Goal: Task Accomplishment & Management: Use online tool/utility

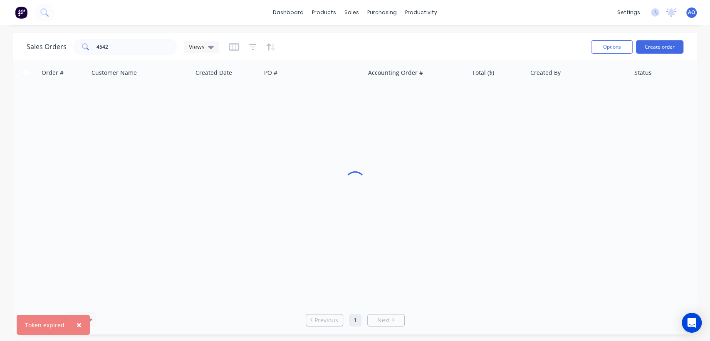
click at [692, 10] on span "AO" at bounding box center [691, 12] width 7 height 7
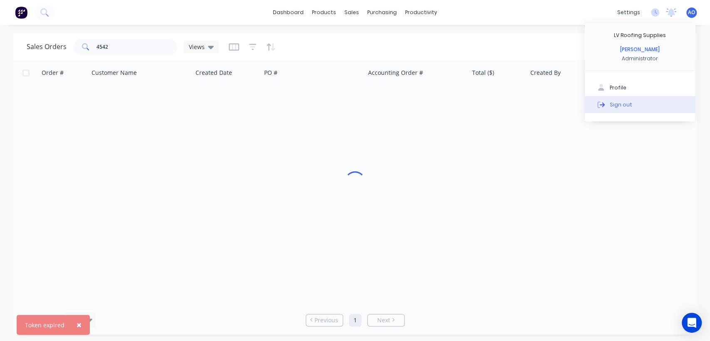
click at [624, 104] on div "Sign out" at bounding box center [621, 104] width 22 height 7
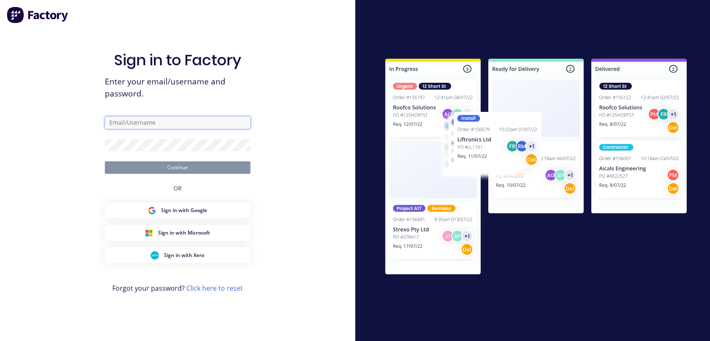
type input "[EMAIL_ADDRESS][DOMAIN_NAME]"
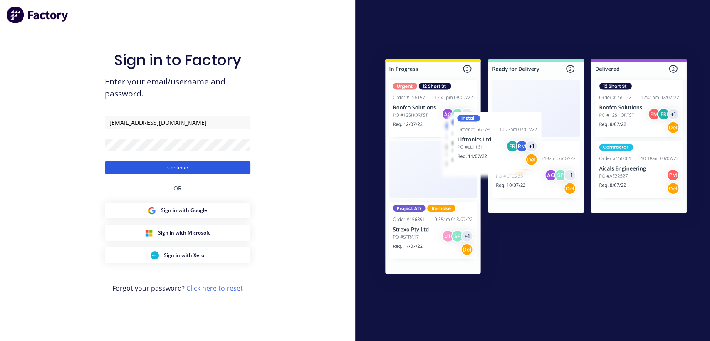
click at [186, 172] on button "Continue" at bounding box center [178, 167] width 146 height 12
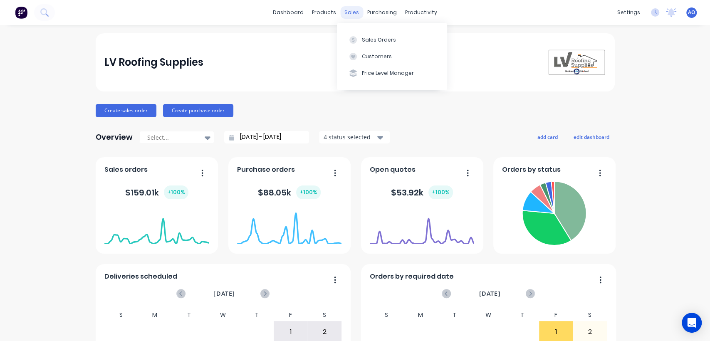
click at [348, 11] on div "sales" at bounding box center [351, 12] width 23 height 12
click at [362, 44] on button "Sales Orders" at bounding box center [392, 39] width 110 height 17
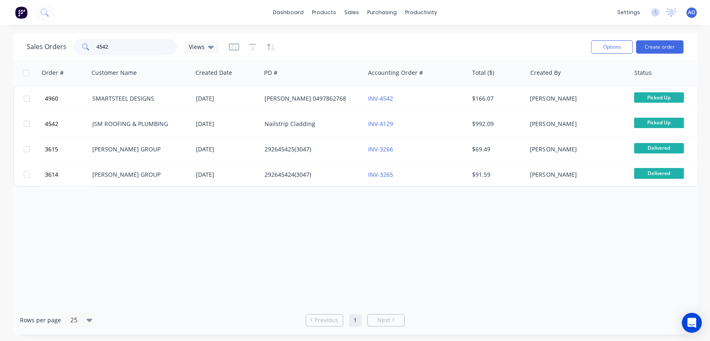
click at [131, 42] on input "4542" at bounding box center [137, 47] width 81 height 17
type input "4"
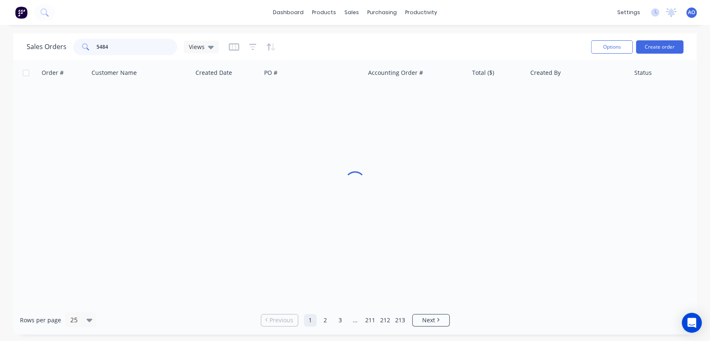
type input "5484"
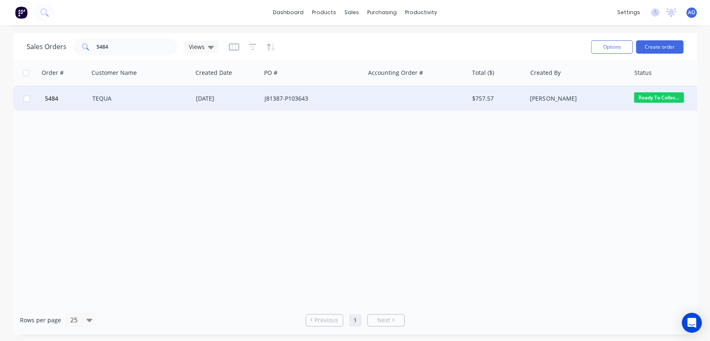
click at [146, 107] on div "TEQUA" at bounding box center [141, 98] width 104 height 25
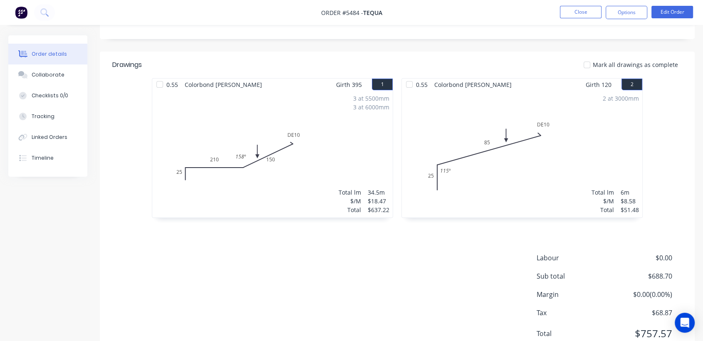
scroll to position [185, 0]
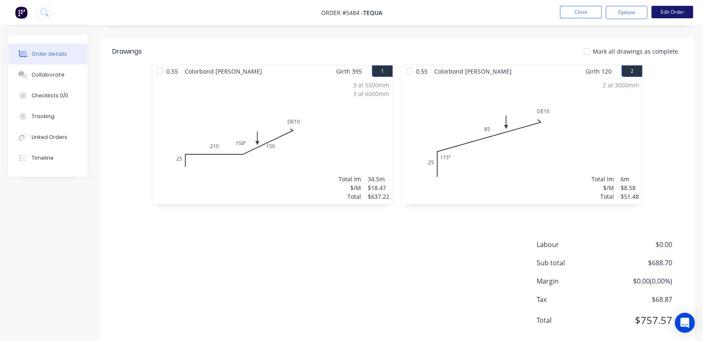
click at [674, 14] on button "Edit Order" at bounding box center [673, 12] width 42 height 12
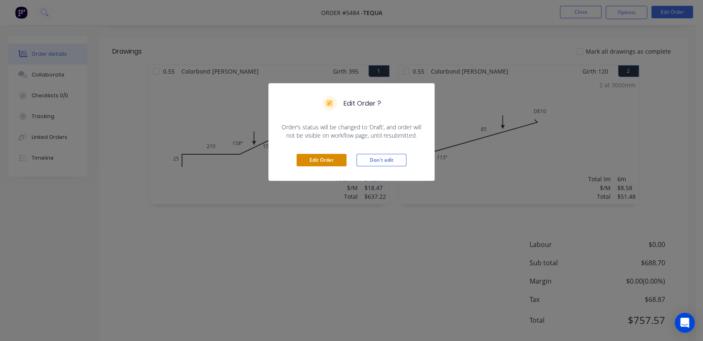
click at [307, 158] on button "Edit Order" at bounding box center [322, 160] width 50 height 12
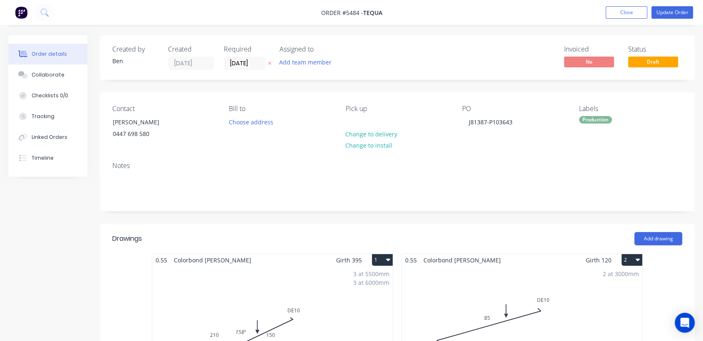
click at [327, 311] on div "3 at 5500mm 3 at 6000mm Total lm $/M Total 34.5m $18.47 $637.22" at bounding box center [272, 329] width 240 height 127
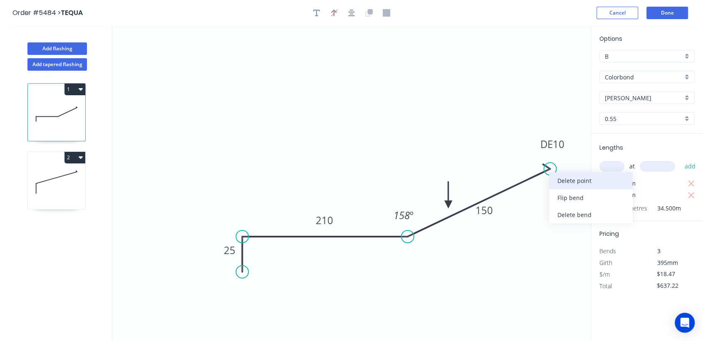
click at [565, 180] on div "Delete point" at bounding box center [591, 180] width 84 height 17
type input "$0.00"
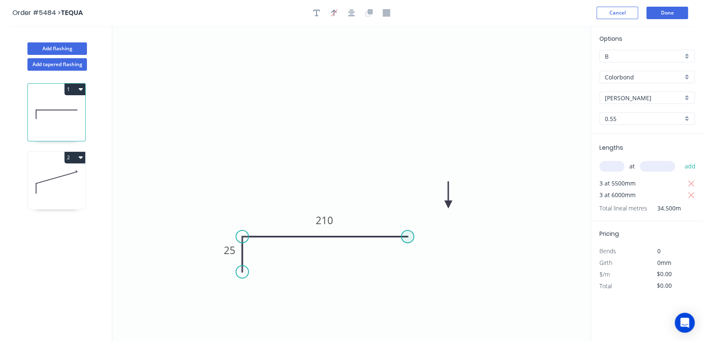
click at [407, 235] on circle at bounding box center [408, 237] width 12 height 12
drag, startPoint x: 407, startPoint y: 235, endPoint x: 506, endPoint y: 168, distance: 119.9
click at [506, 168] on icon "0 25 210" at bounding box center [351, 183] width 478 height 315
type input "$11.78"
type input "$406.41"
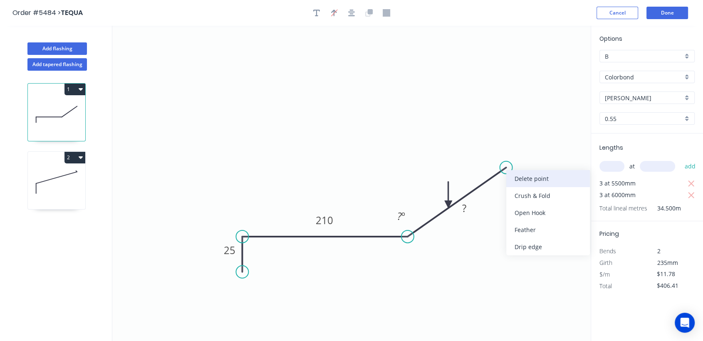
click at [523, 180] on div "Delete point" at bounding box center [548, 178] width 84 height 17
type input "$0.00"
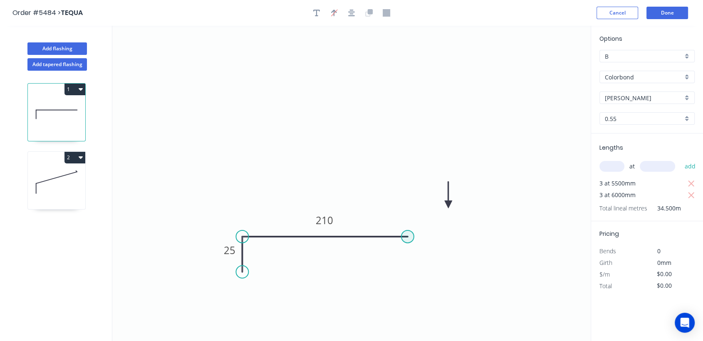
click at [409, 237] on circle at bounding box center [408, 237] width 12 height 12
drag, startPoint x: 409, startPoint y: 237, endPoint x: 508, endPoint y: 195, distance: 106.8
click at [508, 195] on icon "0 25 210" at bounding box center [351, 183] width 478 height 315
type input "$11.78"
type input "$406.41"
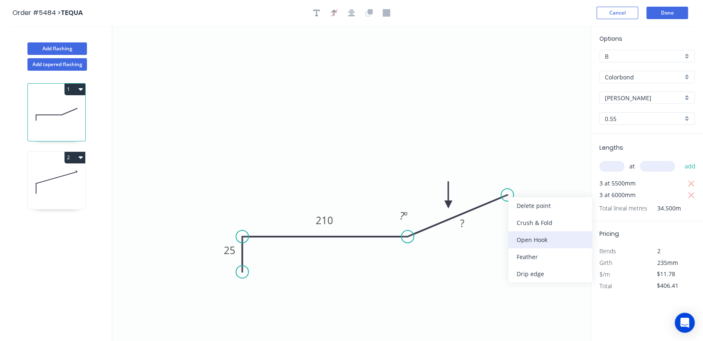
click at [526, 236] on div "Open Hook" at bounding box center [550, 239] width 84 height 17
type input "$0.00"
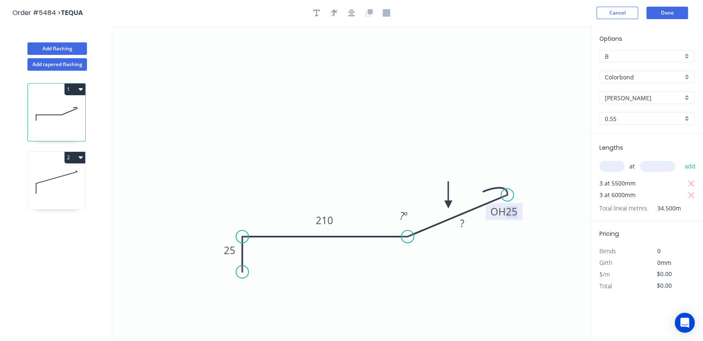
click at [515, 211] on tspan "25" at bounding box center [512, 212] width 12 height 14
click at [526, 238] on div "Delete bend" at bounding box center [554, 238] width 84 height 17
click at [526, 218] on div "Crush & Fold" at bounding box center [551, 218] width 84 height 17
click at [674, 11] on button "Done" at bounding box center [668, 13] width 42 height 12
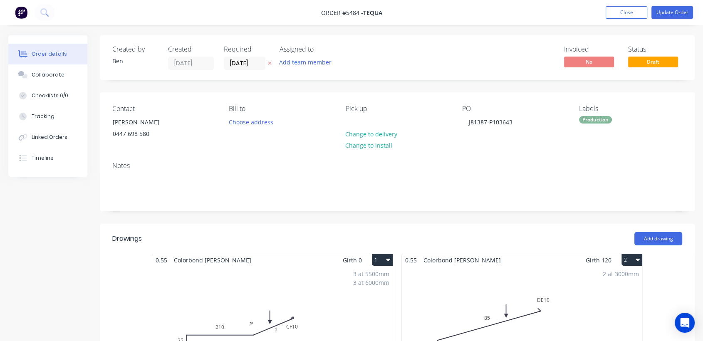
click at [573, 336] on div "2 at 3000mm Total lm $/M Total 6m $8.58 $51.48" at bounding box center [522, 329] width 240 height 127
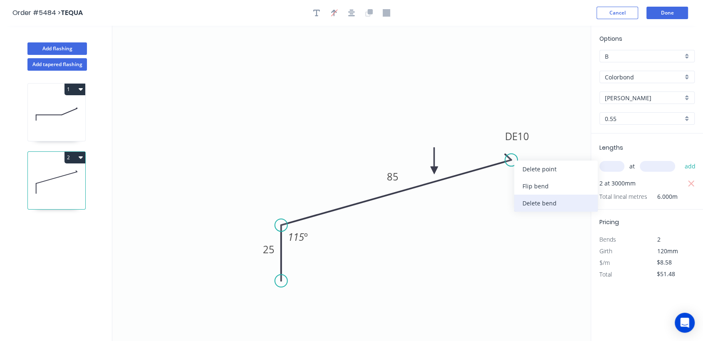
click at [527, 202] on div "Delete bend" at bounding box center [556, 203] width 84 height 17
type input "$6.69"
type input "$40.14"
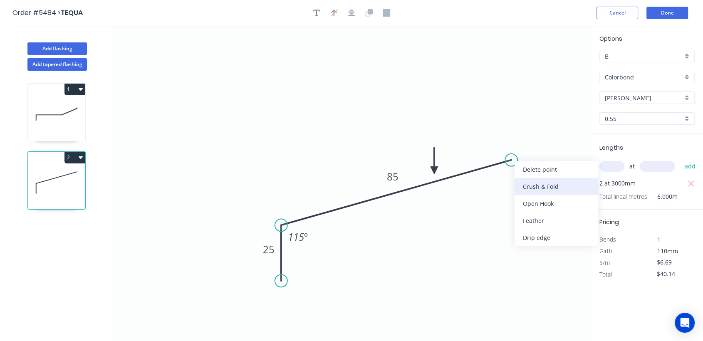
click at [532, 184] on div "Crush & Fold" at bounding box center [557, 186] width 84 height 17
type input "$10.47"
type input "$62.82"
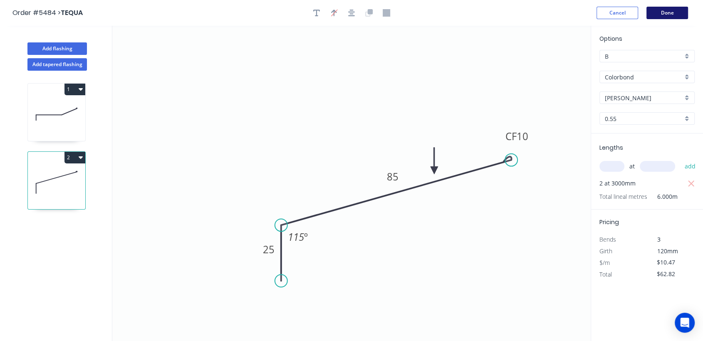
click at [675, 8] on button "Done" at bounding box center [668, 13] width 42 height 12
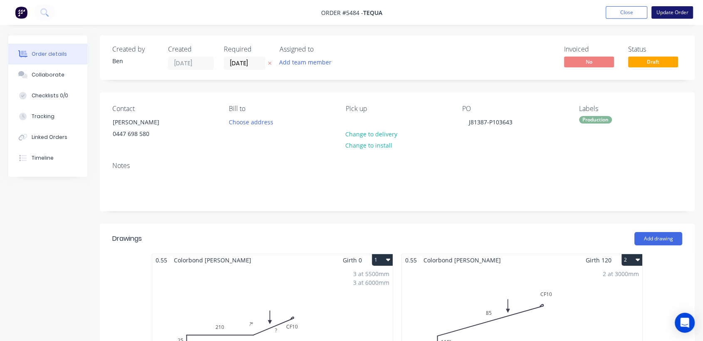
click at [672, 11] on button "Update Order" at bounding box center [673, 12] width 42 height 12
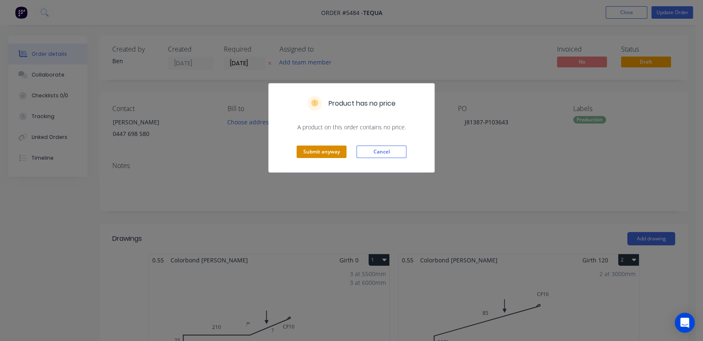
click at [330, 147] on button "Submit anyway" at bounding box center [322, 152] width 50 height 12
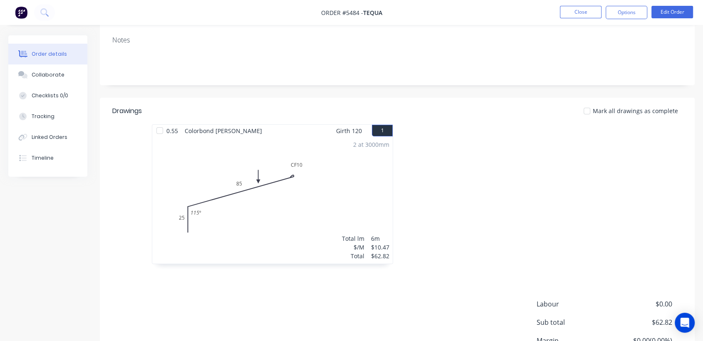
scroll to position [123, 0]
click at [657, 9] on button "Edit Order" at bounding box center [673, 12] width 42 height 12
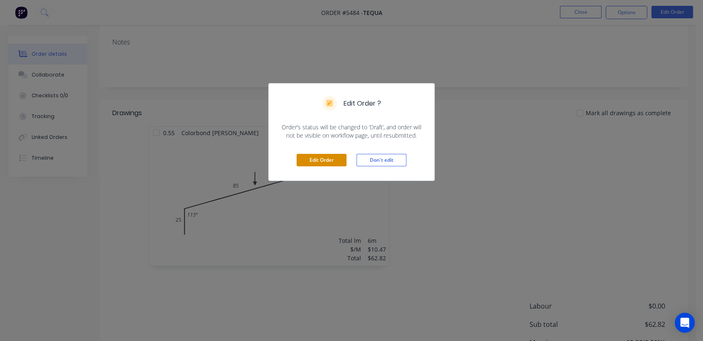
click at [308, 164] on button "Edit Order" at bounding box center [322, 160] width 50 height 12
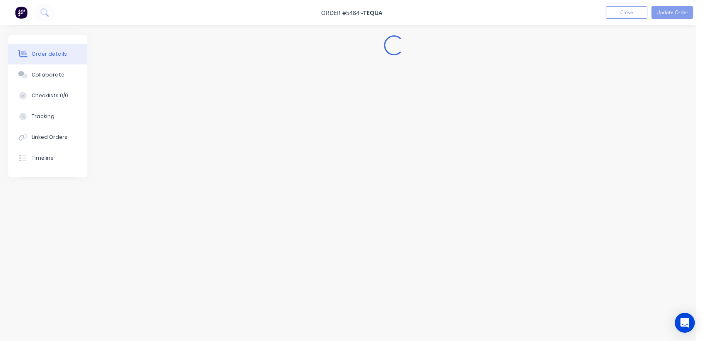
scroll to position [0, 0]
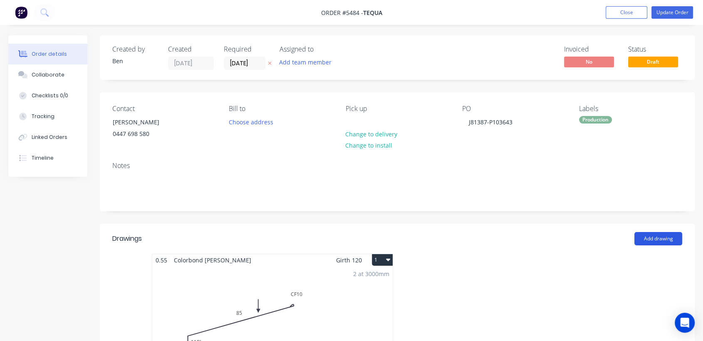
click at [648, 235] on button "Add drawing" at bounding box center [659, 238] width 48 height 13
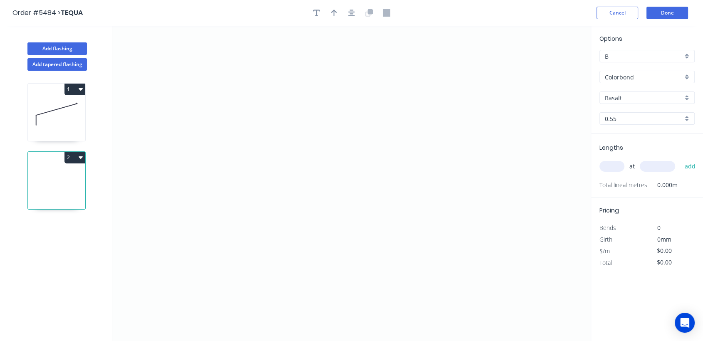
click at [57, 164] on icon at bounding box center [56, 182] width 57 height 53
drag, startPoint x: 256, startPoint y: 264, endPoint x: 258, endPoint y: 224, distance: 40.4
click at [258, 224] on icon "0" at bounding box center [351, 183] width 478 height 315
click at [419, 187] on icon "0 ?" at bounding box center [351, 183] width 478 height 315
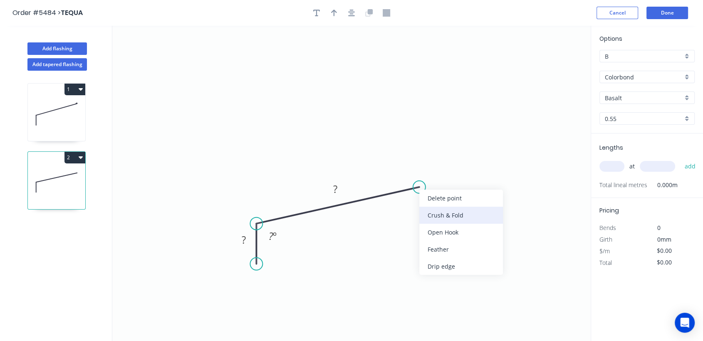
click at [436, 211] on div "Crush & Fold" at bounding box center [461, 215] width 84 height 17
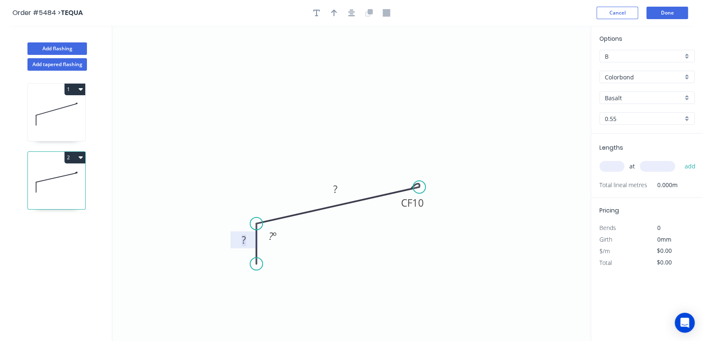
click at [242, 241] on tspan "?" at bounding box center [244, 240] width 4 height 14
type input "$10.47"
click at [685, 97] on div "Basalt" at bounding box center [647, 98] width 95 height 12
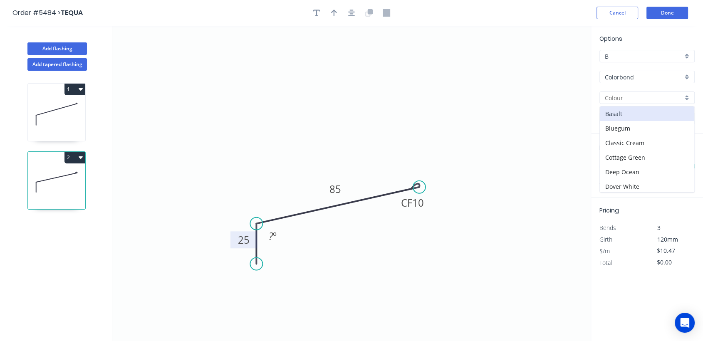
click at [685, 97] on div at bounding box center [647, 98] width 95 height 12
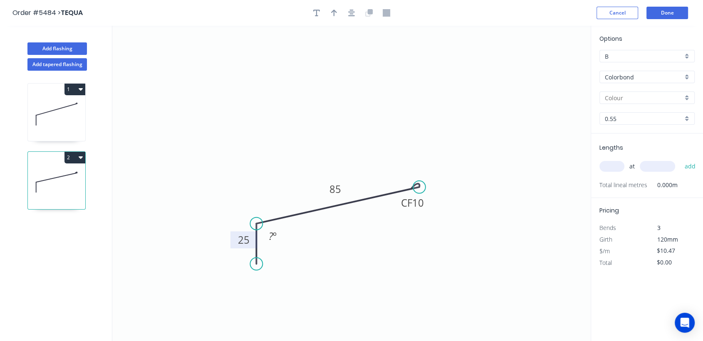
click at [685, 97] on div at bounding box center [647, 98] width 95 height 12
click at [634, 135] on div "[PERSON_NAME]" at bounding box center [647, 142] width 94 height 15
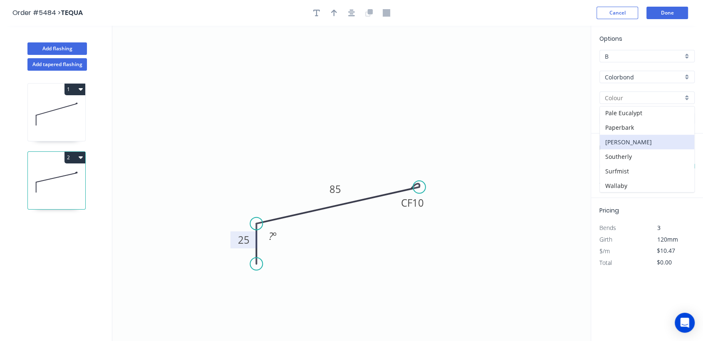
type input "[PERSON_NAME]"
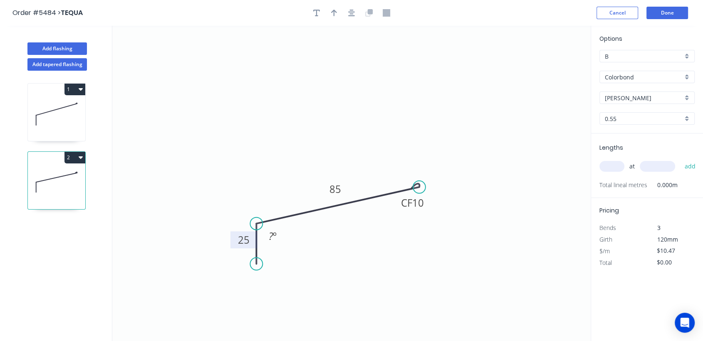
click at [616, 164] on input "text" at bounding box center [612, 166] width 25 height 11
type input "2"
type input "3000"
click at [680, 159] on button "add" at bounding box center [690, 166] width 20 height 14
type input "$62.82"
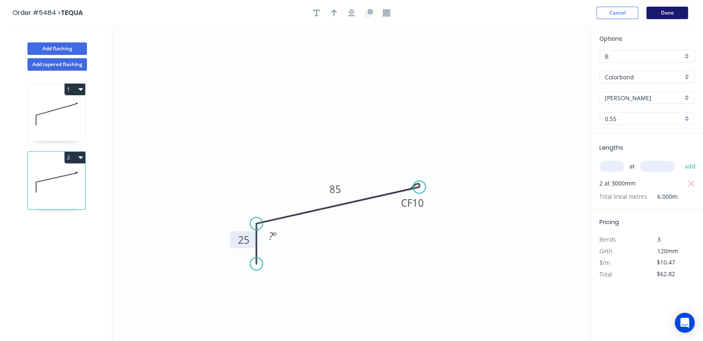
click at [676, 15] on button "Done" at bounding box center [668, 13] width 42 height 12
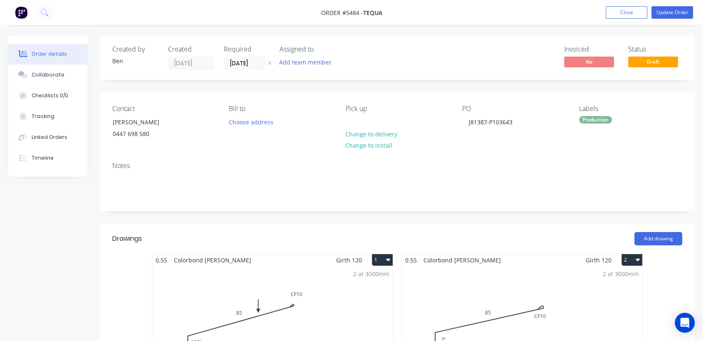
click at [591, 287] on div "2 at 3000mm Total lm $/M Total 6m $10.47 $62.82" at bounding box center [522, 329] width 240 height 127
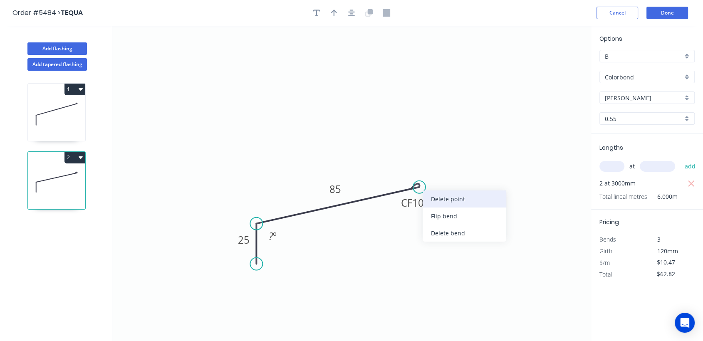
click at [448, 197] on div "Delete point" at bounding box center [465, 199] width 84 height 17
type input "$0.00"
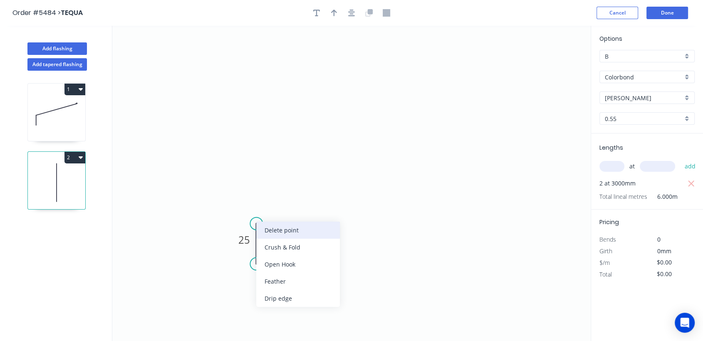
click at [278, 232] on div "Delete point" at bounding box center [298, 230] width 84 height 17
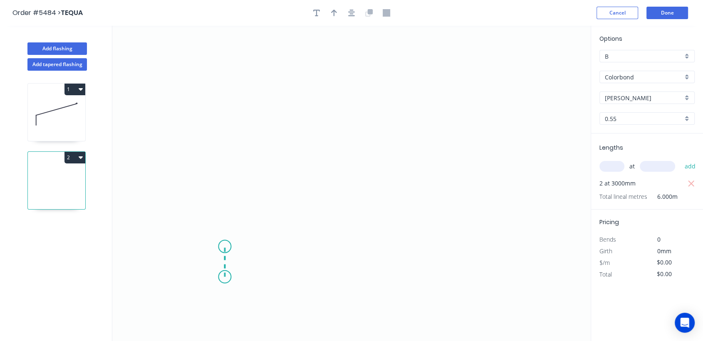
drag, startPoint x: 225, startPoint y: 277, endPoint x: 226, endPoint y: 247, distance: 30.4
click at [226, 247] on icon "0" at bounding box center [351, 183] width 478 height 315
drag, startPoint x: 226, startPoint y: 247, endPoint x: 286, endPoint y: 252, distance: 61.0
click at [286, 252] on icon "0 ?" at bounding box center [351, 183] width 478 height 315
click at [325, 248] on icon "0 ? ? ? º" at bounding box center [351, 183] width 478 height 315
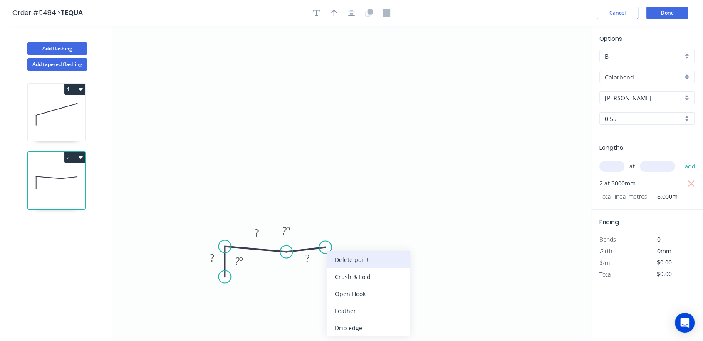
click at [352, 263] on div "Delete point" at bounding box center [369, 259] width 84 height 17
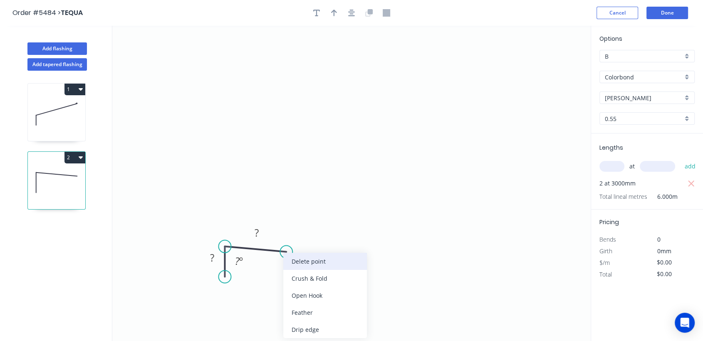
click at [327, 265] on div "Delete point" at bounding box center [325, 261] width 84 height 17
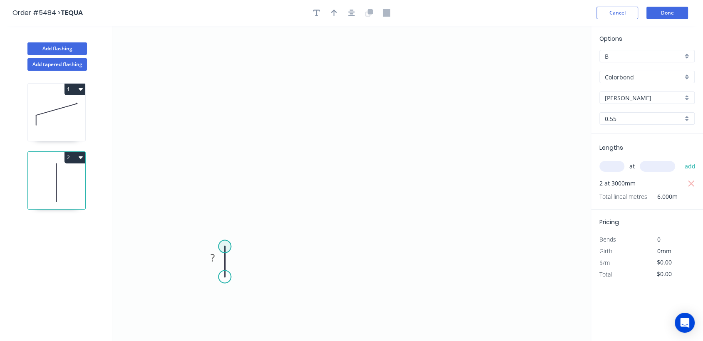
click at [223, 243] on circle at bounding box center [224, 246] width 12 height 12
click at [369, 243] on icon "0 ?" at bounding box center [351, 183] width 478 height 315
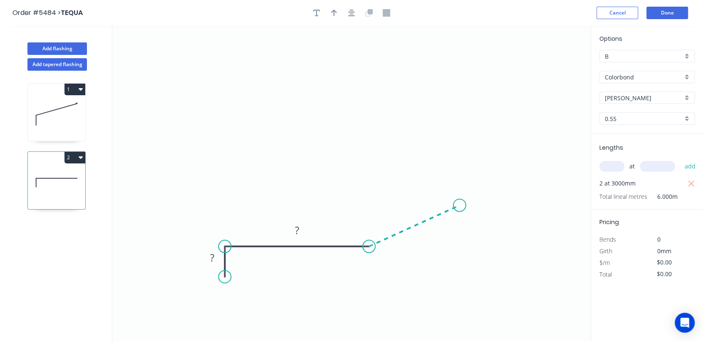
drag, startPoint x: 369, startPoint y: 243, endPoint x: 460, endPoint y: 206, distance: 98.3
click at [460, 206] on icon "0 ? ?" at bounding box center [351, 183] width 478 height 315
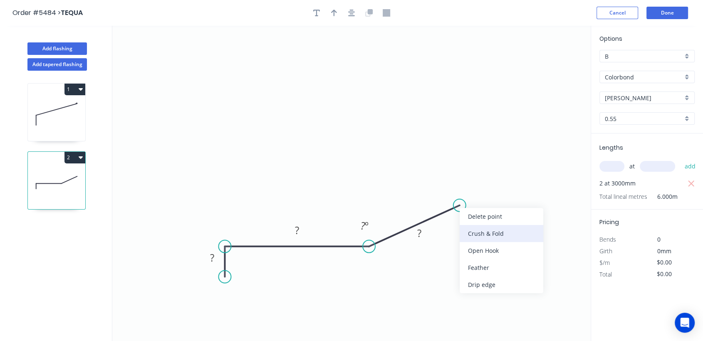
click at [472, 233] on div "Crush & Fold" at bounding box center [502, 233] width 84 height 17
click at [216, 260] on rect at bounding box center [212, 259] width 17 height 12
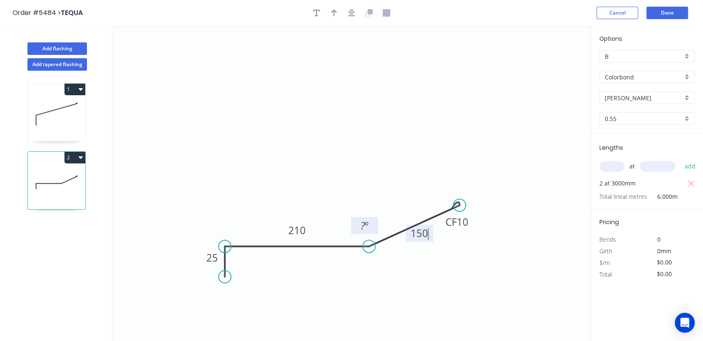
type input "$20.36"
click at [368, 227] on tspan "º" at bounding box center [367, 226] width 4 height 14
click at [693, 181] on icon "button" at bounding box center [691, 184] width 6 height 6
type input "$0.00"
click at [612, 168] on input "text" at bounding box center [612, 166] width 25 height 11
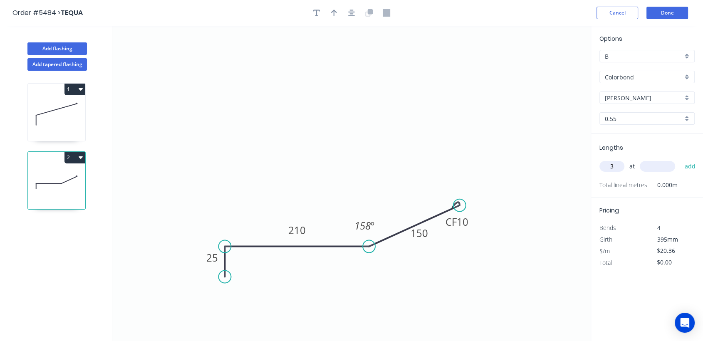
type input "3"
type input "5500"
click at [689, 163] on button "add" at bounding box center [690, 166] width 20 height 14
type input "$335.94"
type input "3"
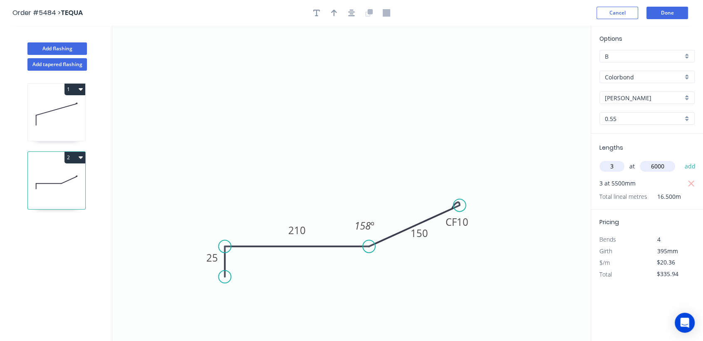
type input "6000"
click at [680, 159] on button "add" at bounding box center [690, 166] width 20 height 14
type input "$702.42"
click at [668, 13] on button "Done" at bounding box center [668, 13] width 42 height 12
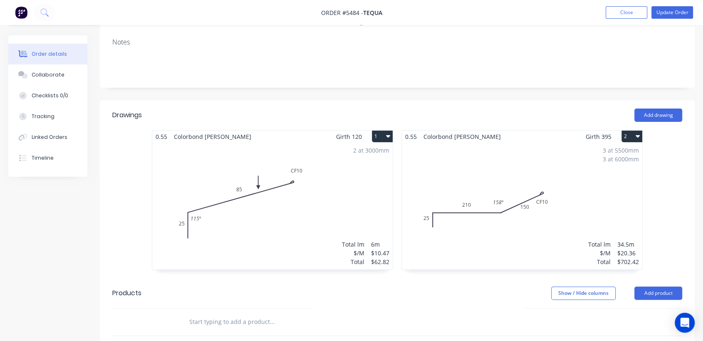
scroll to position [127, 0]
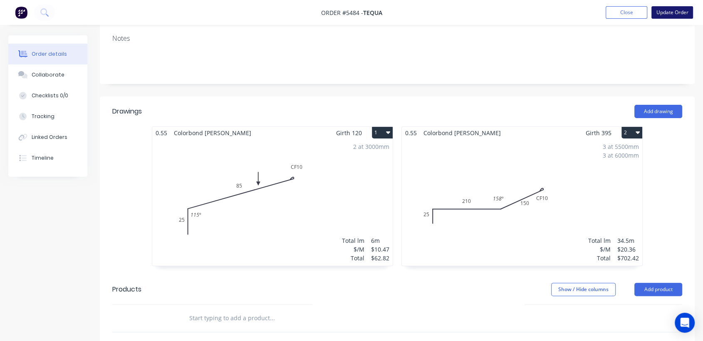
click at [682, 10] on button "Update Order" at bounding box center [673, 12] width 42 height 12
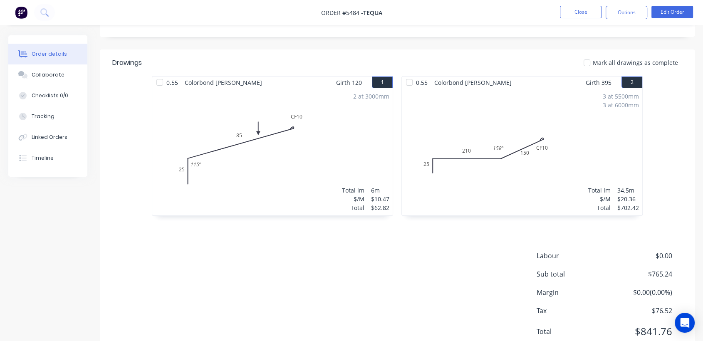
scroll to position [185, 0]
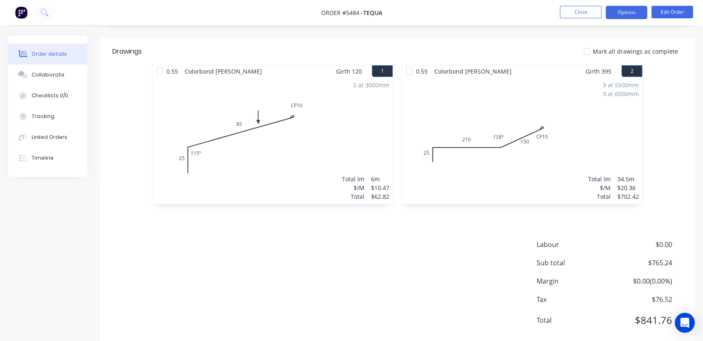
click at [626, 6] on button "Options" at bounding box center [627, 12] width 42 height 13
click at [679, 100] on div "0.55 Colorbond Shale Grey Girth 120 1 0 25 CF 10 85 115 º 0 25 CF 10 85 115 º 2…" at bounding box center [397, 139] width 595 height 148
click at [631, 14] on button "Options" at bounding box center [627, 12] width 42 height 13
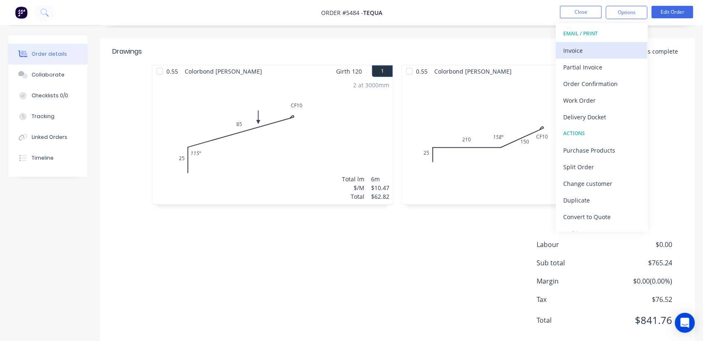
click at [589, 53] on div "Invoice" at bounding box center [601, 51] width 77 height 12
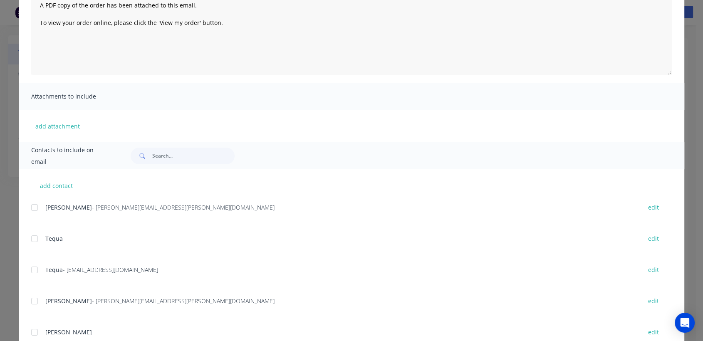
scroll to position [104, 0]
click at [29, 270] on div at bounding box center [34, 269] width 17 height 17
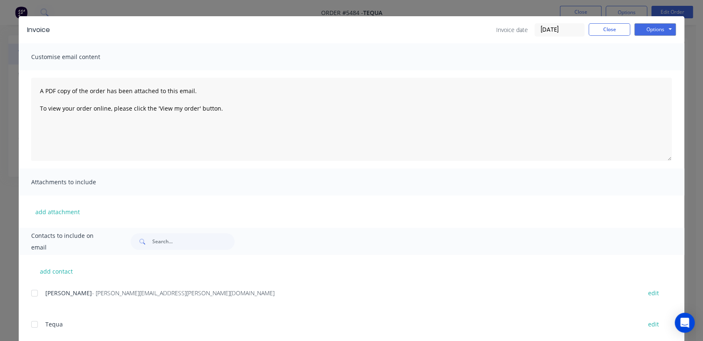
scroll to position [0, 0]
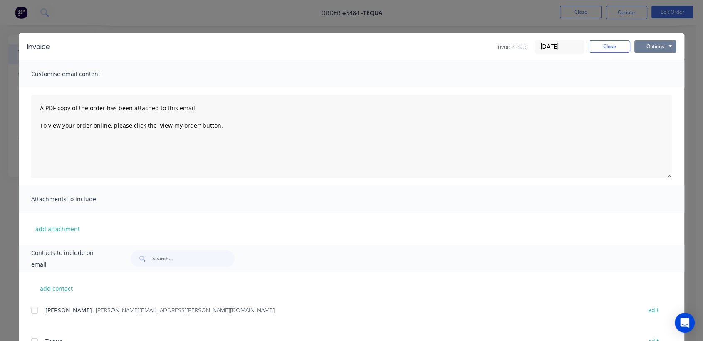
click at [644, 47] on button "Options" at bounding box center [656, 46] width 42 height 12
click at [656, 87] on button "Email" at bounding box center [661, 89] width 53 height 14
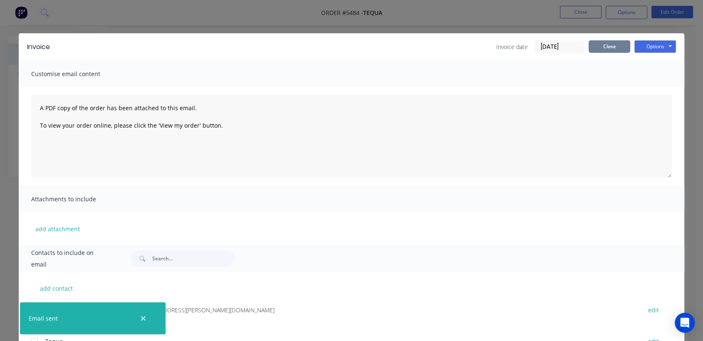
click at [606, 45] on button "Close" at bounding box center [610, 46] width 42 height 12
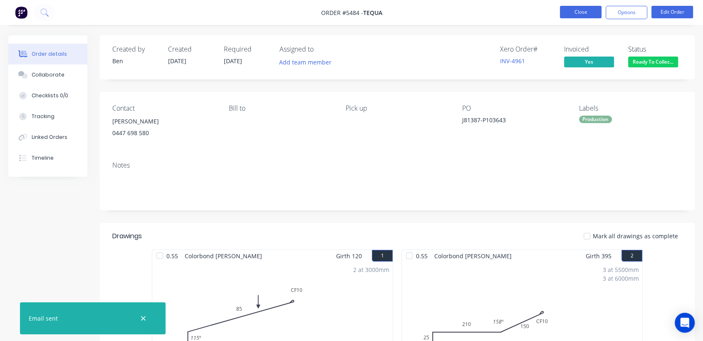
click at [590, 14] on button "Close" at bounding box center [581, 12] width 42 height 12
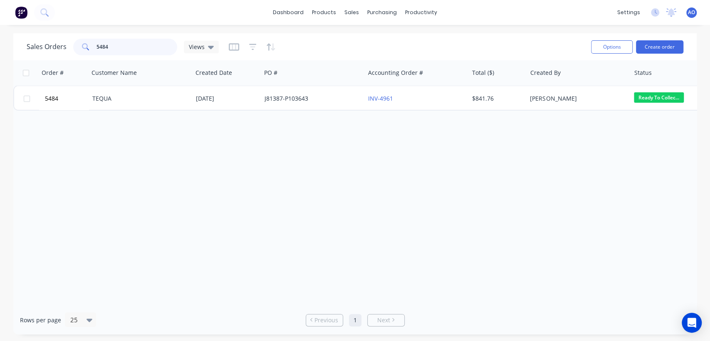
click at [121, 42] on input "5484" at bounding box center [137, 47] width 81 height 17
type input "5477"
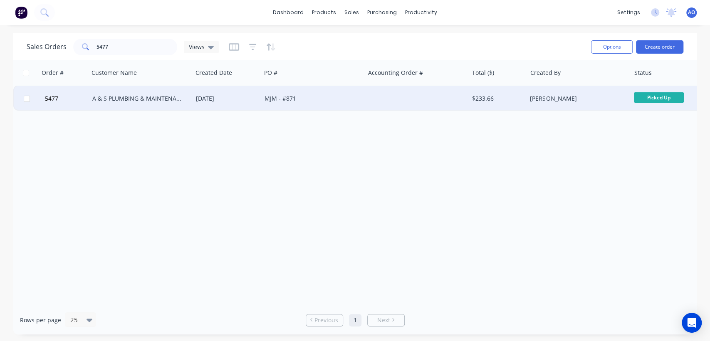
click at [145, 98] on div "A & S PLUMBING & MAINTENANCE" at bounding box center [138, 98] width 92 height 8
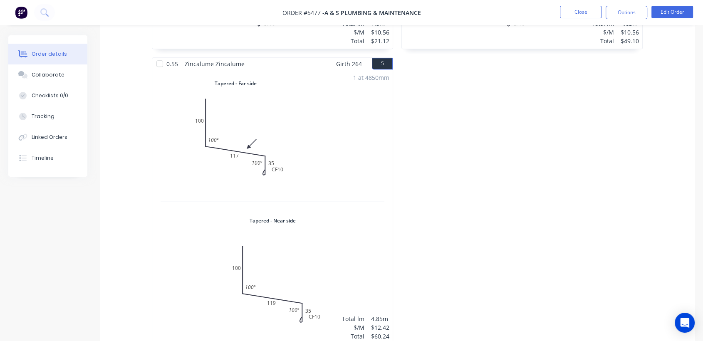
scroll to position [666, 0]
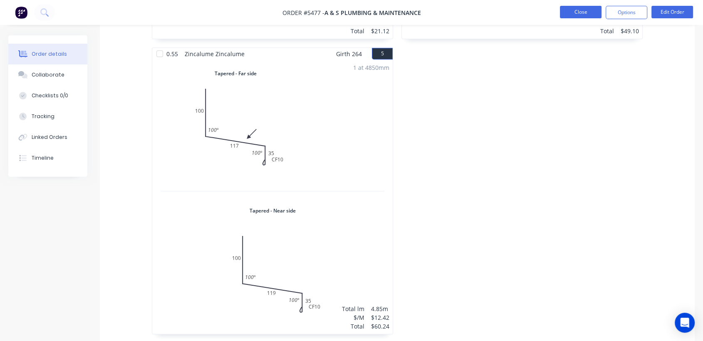
click at [581, 8] on button "Close" at bounding box center [581, 12] width 42 height 12
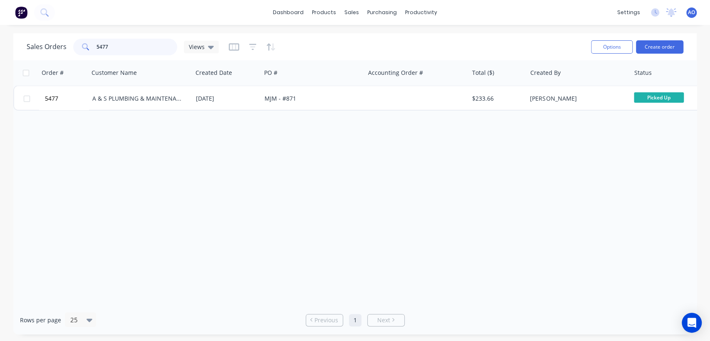
click at [126, 47] on input "5477" at bounding box center [137, 47] width 81 height 17
type input "5487"
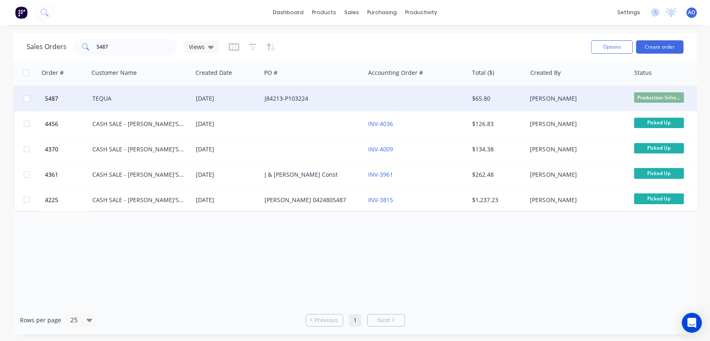
click at [226, 100] on div "[DATE]" at bounding box center [227, 98] width 62 height 8
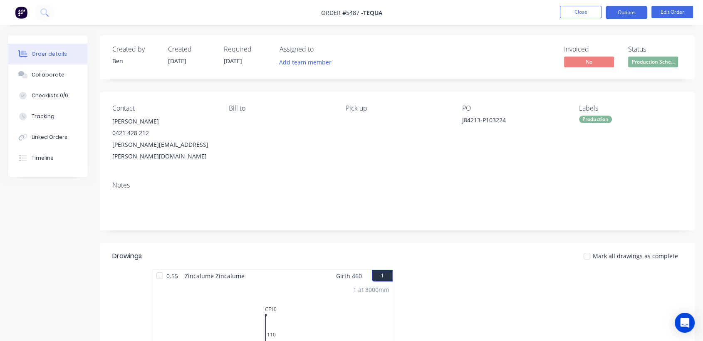
click at [631, 10] on button "Options" at bounding box center [627, 12] width 42 height 13
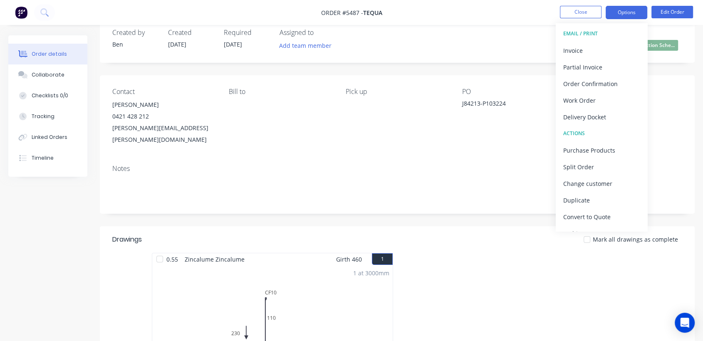
scroll to position [18, 0]
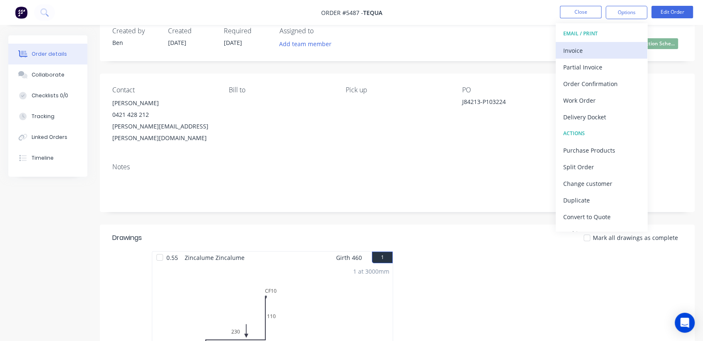
click at [564, 57] on button "Invoice" at bounding box center [602, 50] width 92 height 17
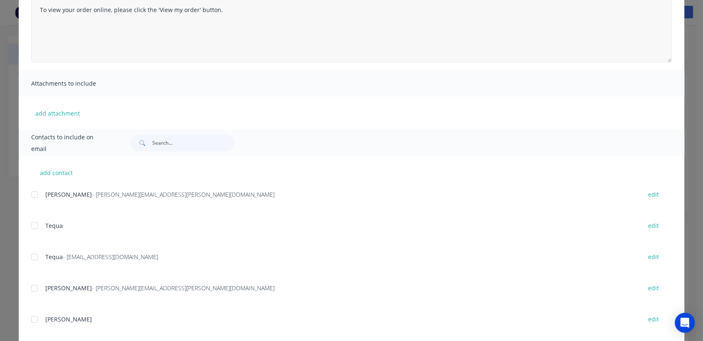
scroll to position [129, 0]
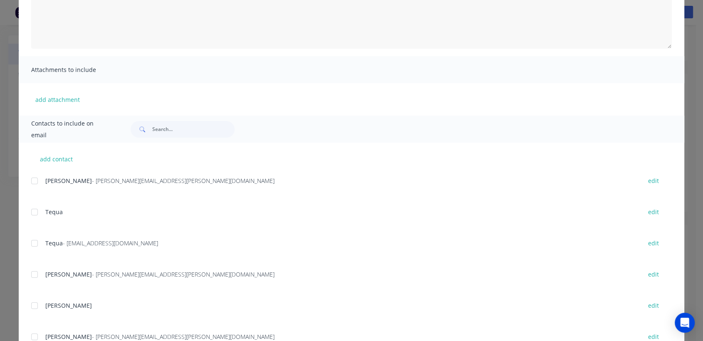
click at [33, 244] on div at bounding box center [34, 243] width 17 height 17
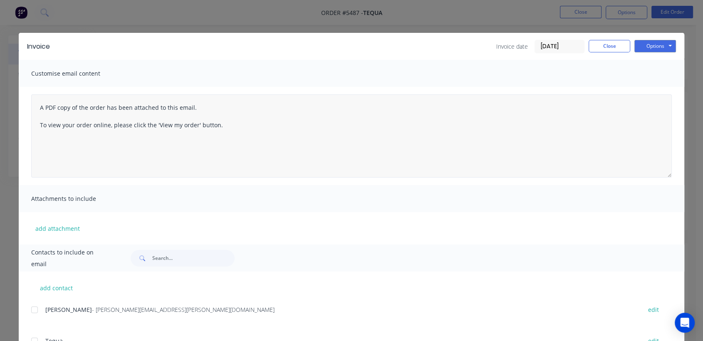
scroll to position [0, 0]
click at [645, 43] on button "Options" at bounding box center [656, 46] width 42 height 12
click at [652, 84] on button "Email" at bounding box center [661, 89] width 53 height 14
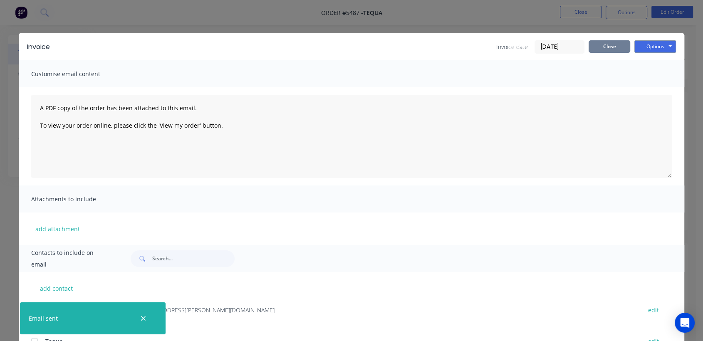
click at [607, 51] on button "Close" at bounding box center [610, 46] width 42 height 12
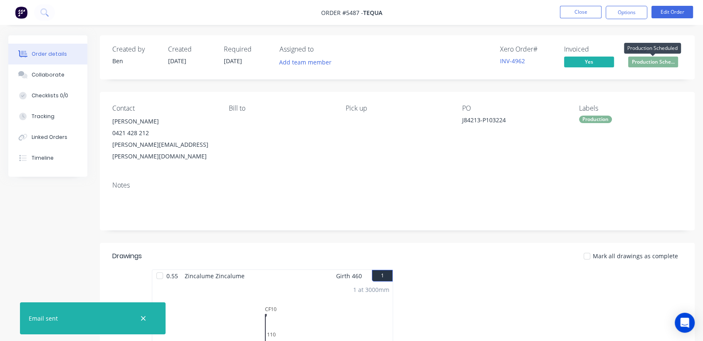
click at [659, 64] on span "Production Sche..." at bounding box center [653, 62] width 50 height 10
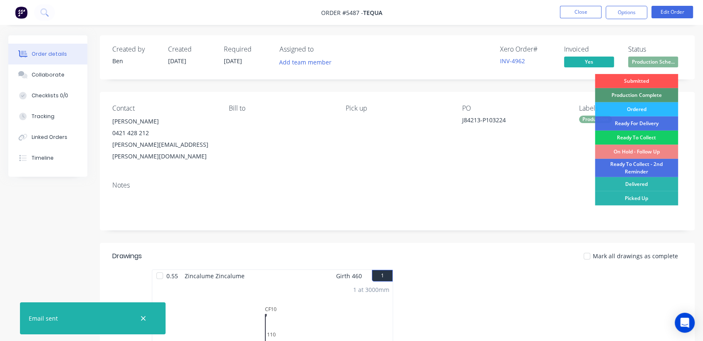
click at [640, 136] on div "Ready To Collect" at bounding box center [636, 138] width 83 height 14
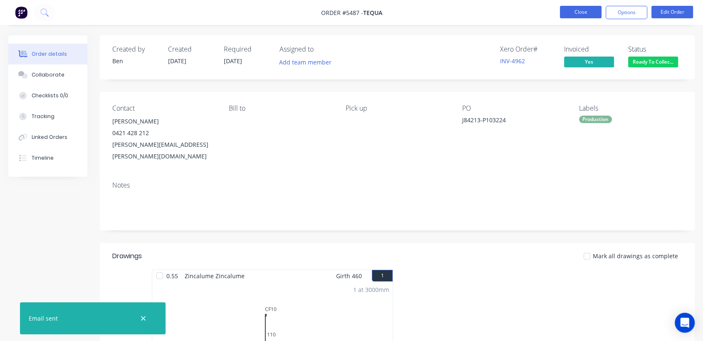
click at [594, 12] on button "Close" at bounding box center [581, 12] width 42 height 12
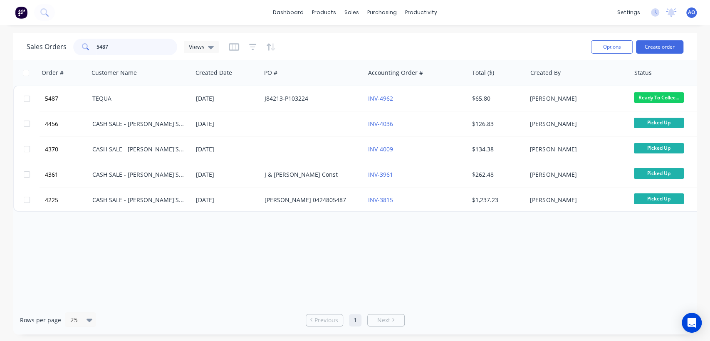
click at [141, 42] on input "5487" at bounding box center [137, 47] width 81 height 17
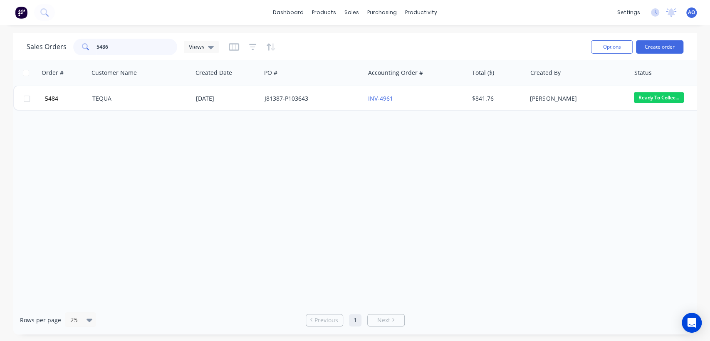
type input "5486"
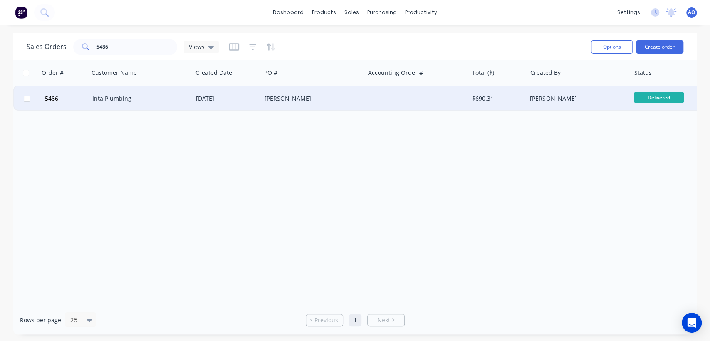
click at [109, 104] on div "Inta Plumbing" at bounding box center [141, 98] width 104 height 25
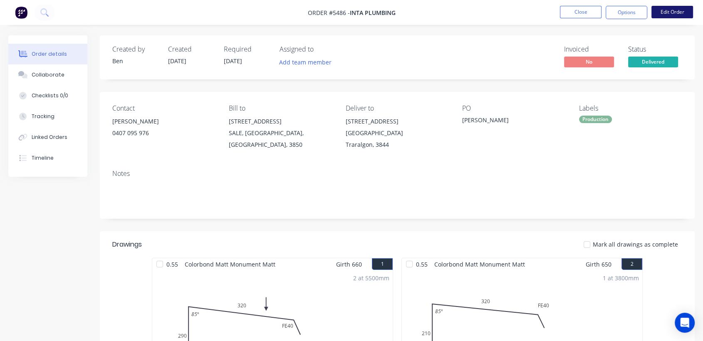
click at [679, 14] on button "Edit Order" at bounding box center [673, 12] width 42 height 12
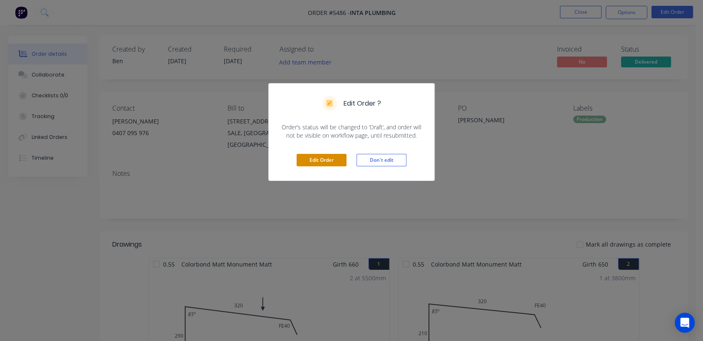
click at [336, 159] on button "Edit Order" at bounding box center [322, 160] width 50 height 12
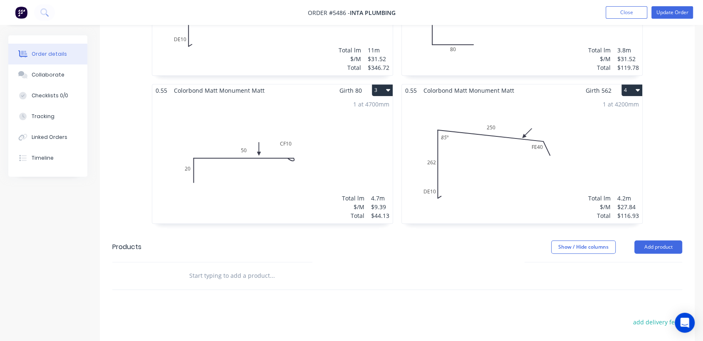
scroll to position [369, 0]
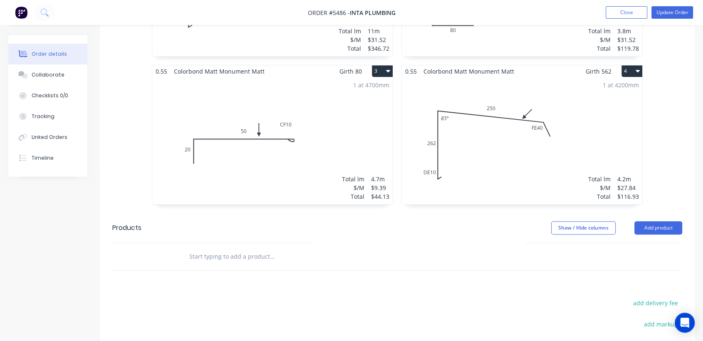
click at [226, 248] on input "text" at bounding box center [272, 256] width 166 height 17
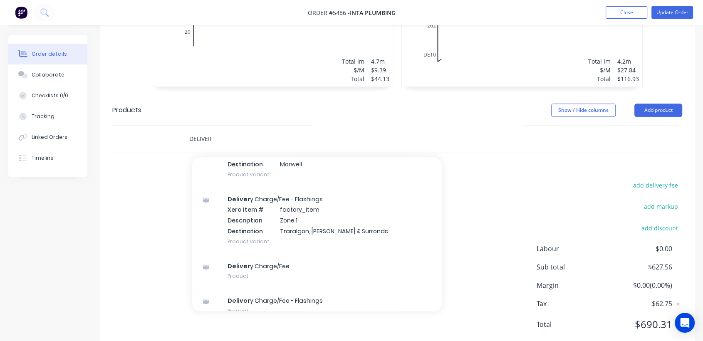
scroll to position [333, 0]
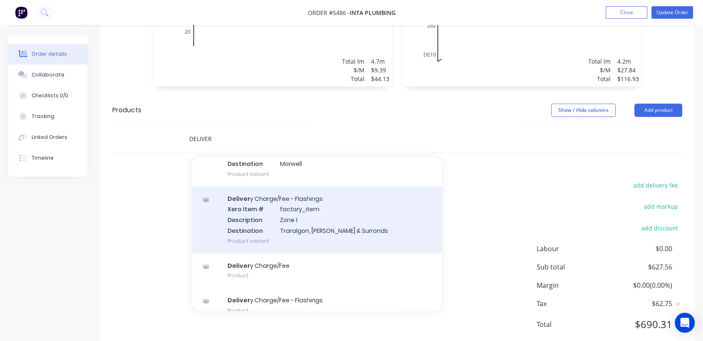
type input "DELIVER"
click at [283, 186] on div "Deliver y Charge/Fee - Flashings Xero Item # factory_item Description Zone 1 De…" at bounding box center [317, 219] width 250 height 67
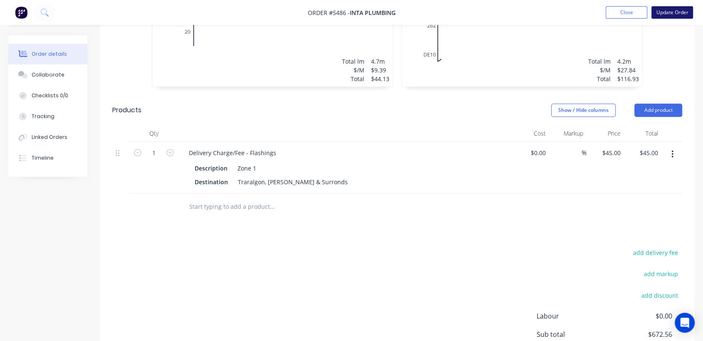
click at [677, 8] on button "Update Order" at bounding box center [673, 12] width 42 height 12
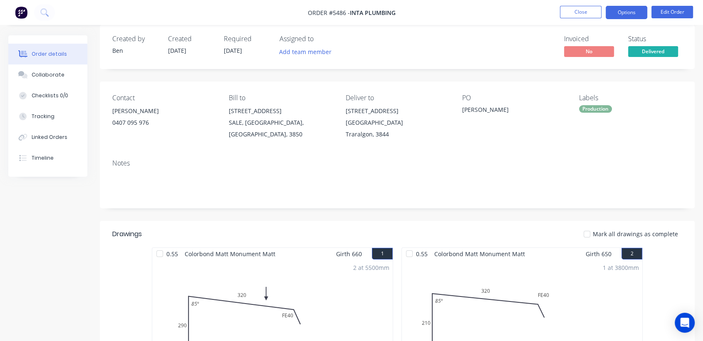
scroll to position [0, 0]
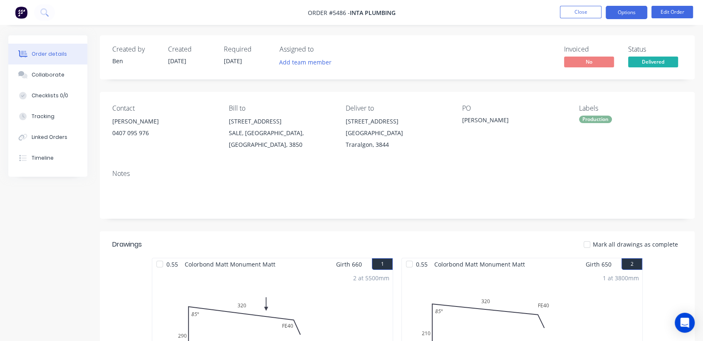
click at [616, 7] on button "Options" at bounding box center [627, 12] width 42 height 13
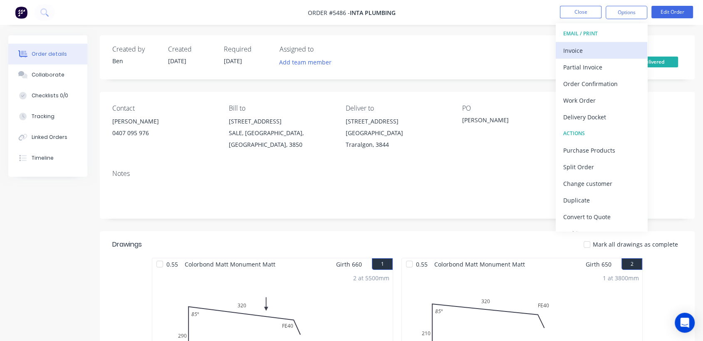
click at [607, 48] on div "Invoice" at bounding box center [601, 51] width 77 height 12
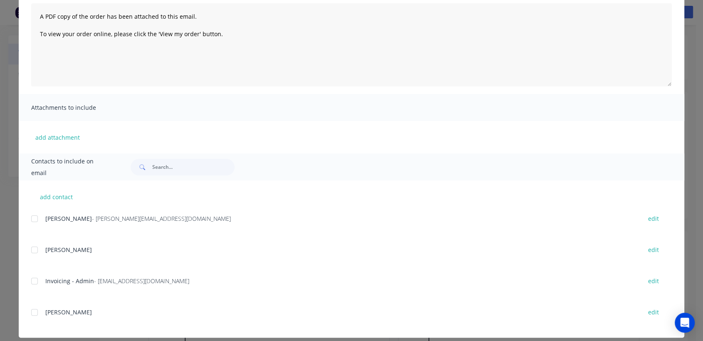
scroll to position [92, 0]
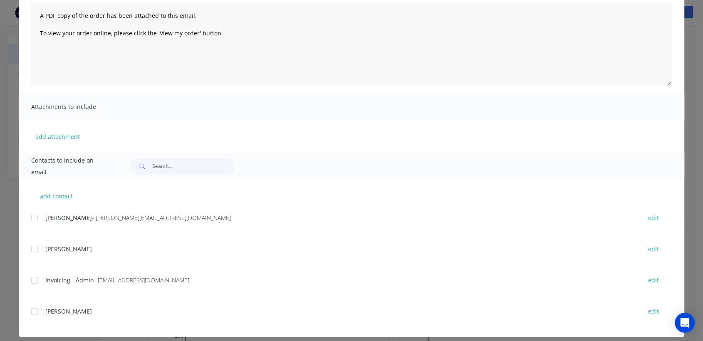
click at [31, 278] on div at bounding box center [34, 280] width 17 height 17
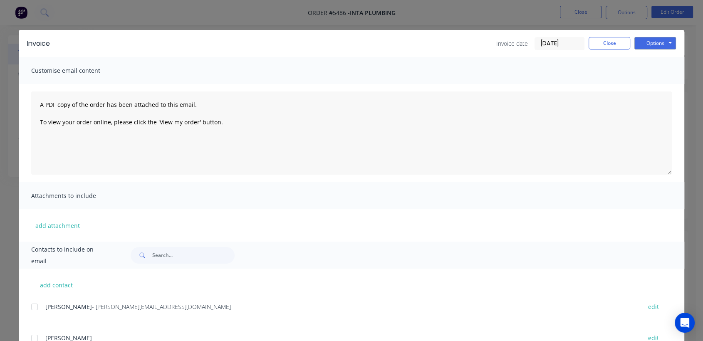
scroll to position [0, 0]
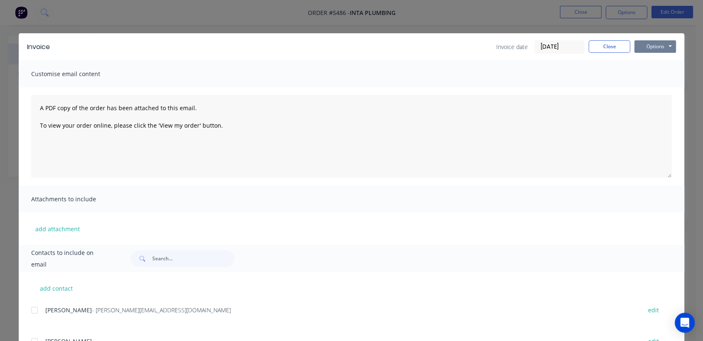
click at [655, 52] on button "Options" at bounding box center [656, 46] width 42 height 12
click at [651, 84] on button "Email" at bounding box center [661, 89] width 53 height 14
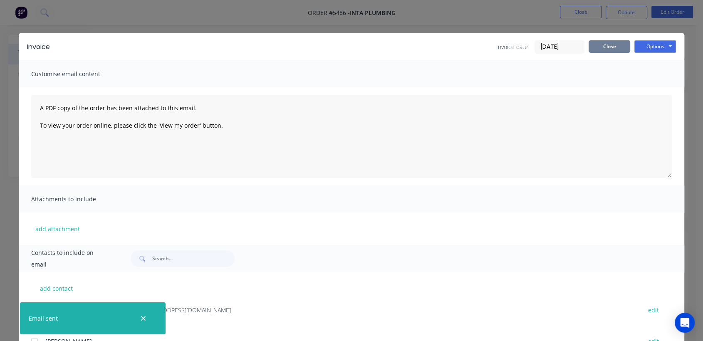
click at [623, 50] on button "Close" at bounding box center [610, 46] width 42 height 12
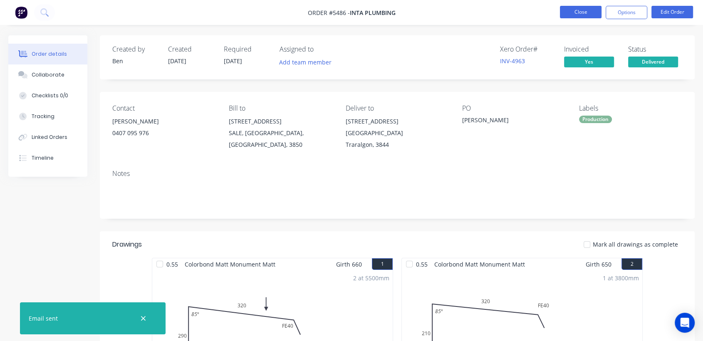
click at [580, 10] on button "Close" at bounding box center [581, 12] width 42 height 12
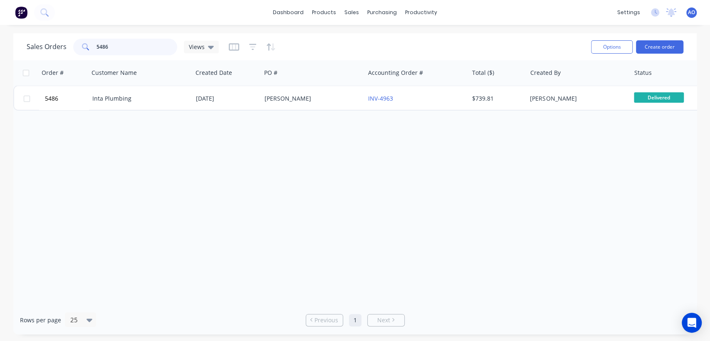
click at [112, 40] on input "5486" at bounding box center [137, 47] width 81 height 17
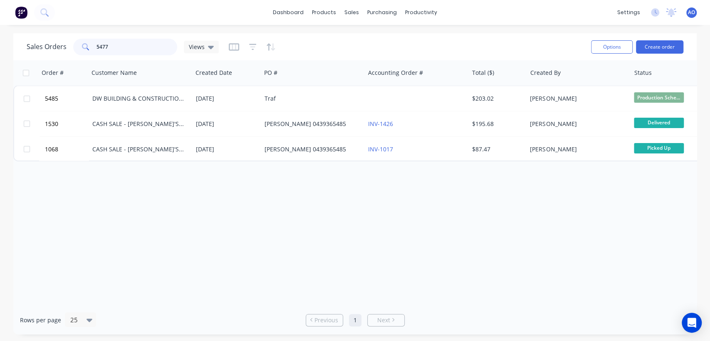
type input "5477"
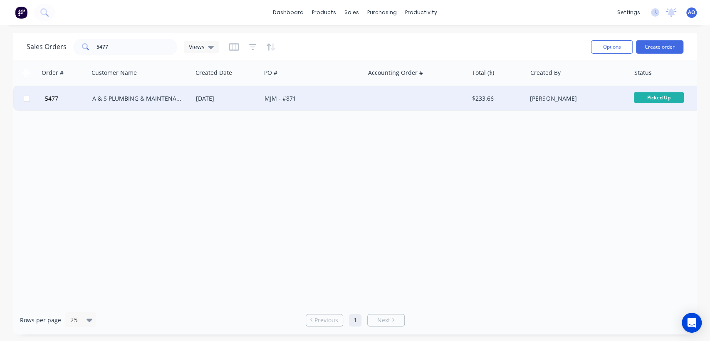
click at [250, 99] on div "[DATE]" at bounding box center [227, 98] width 62 height 8
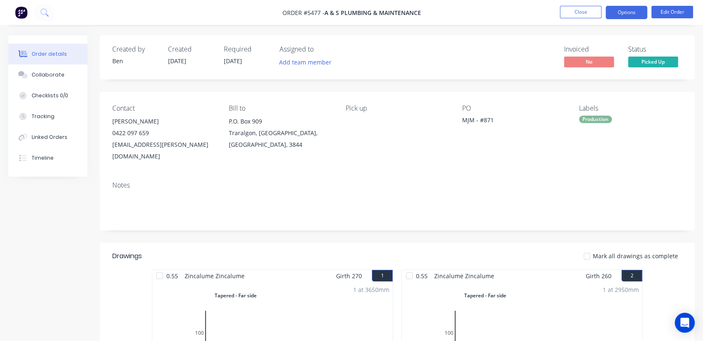
click at [635, 9] on button "Options" at bounding box center [627, 12] width 42 height 13
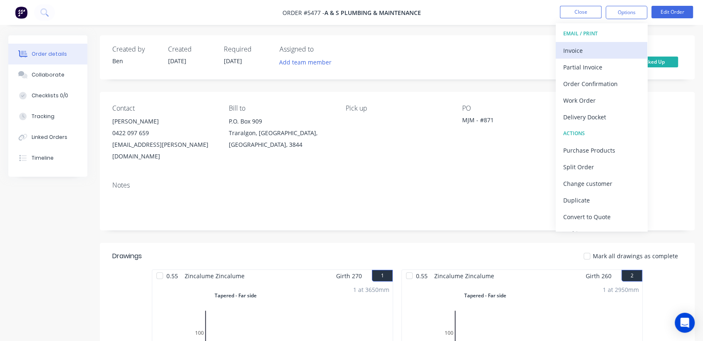
click at [590, 47] on div "Invoice" at bounding box center [601, 51] width 77 height 12
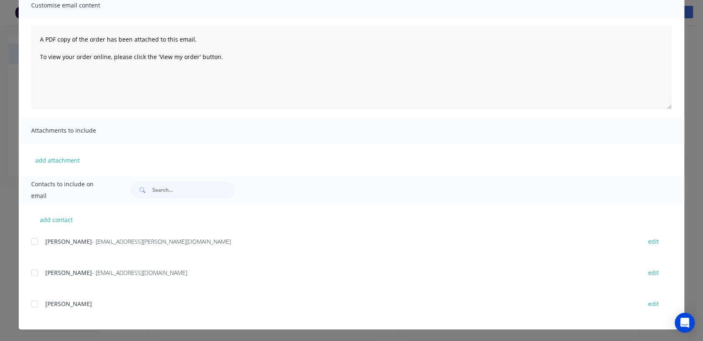
scroll to position [74, 0]
click at [32, 241] on div at bounding box center [34, 241] width 17 height 17
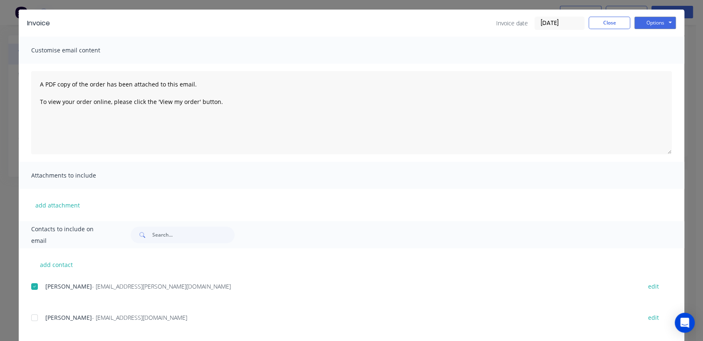
scroll to position [0, 0]
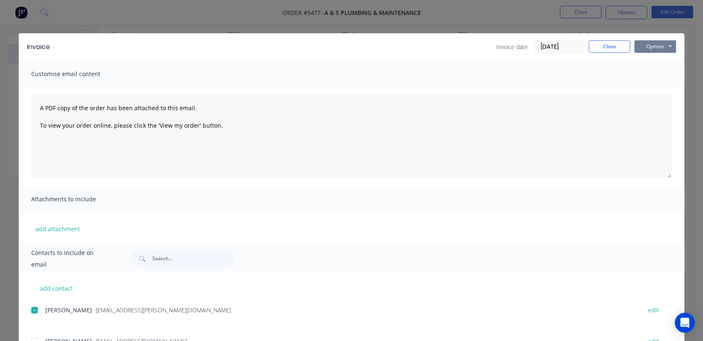
click at [652, 45] on button "Options" at bounding box center [656, 46] width 42 height 12
click at [652, 91] on button "Email" at bounding box center [661, 89] width 53 height 14
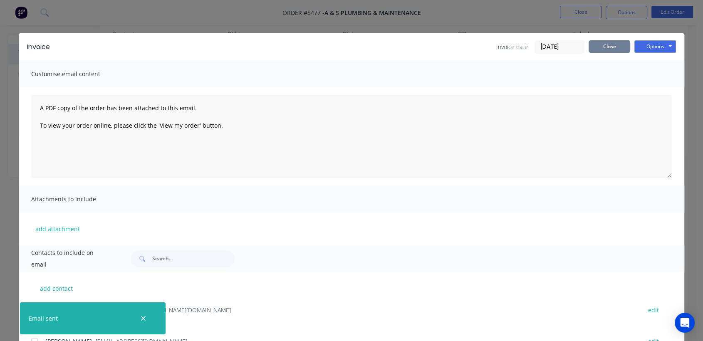
click at [609, 45] on button "Close" at bounding box center [610, 46] width 42 height 12
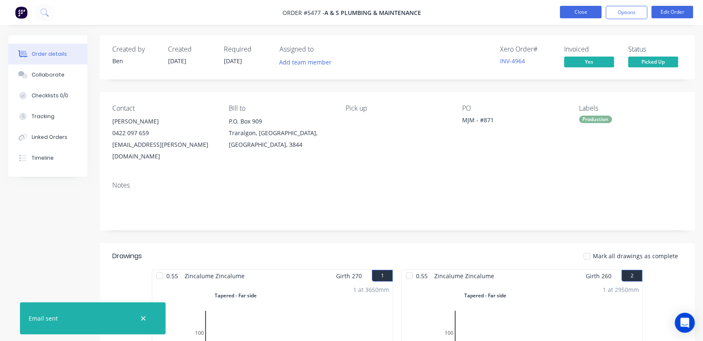
click at [573, 16] on button "Close" at bounding box center [581, 12] width 42 height 12
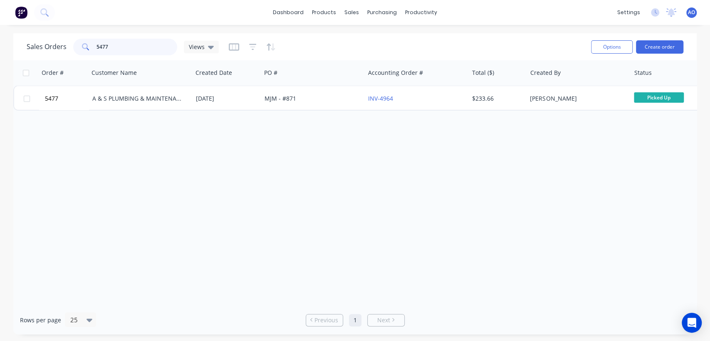
click at [107, 43] on input "5477" at bounding box center [137, 47] width 81 height 17
type input "5485"
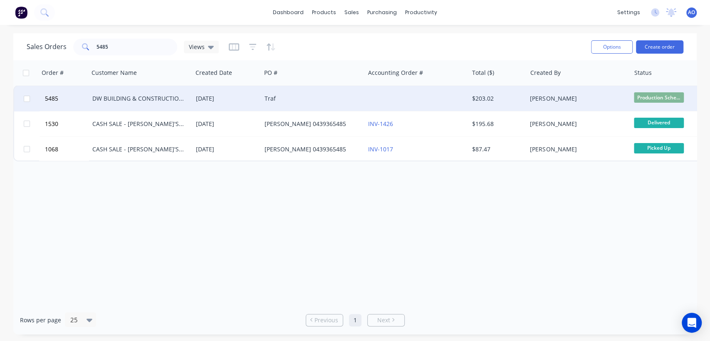
click at [271, 106] on div "Traf" at bounding box center [313, 98] width 104 height 25
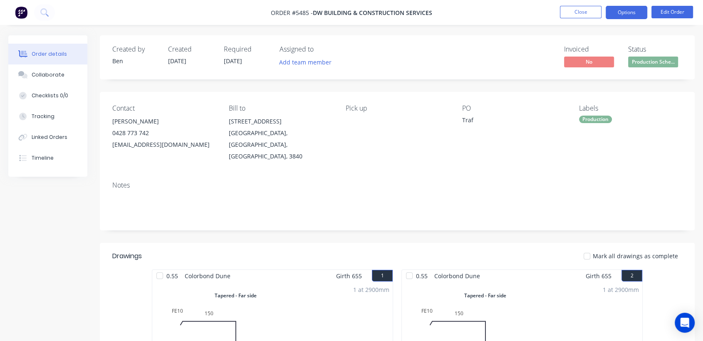
click at [627, 15] on button "Options" at bounding box center [627, 12] width 42 height 13
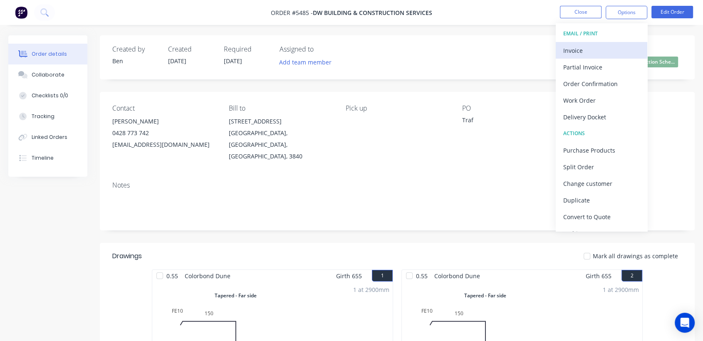
click at [589, 45] on div "Invoice" at bounding box center [601, 51] width 77 height 12
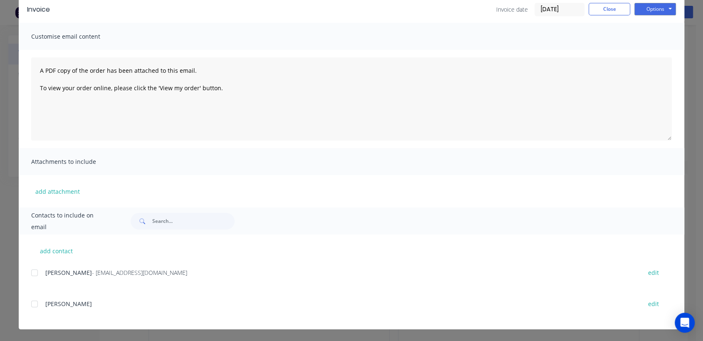
scroll to position [92, 0]
click at [30, 273] on div at bounding box center [34, 273] width 17 height 17
click at [646, 10] on button "Options" at bounding box center [656, 9] width 42 height 12
click at [652, 53] on button "Email" at bounding box center [661, 52] width 53 height 14
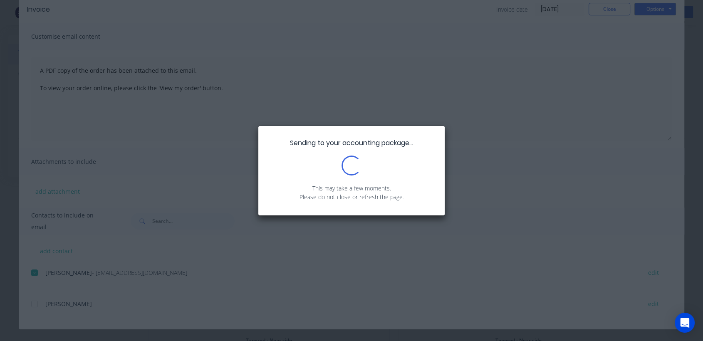
click at [652, 53] on div "Sending to your accounting package... Loading... This may take a few moments. P…" at bounding box center [351, 170] width 703 height 341
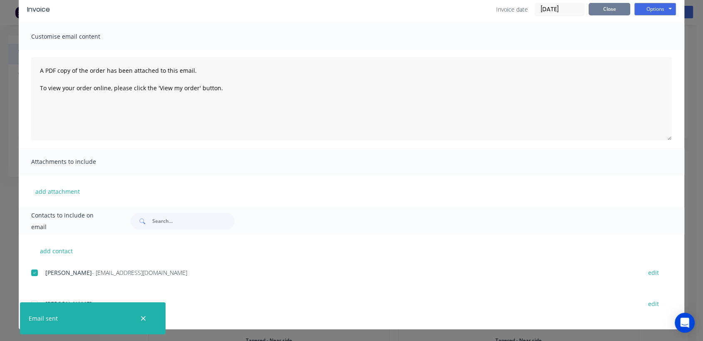
click at [605, 8] on button "Close" at bounding box center [610, 9] width 42 height 12
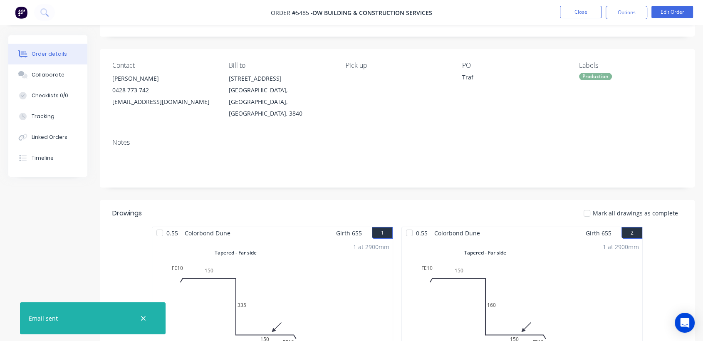
scroll to position [0, 0]
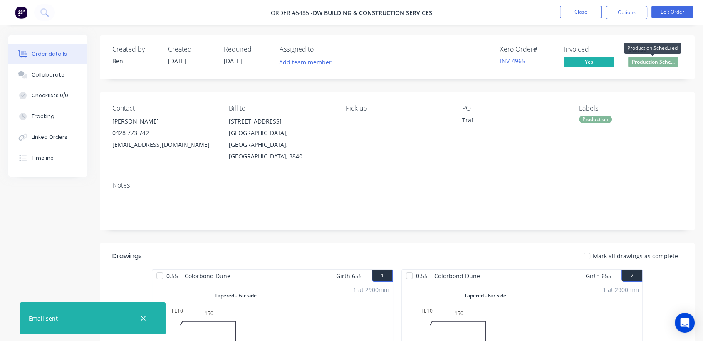
click at [656, 64] on span "Production Sche..." at bounding box center [653, 62] width 50 height 10
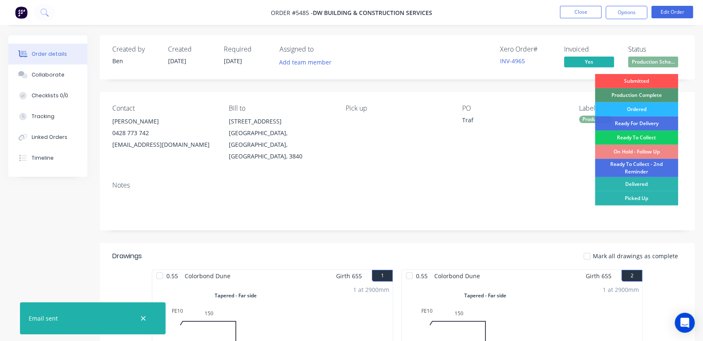
click at [630, 138] on div "Ready To Collect" at bounding box center [636, 138] width 83 height 14
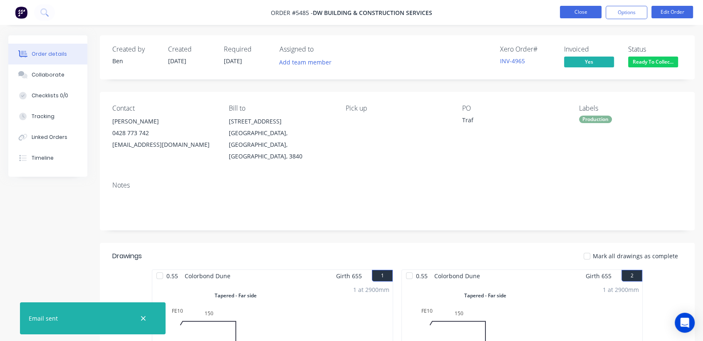
click at [579, 10] on button "Close" at bounding box center [581, 12] width 42 height 12
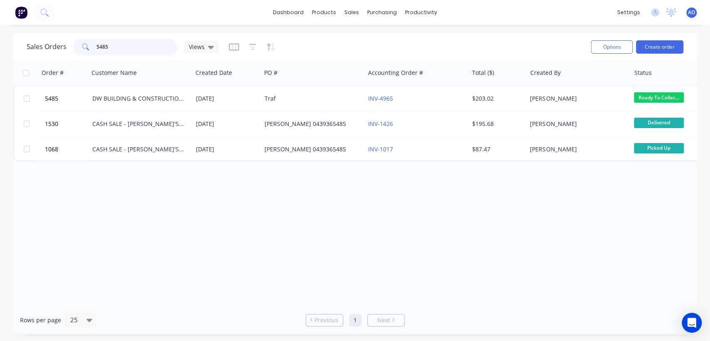
click at [119, 50] on input "5485" at bounding box center [137, 47] width 81 height 17
type input "5488"
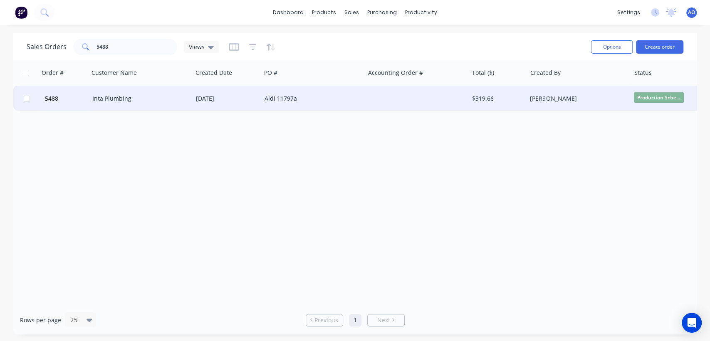
click at [124, 92] on div "Inta Plumbing" at bounding box center [141, 98] width 104 height 25
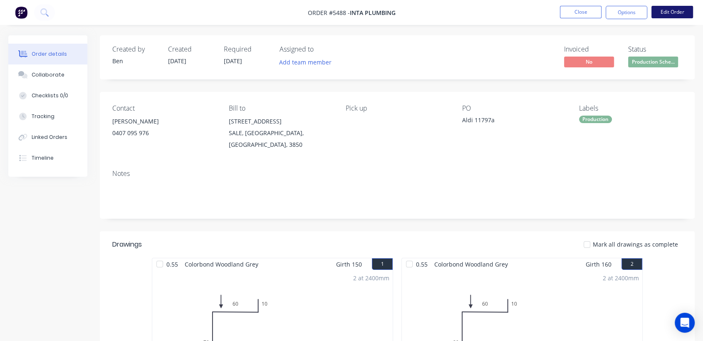
click at [683, 12] on button "Edit Order" at bounding box center [673, 12] width 42 height 12
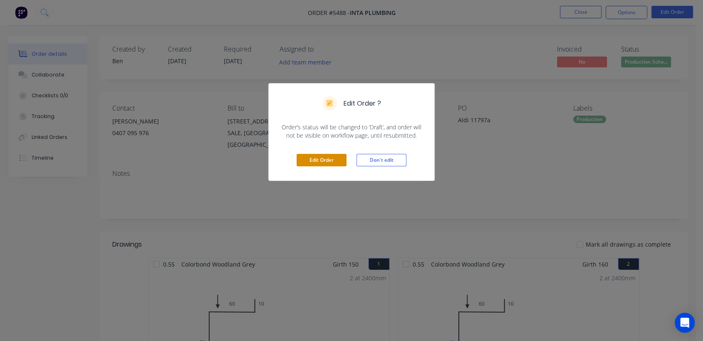
click at [335, 161] on button "Edit Order" at bounding box center [322, 160] width 50 height 12
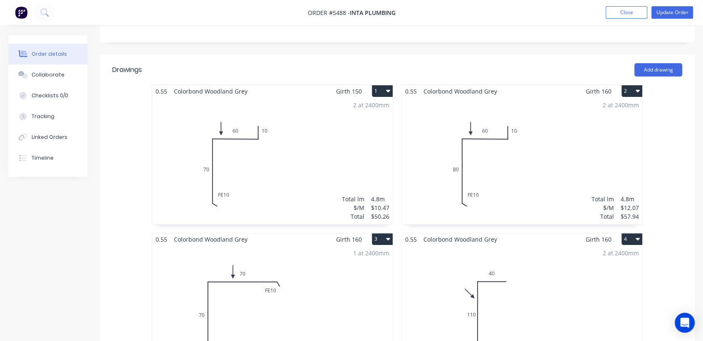
scroll to position [203, 0]
click at [486, 103] on div "2 at 2400mm Total lm $/M Total 4.8m $12.07 $57.94" at bounding box center [522, 159] width 240 height 127
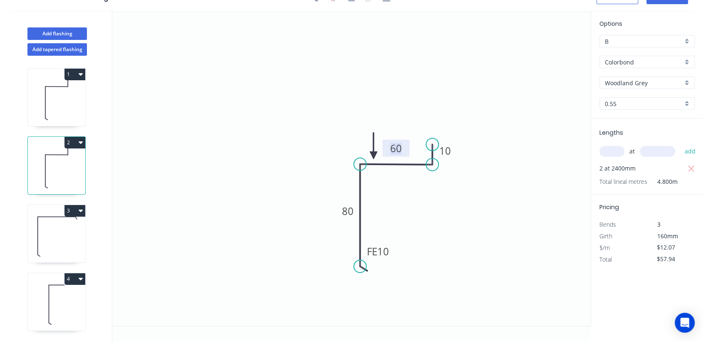
click at [396, 148] on tspan "60" at bounding box center [396, 148] width 12 height 14
click at [692, 167] on icon "button" at bounding box center [691, 169] width 6 height 6
type input "$0.00"
click at [611, 149] on input "text" at bounding box center [612, 151] width 25 height 11
type input "1"
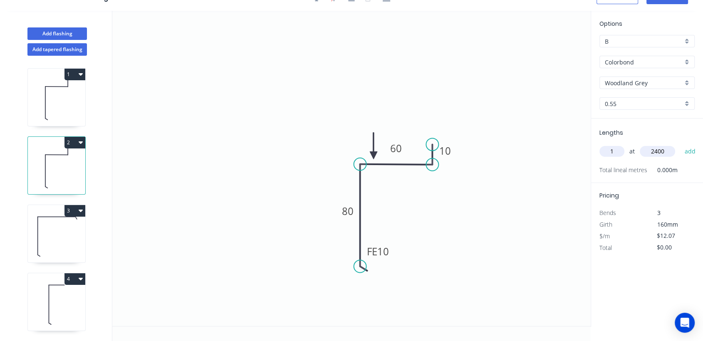
type input "2400"
click at [680, 144] on button "add" at bounding box center [690, 151] width 20 height 14
type input "$28.97"
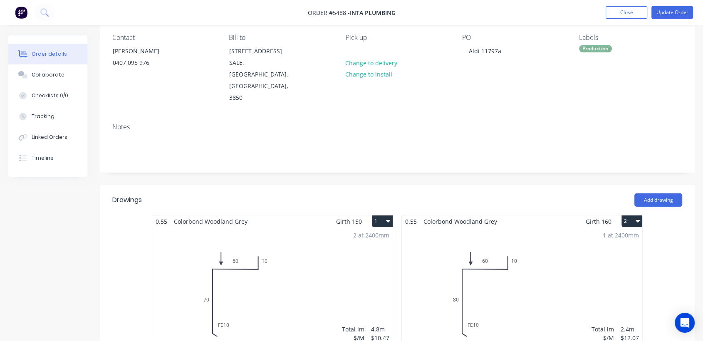
scroll to position [70, 0]
click at [663, 195] on button "Add drawing" at bounding box center [659, 201] width 48 height 13
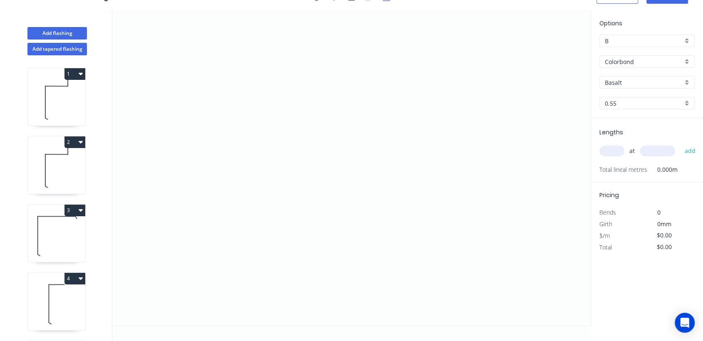
scroll to position [15, 0]
drag, startPoint x: 447, startPoint y: 114, endPoint x: 449, endPoint y: 141, distance: 27.1
click at [449, 141] on icon "0" at bounding box center [351, 168] width 478 height 315
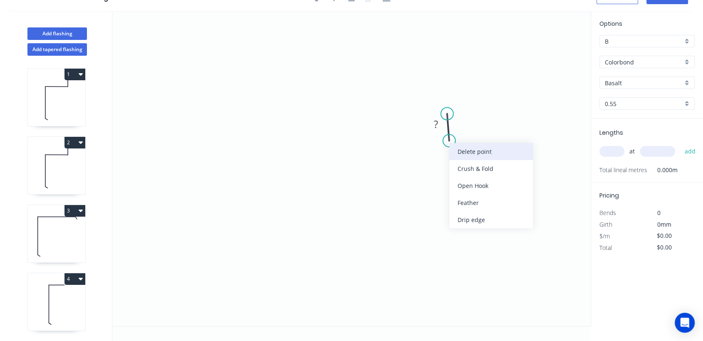
click at [469, 154] on div "Delete point" at bounding box center [491, 151] width 84 height 17
click at [446, 111] on icon "0" at bounding box center [351, 168] width 478 height 315
drag, startPoint x: 446, startPoint y: 112, endPoint x: 446, endPoint y: 127, distance: 15.8
click at [446, 127] on icon "0" at bounding box center [351, 168] width 478 height 315
drag, startPoint x: 446, startPoint y: 127, endPoint x: 444, endPoint y: 131, distance: 4.5
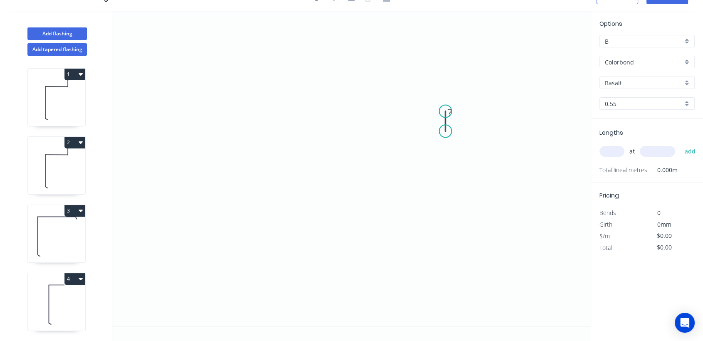
click at [444, 131] on circle at bounding box center [445, 131] width 12 height 12
drag, startPoint x: 444, startPoint y: 131, endPoint x: 357, endPoint y: 132, distance: 87.4
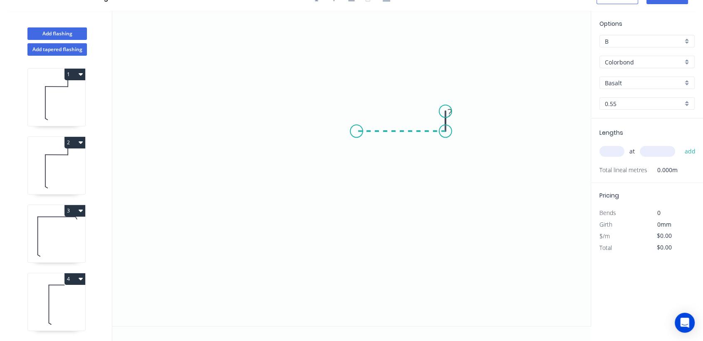
click at [357, 132] on icon "0 ?" at bounding box center [351, 168] width 478 height 315
drag, startPoint x: 357, startPoint y: 132, endPoint x: 357, endPoint y: 225, distance: 92.8
click at [357, 225] on icon "0 ? ?" at bounding box center [351, 168] width 478 height 315
click at [357, 225] on circle at bounding box center [356, 224] width 12 height 12
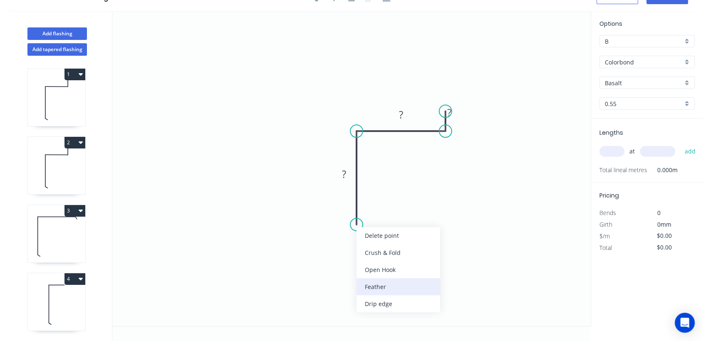
click at [386, 285] on div "Feather" at bounding box center [399, 286] width 84 height 17
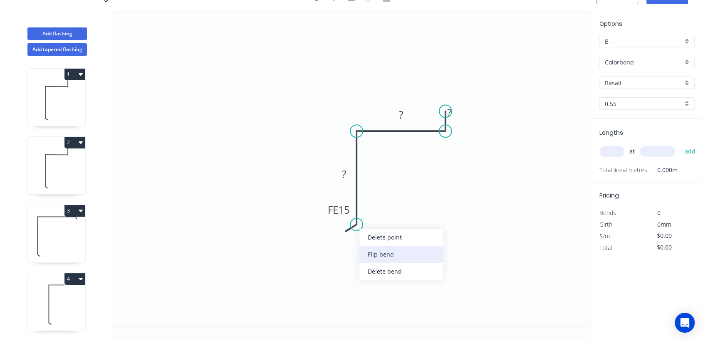
click at [374, 261] on div "Flip bend" at bounding box center [401, 254] width 84 height 17
click at [384, 212] on tspan "15" at bounding box center [380, 210] width 12 height 14
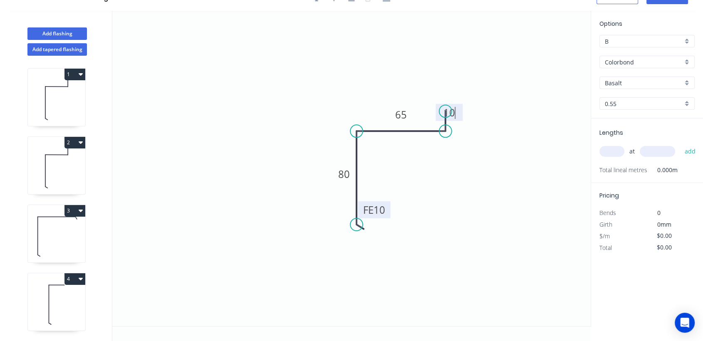
type input "$12.07"
click at [685, 84] on div "Basalt" at bounding box center [647, 83] width 95 height 12
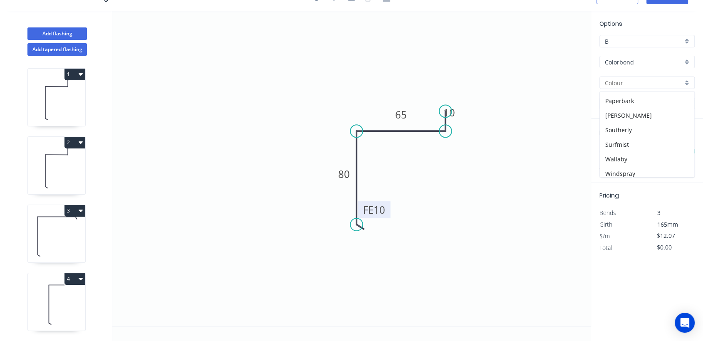
scroll to position [233, 0]
click at [641, 167] on div "Woodland Grey" at bounding box center [647, 172] width 94 height 15
type input "Woodland Grey"
click at [612, 149] on input "text" at bounding box center [612, 151] width 25 height 11
type input "1"
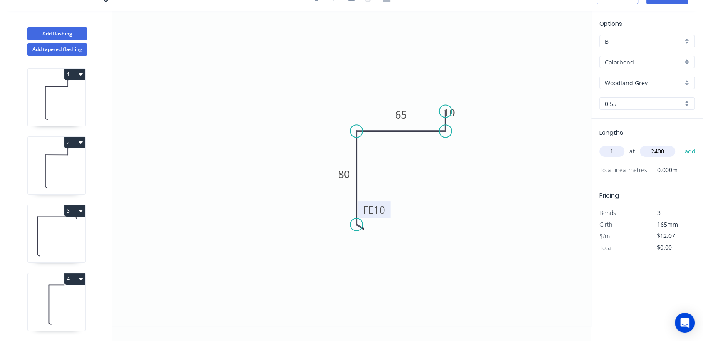
type input "2400"
click at [680, 144] on button "add" at bounding box center [690, 151] width 20 height 14
type input "$28.97"
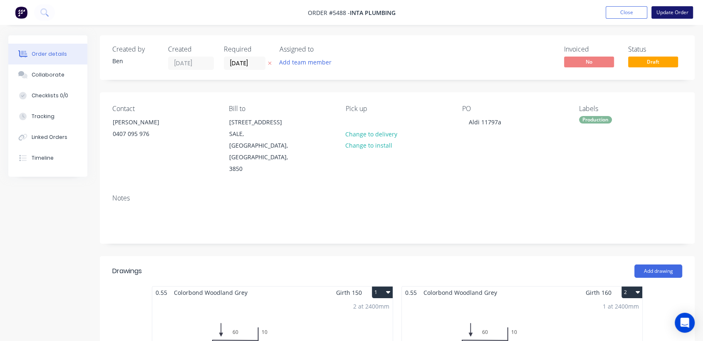
click at [673, 12] on button "Update Order" at bounding box center [673, 12] width 42 height 12
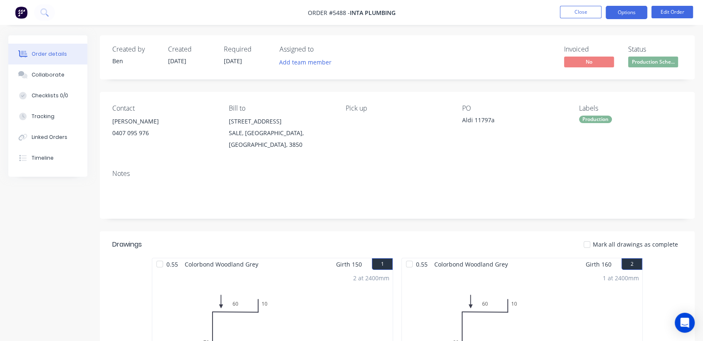
click at [641, 12] on button "Options" at bounding box center [627, 12] width 42 height 13
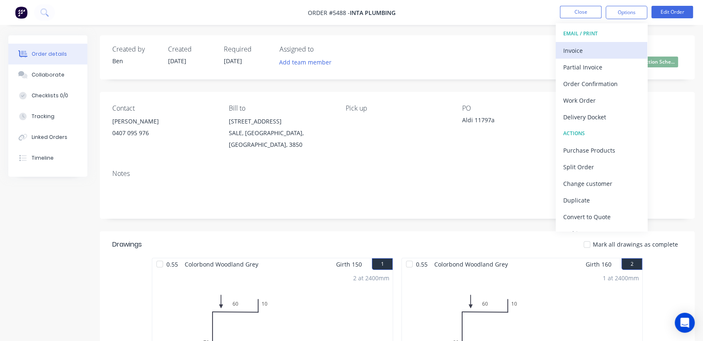
click at [583, 50] on div "Invoice" at bounding box center [601, 51] width 77 height 12
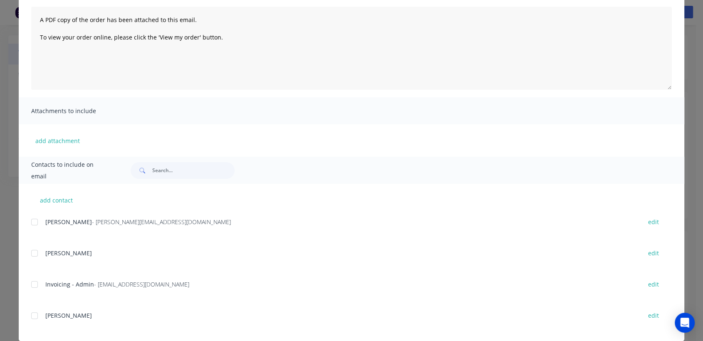
scroll to position [92, 0]
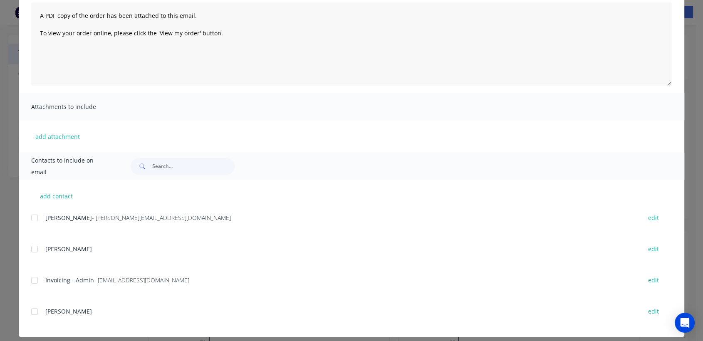
click at [30, 277] on div at bounding box center [34, 280] width 17 height 17
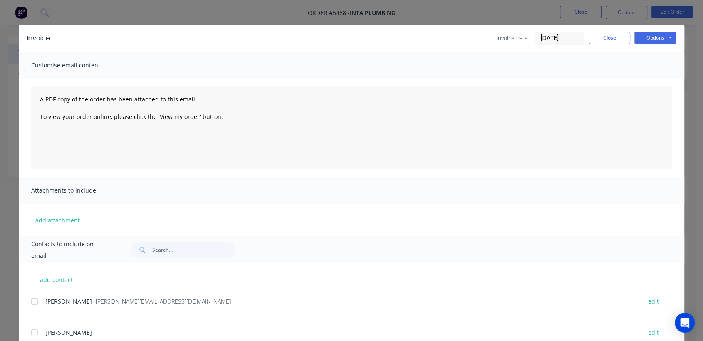
scroll to position [0, 0]
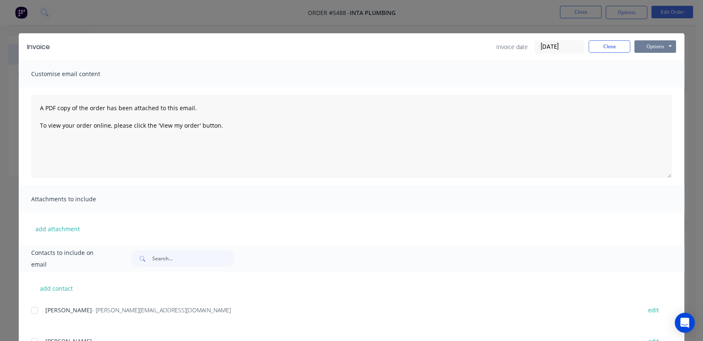
click at [646, 48] on button "Options" at bounding box center [656, 46] width 42 height 12
click at [649, 86] on button "Email" at bounding box center [661, 89] width 53 height 14
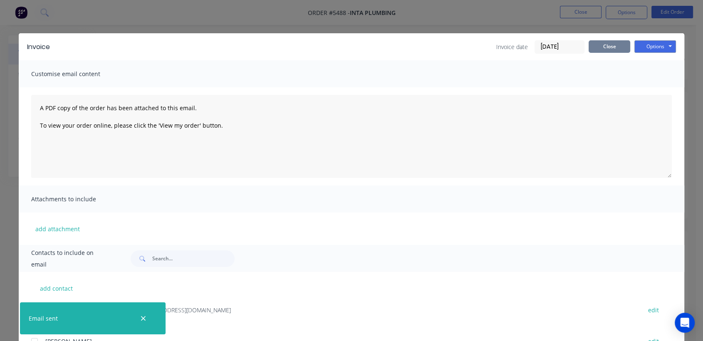
click at [605, 44] on button "Close" at bounding box center [610, 46] width 42 height 12
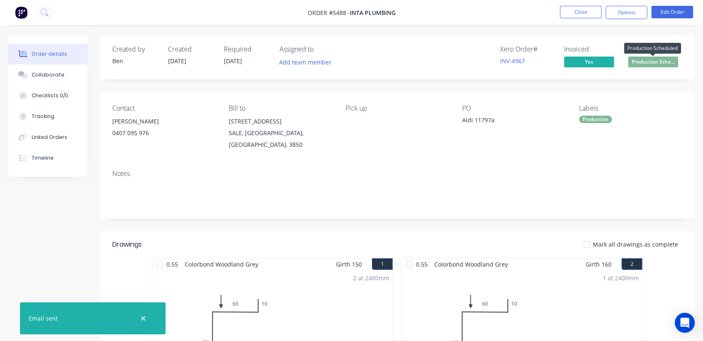
click at [647, 57] on span "Production Sche..." at bounding box center [653, 62] width 50 height 10
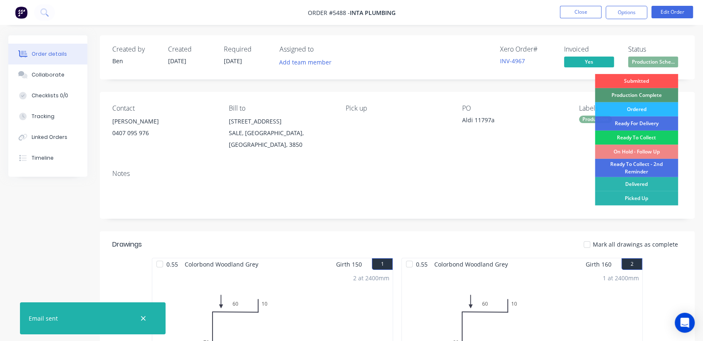
click at [633, 136] on div "Ready To Collect" at bounding box center [636, 138] width 83 height 14
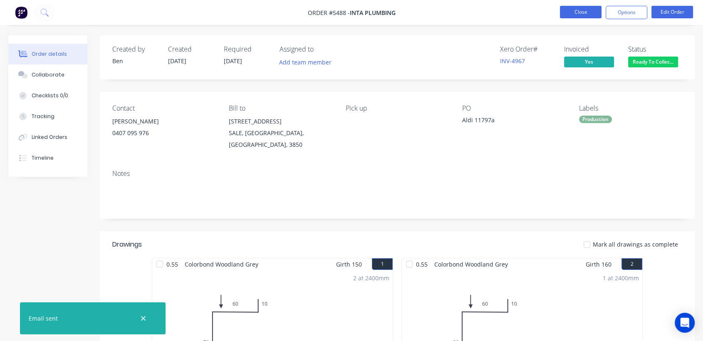
click at [576, 16] on button "Close" at bounding box center [581, 12] width 42 height 12
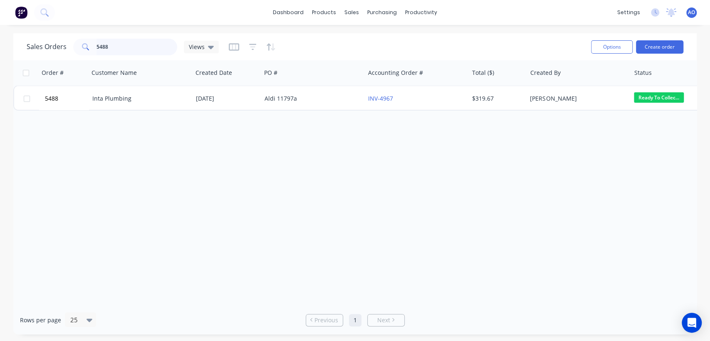
click at [119, 52] on input "5488" at bounding box center [137, 47] width 81 height 17
type input "5483"
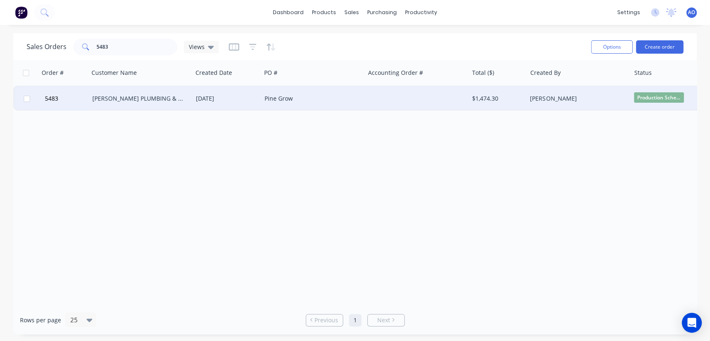
click at [131, 101] on div "[PERSON_NAME] PLUMBING & ROOFING PRO PTY LTD" at bounding box center [138, 98] width 92 height 8
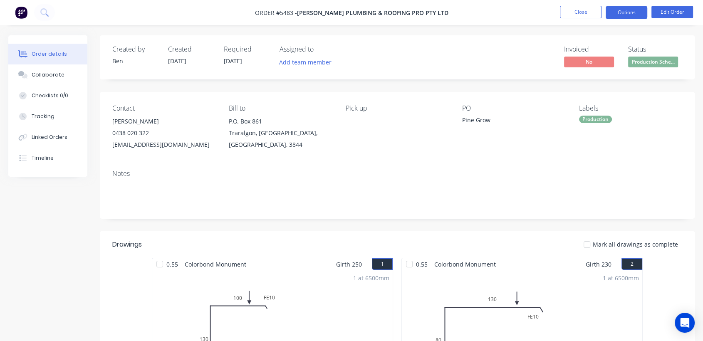
click at [619, 11] on button "Options" at bounding box center [627, 12] width 42 height 13
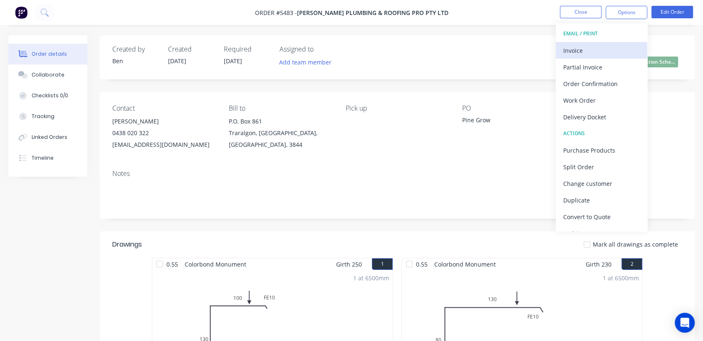
click at [566, 50] on div "Invoice" at bounding box center [601, 51] width 77 height 12
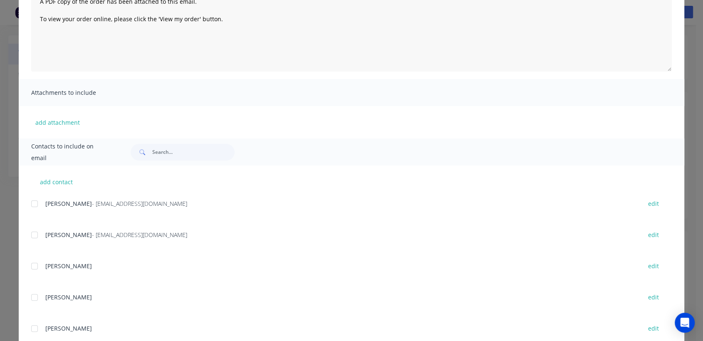
scroll to position [111, 0]
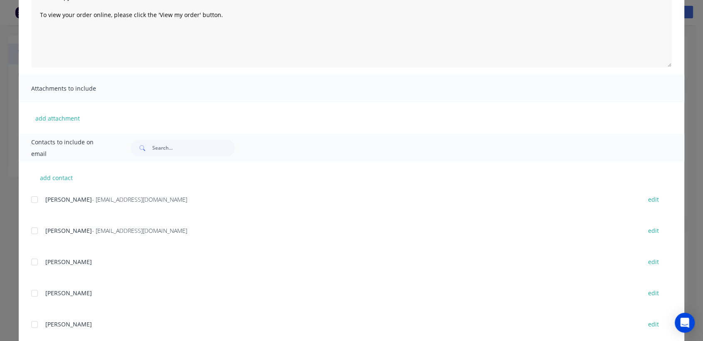
click at [30, 230] on div at bounding box center [34, 231] width 17 height 17
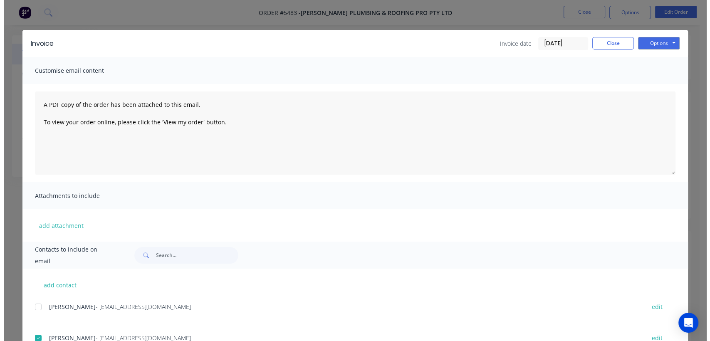
scroll to position [0, 0]
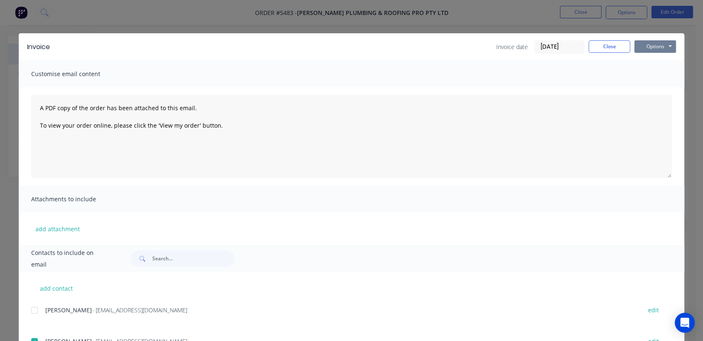
click at [659, 47] on button "Options" at bounding box center [656, 46] width 42 height 12
click at [656, 91] on button "Email" at bounding box center [661, 89] width 53 height 14
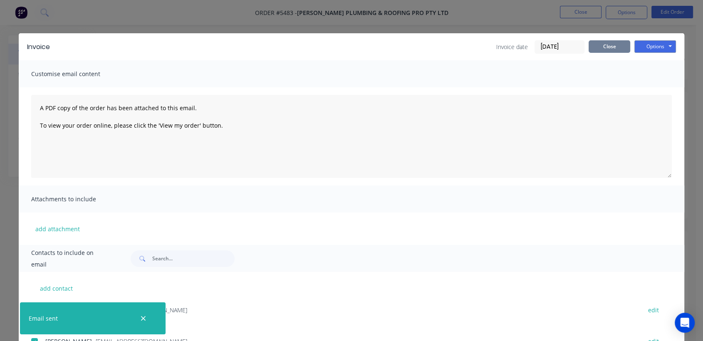
click at [595, 47] on button "Close" at bounding box center [610, 46] width 42 height 12
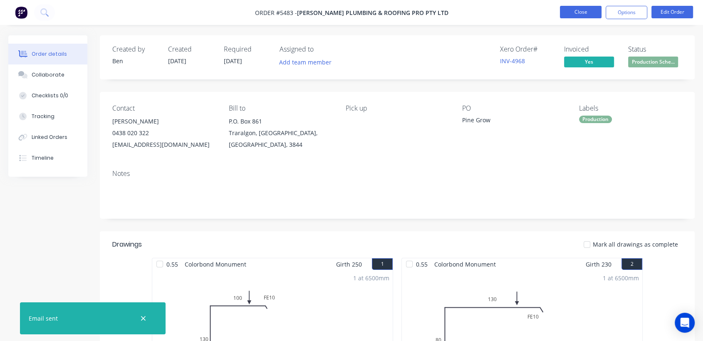
click at [579, 12] on button "Close" at bounding box center [581, 12] width 42 height 12
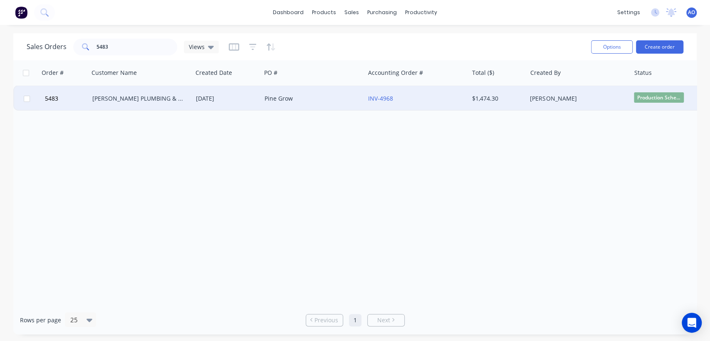
click at [144, 105] on div "[PERSON_NAME] PLUMBING & ROOFING PRO PTY LTD" at bounding box center [141, 98] width 104 height 25
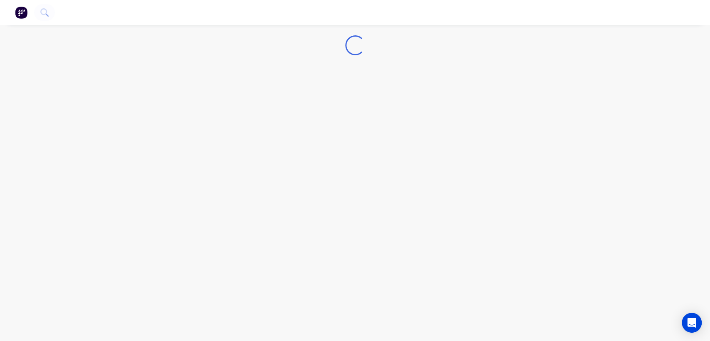
click at [144, 105] on div "Loading..." at bounding box center [355, 170] width 710 height 341
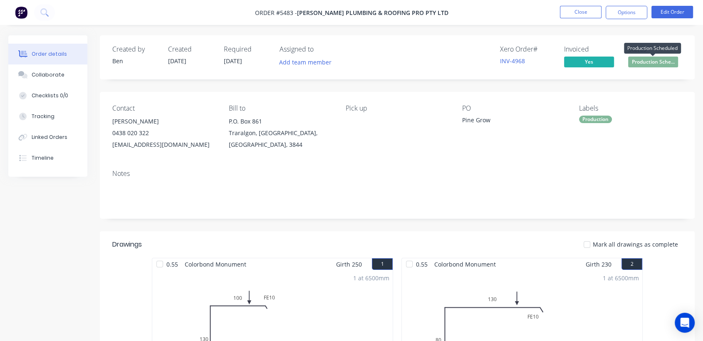
click at [652, 59] on span "Production Sche..." at bounding box center [653, 62] width 50 height 10
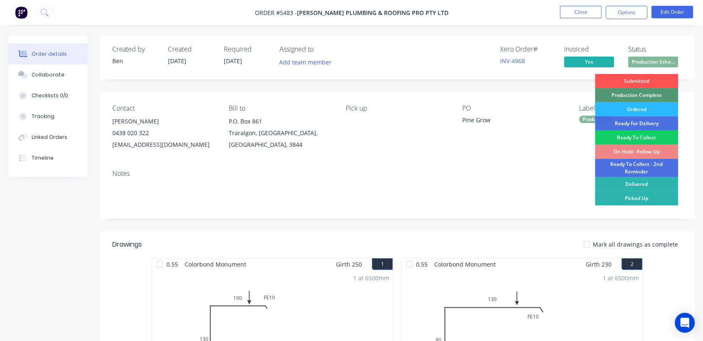
click at [629, 135] on div "Ready To Collect" at bounding box center [636, 138] width 83 height 14
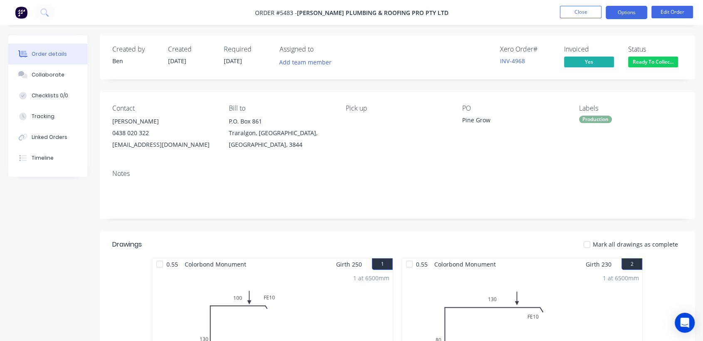
click at [621, 12] on button "Options" at bounding box center [627, 12] width 42 height 13
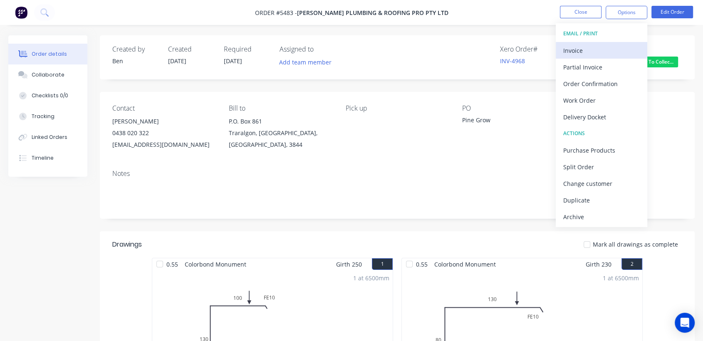
click at [586, 47] on div "Invoice" at bounding box center [601, 51] width 77 height 12
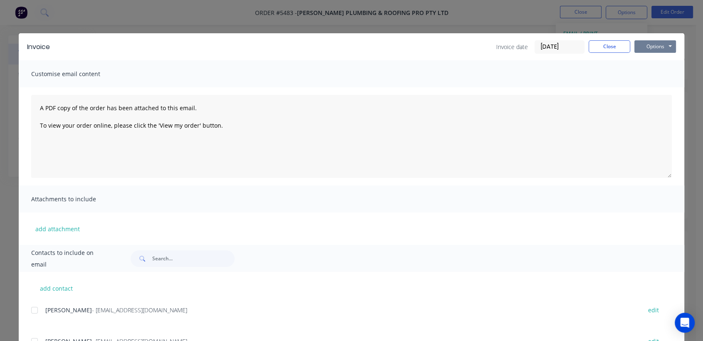
click at [645, 46] on button "Options" at bounding box center [656, 46] width 42 height 12
click at [647, 75] on button "Print" at bounding box center [661, 75] width 53 height 14
click at [610, 45] on button "Close" at bounding box center [610, 46] width 42 height 12
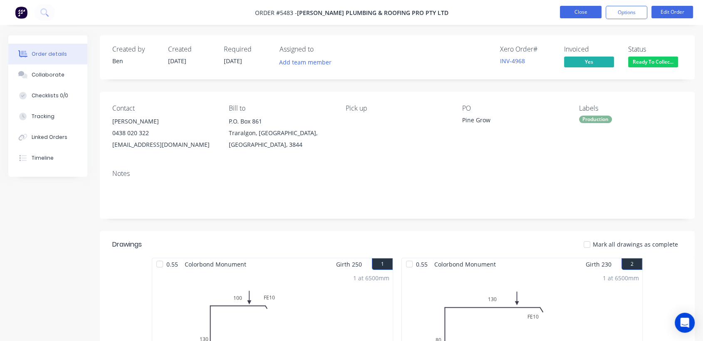
click at [591, 10] on button "Close" at bounding box center [581, 12] width 42 height 12
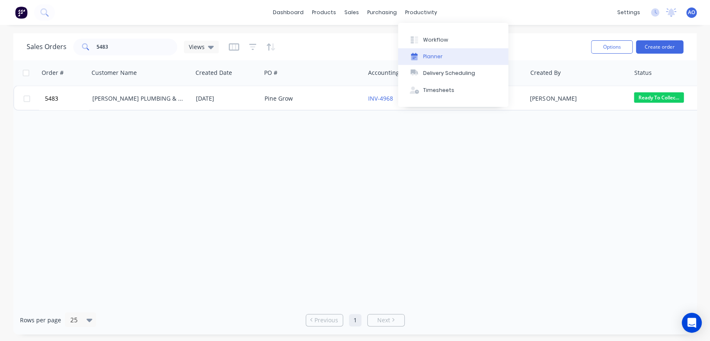
click at [416, 64] on button "Planner" at bounding box center [453, 56] width 110 height 17
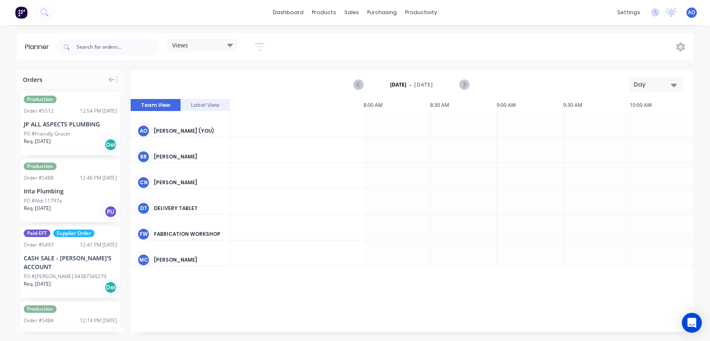
scroll to position [0, 666]
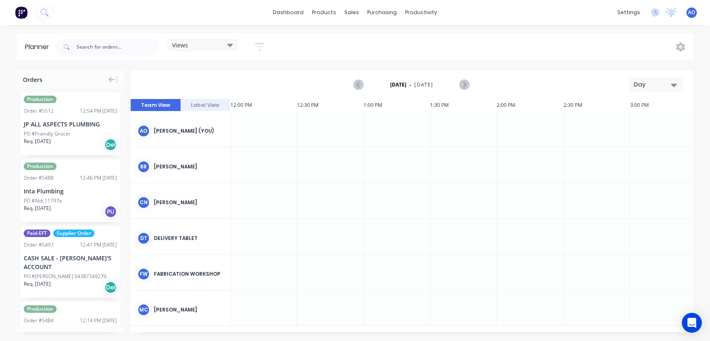
click at [672, 82] on icon "button" at bounding box center [674, 84] width 6 height 9
click at [632, 139] on div "Month" at bounding box center [641, 140] width 82 height 17
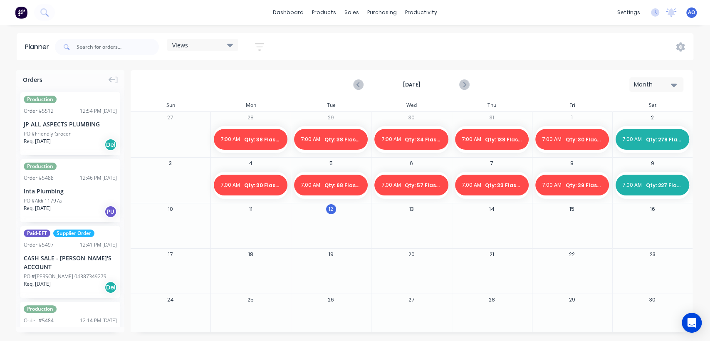
click at [252, 216] on div "11" at bounding box center [251, 225] width 80 height 45
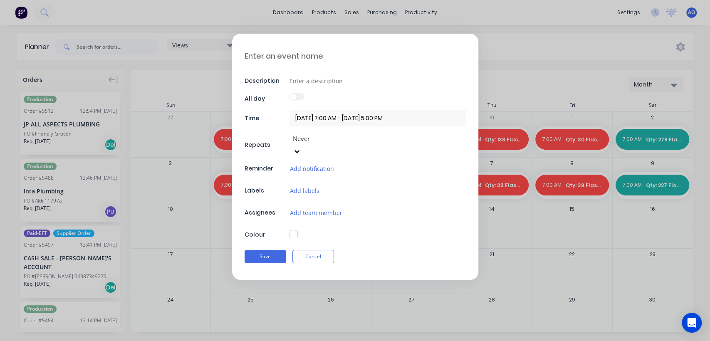
click at [306, 57] on textarea at bounding box center [355, 56] width 221 height 20
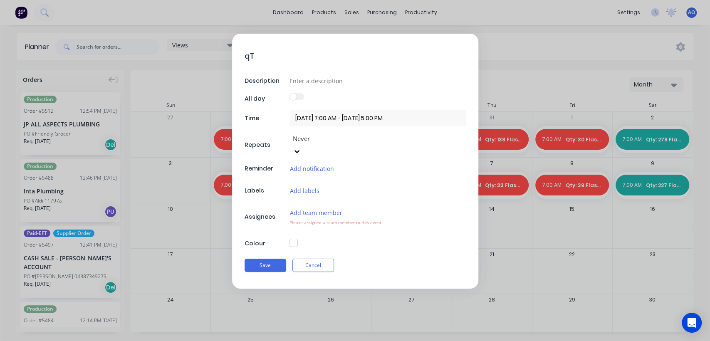
type textarea "q"
type textarea "Qty: 52 Flashings"
click at [322, 84] on input at bounding box center [378, 80] width 176 height 12
type input "Daily [MEDICAL_DATA] Count"
click at [296, 239] on button "button" at bounding box center [294, 243] width 8 height 8
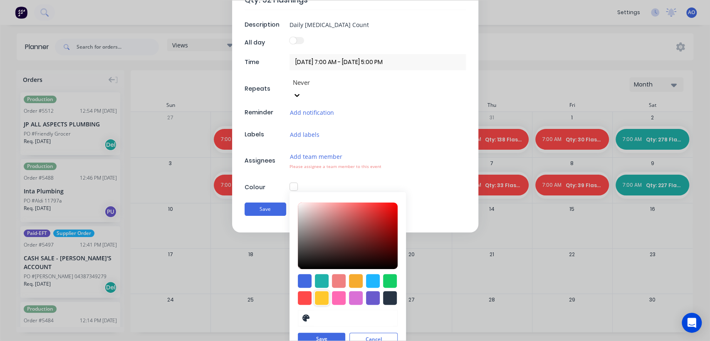
scroll to position [57, 0]
click at [302, 291] on div at bounding box center [305, 298] width 14 height 14
type input "#FF4949"
click at [309, 333] on button "Save" at bounding box center [321, 339] width 47 height 12
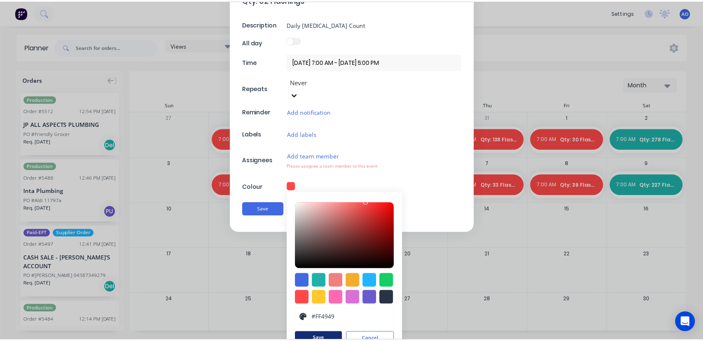
scroll to position [0, 0]
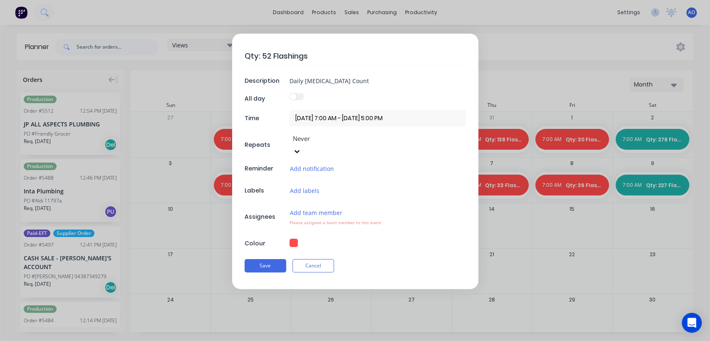
click at [303, 208] on button "Add team member" at bounding box center [316, 213] width 53 height 10
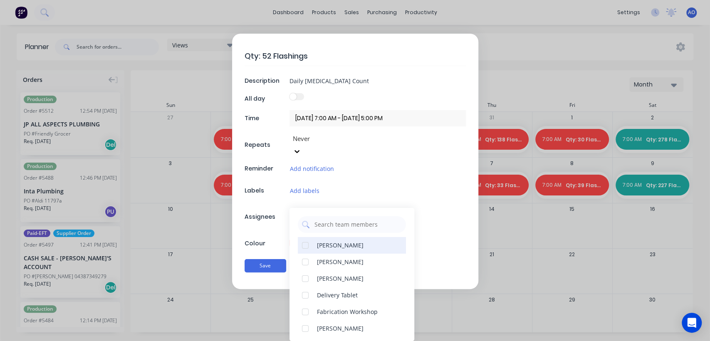
click at [302, 237] on div at bounding box center [305, 245] width 17 height 17
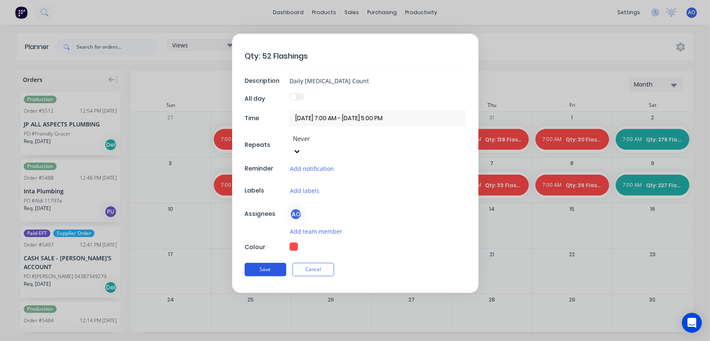
click at [266, 263] on button "Save" at bounding box center [266, 269] width 42 height 13
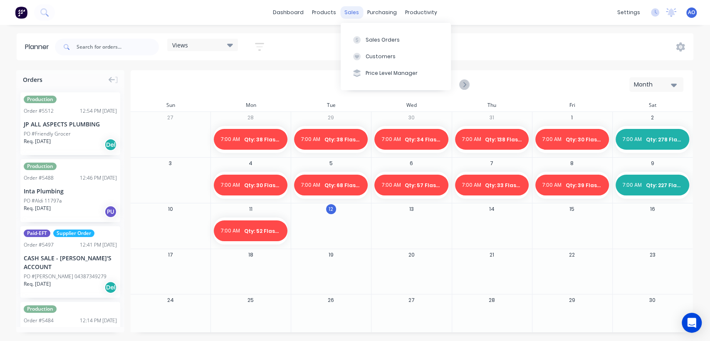
click at [353, 14] on div "sales" at bounding box center [351, 12] width 23 height 12
click at [367, 44] on button "Sales Orders" at bounding box center [396, 39] width 110 height 17
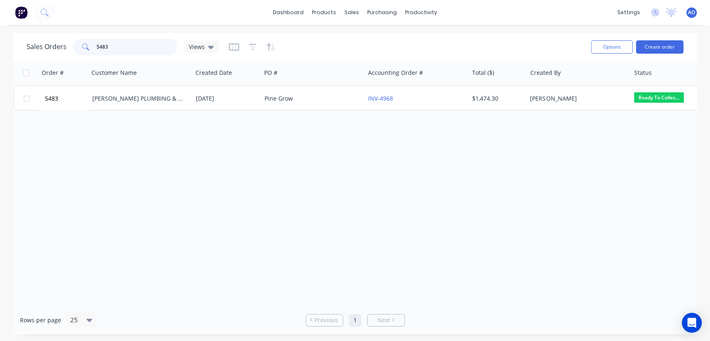
click at [119, 49] on input "5483" at bounding box center [137, 47] width 81 height 17
type input "5441"
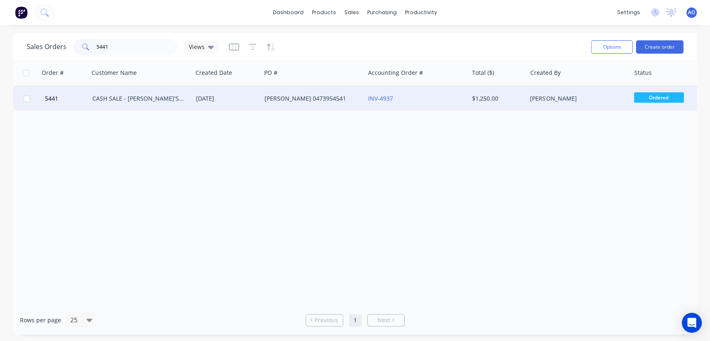
click at [192, 104] on div "CASH SALE - [PERSON_NAME]'S ACCOUNT" at bounding box center [141, 98] width 104 height 25
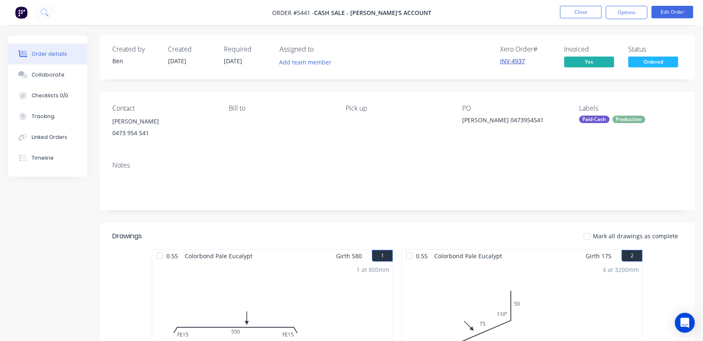
click at [513, 62] on link "INV-4937" at bounding box center [512, 61] width 25 height 8
click at [571, 10] on button "Close" at bounding box center [581, 12] width 42 height 12
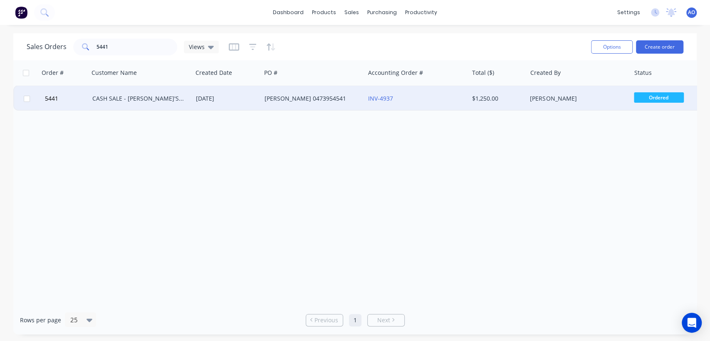
click at [276, 97] on div "[PERSON_NAME] 0473954541" at bounding box center [311, 98] width 92 height 8
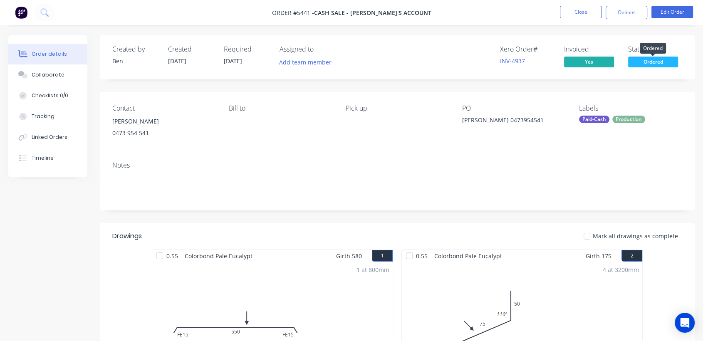
click at [655, 59] on span "Ordered" at bounding box center [653, 62] width 50 height 10
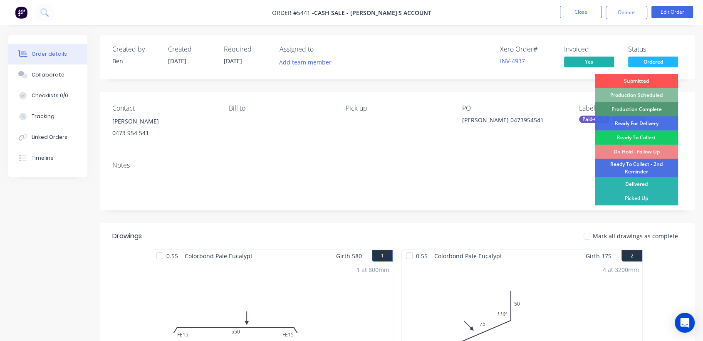
click at [623, 134] on div "Ready To Collect" at bounding box center [636, 138] width 83 height 14
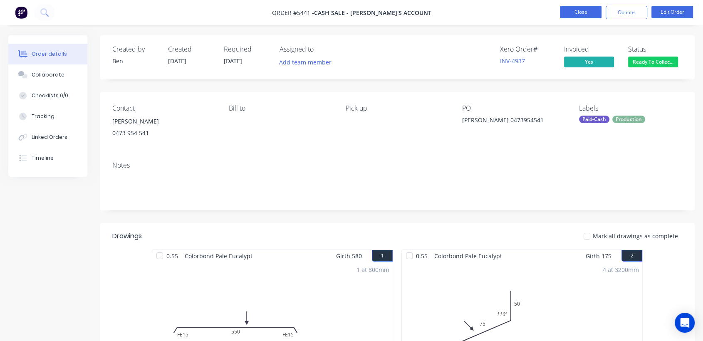
click at [584, 11] on button "Close" at bounding box center [581, 12] width 42 height 12
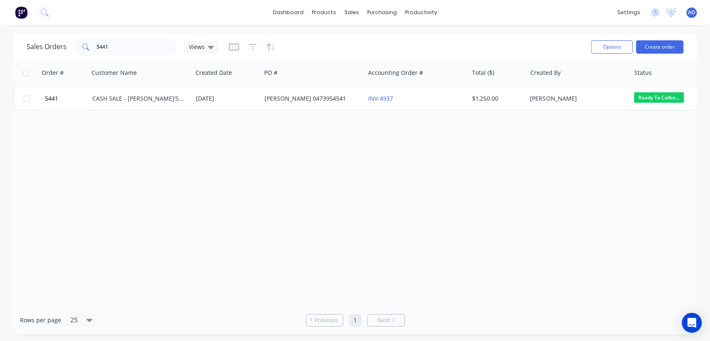
click at [21, 11] on img at bounding box center [21, 12] width 12 height 12
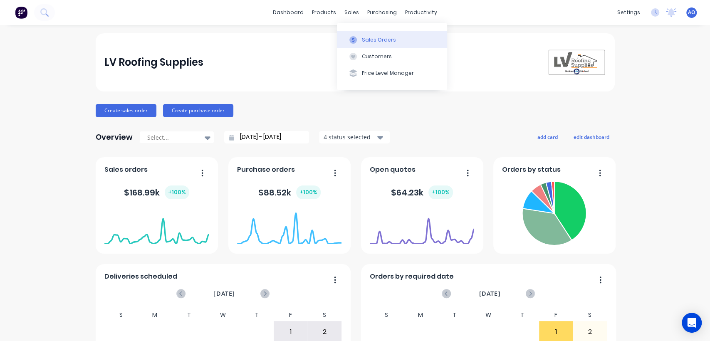
click at [352, 38] on icon at bounding box center [353, 39] width 7 height 7
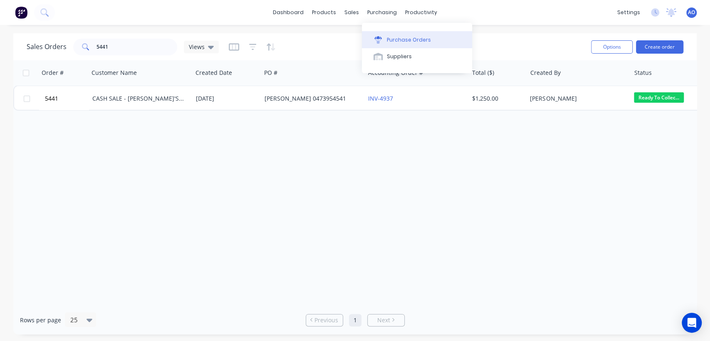
click at [385, 42] on button "Purchase Orders" at bounding box center [417, 39] width 110 height 17
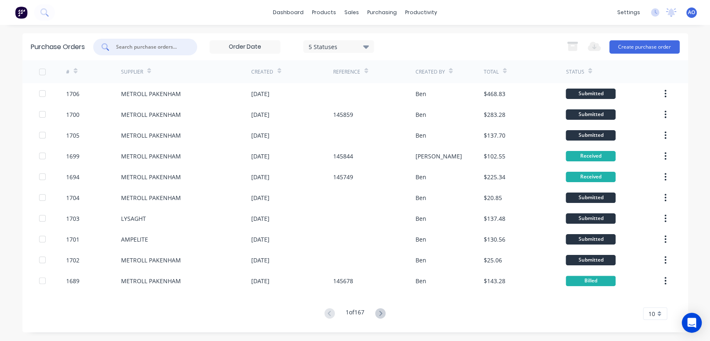
click at [140, 48] on input "text" at bounding box center [149, 47] width 69 height 8
type input "1705"
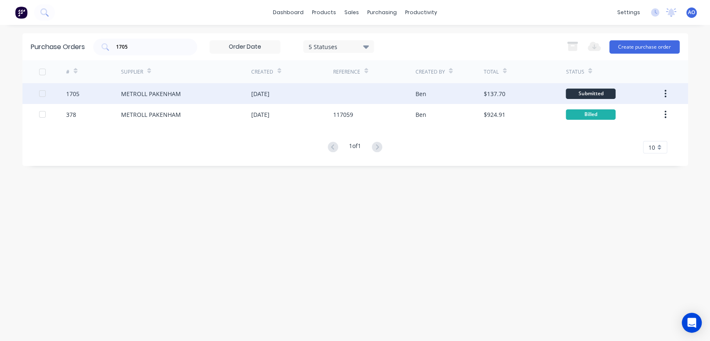
click at [176, 102] on div "METROLL PAKENHAM" at bounding box center [186, 93] width 130 height 21
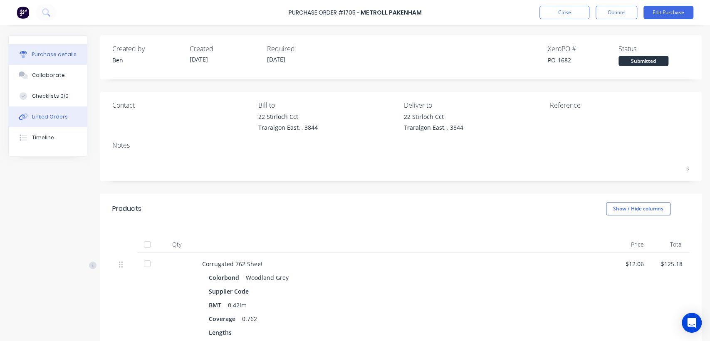
click at [15, 116] on button "Linked Orders" at bounding box center [48, 117] width 78 height 21
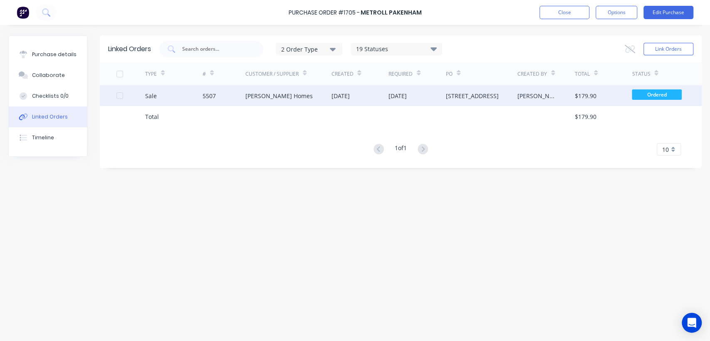
click at [336, 92] on div "[DATE]" at bounding box center [340, 96] width 18 height 9
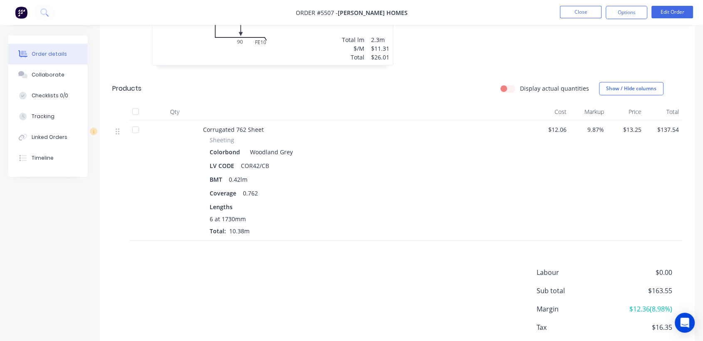
scroll to position [351, 0]
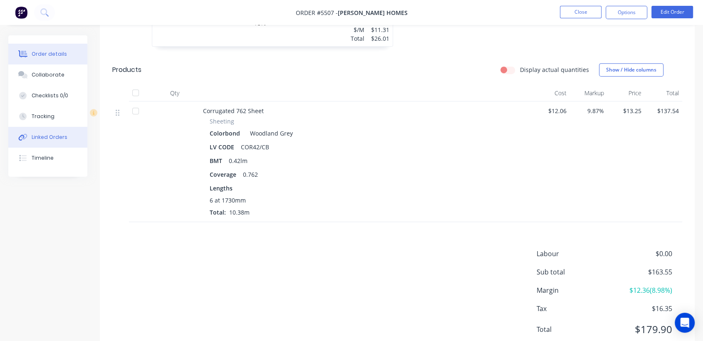
click at [48, 134] on div "Linked Orders" at bounding box center [50, 137] width 36 height 7
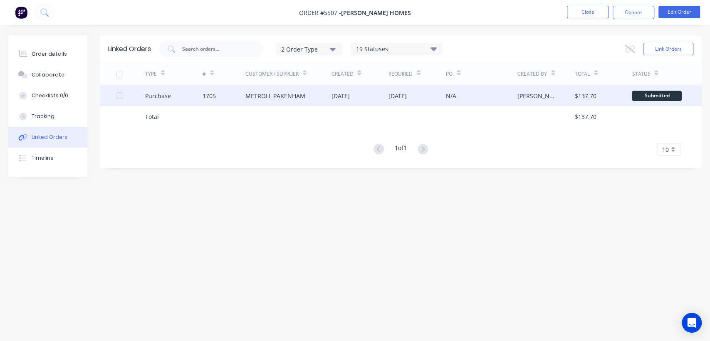
click at [235, 98] on div "1705" at bounding box center [224, 95] width 43 height 21
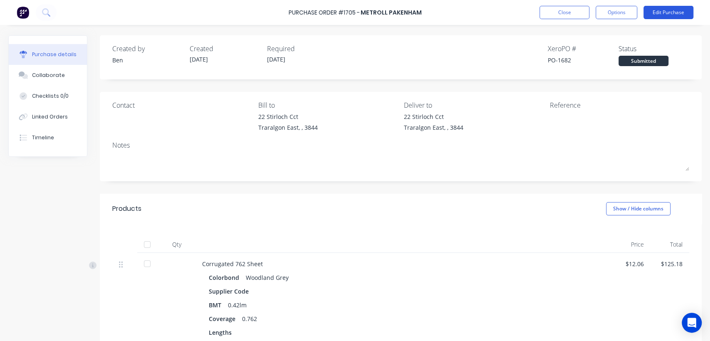
click at [678, 11] on button "Edit Purchase" at bounding box center [669, 12] width 50 height 13
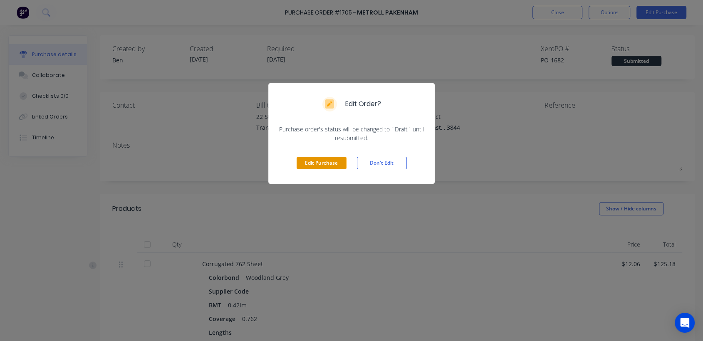
click at [336, 160] on button "Edit Purchase" at bounding box center [322, 163] width 50 height 12
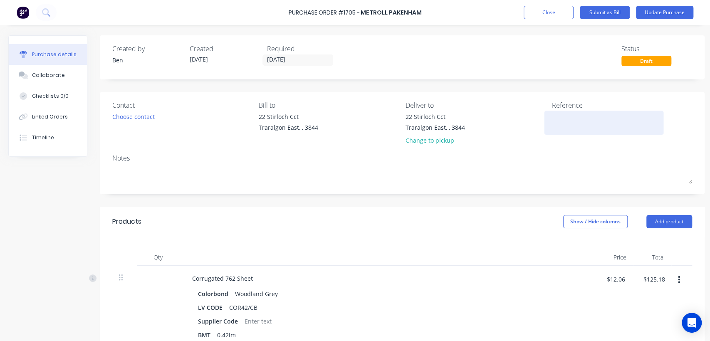
click at [562, 120] on textarea at bounding box center [604, 121] width 104 height 19
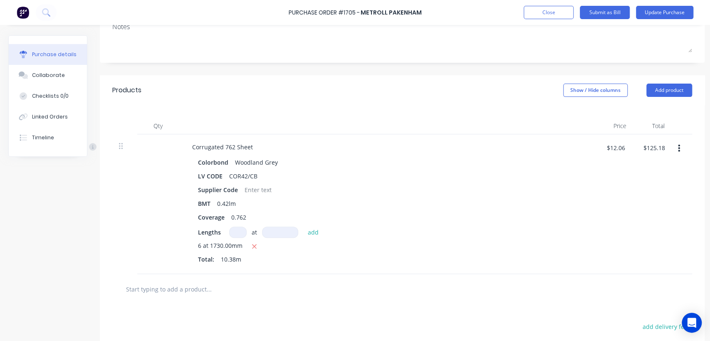
scroll to position [131, 0]
type textarea "145959"
click at [662, 148] on input "$125.18" at bounding box center [654, 147] width 32 height 13
type input "$125.19"
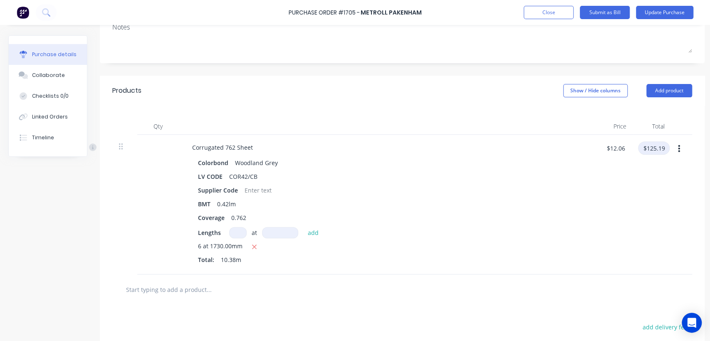
type input "$12.0607"
type input "$125.19"
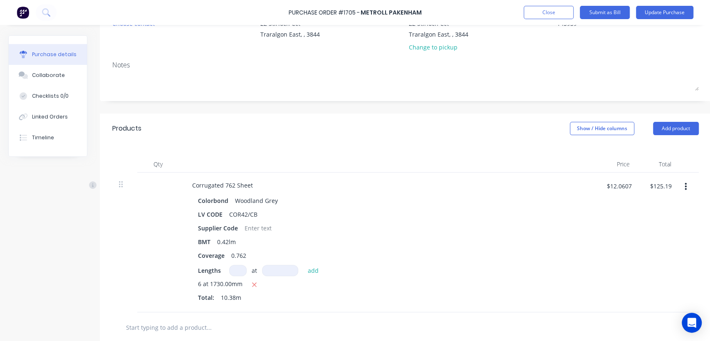
scroll to position [0, 0]
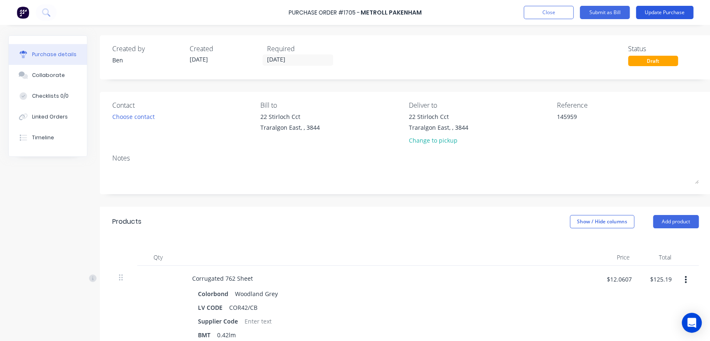
click at [676, 11] on button "Update Purchase" at bounding box center [664, 12] width 57 height 13
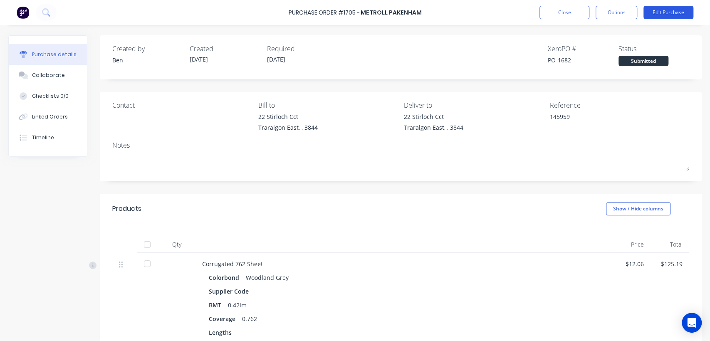
click at [676, 11] on button "Edit Purchase" at bounding box center [669, 12] width 50 height 13
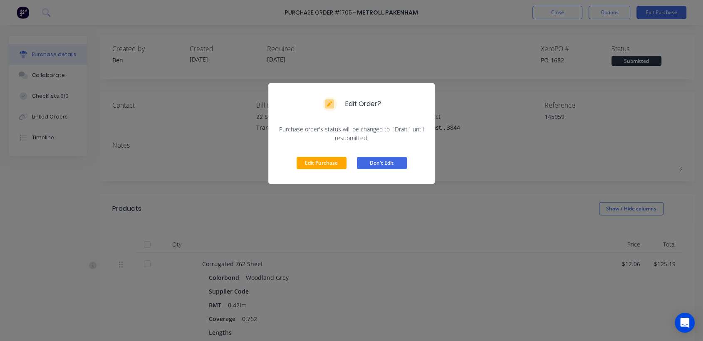
click at [384, 163] on button "Don't Edit" at bounding box center [382, 163] width 50 height 12
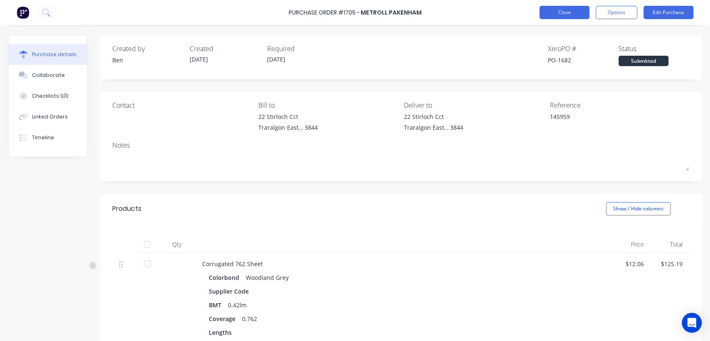
click at [566, 13] on button "Close" at bounding box center [565, 12] width 50 height 13
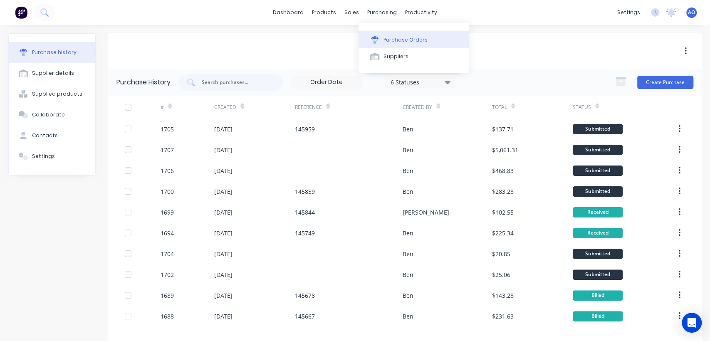
click at [391, 34] on button "Purchase Orders" at bounding box center [414, 39] width 110 height 17
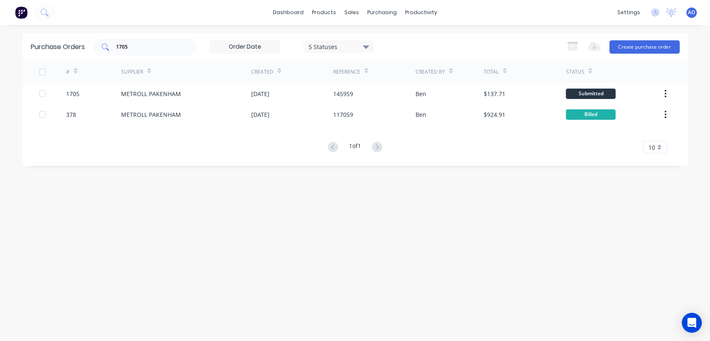
click at [136, 52] on div "1705" at bounding box center [145, 47] width 104 height 17
type input "1706"
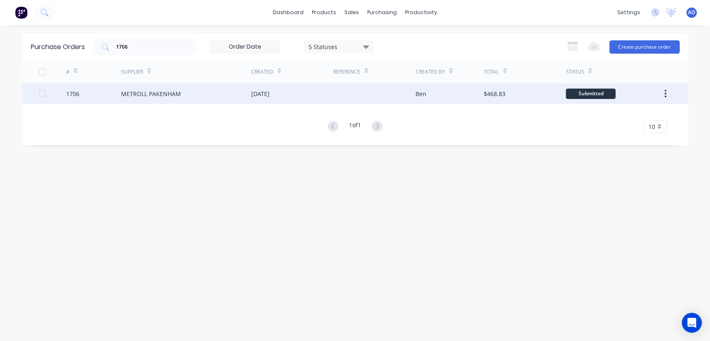
click at [149, 97] on div "METROLL PAKENHAM" at bounding box center [151, 93] width 60 height 9
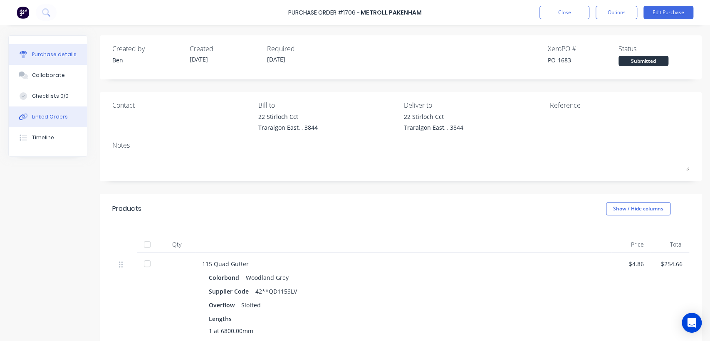
click at [38, 119] on div "Linked Orders" at bounding box center [50, 116] width 36 height 7
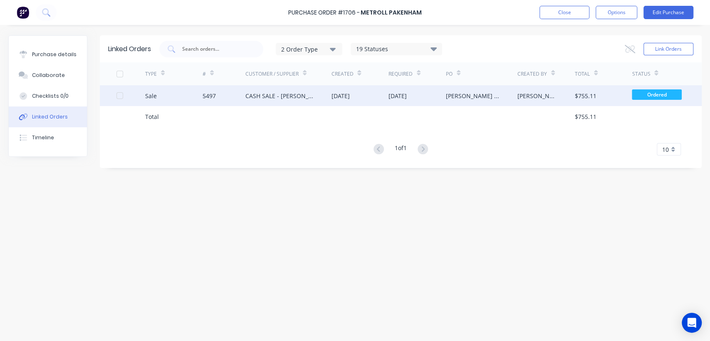
click at [281, 105] on div "CASH SALE - [PERSON_NAME]'S ACCOUNT" at bounding box center [288, 95] width 86 height 21
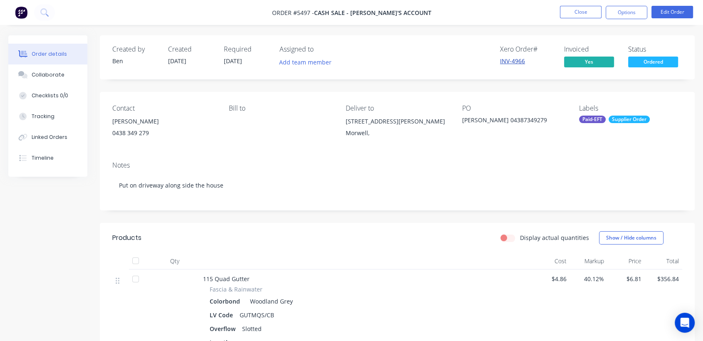
click at [519, 62] on link "INV-4966" at bounding box center [512, 61] width 25 height 8
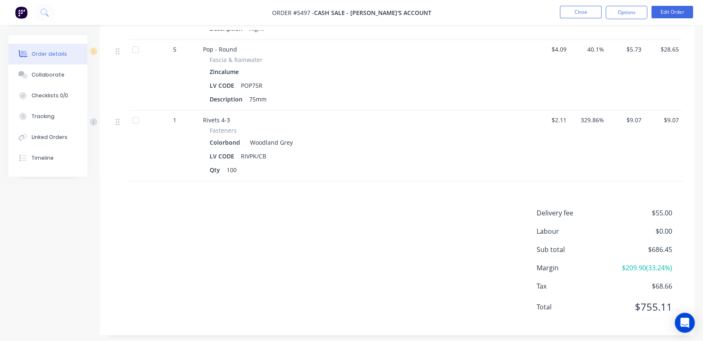
scroll to position [878, 0]
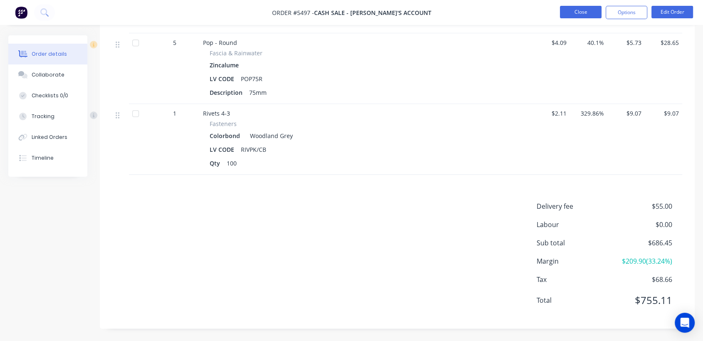
click at [570, 10] on button "Close" at bounding box center [581, 12] width 42 height 12
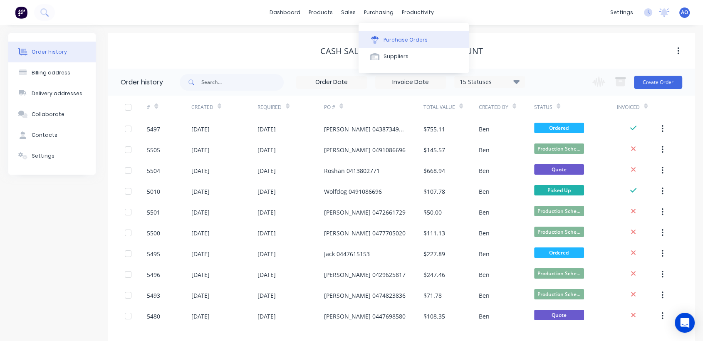
click at [382, 34] on button "Purchase Orders" at bounding box center [414, 39] width 110 height 17
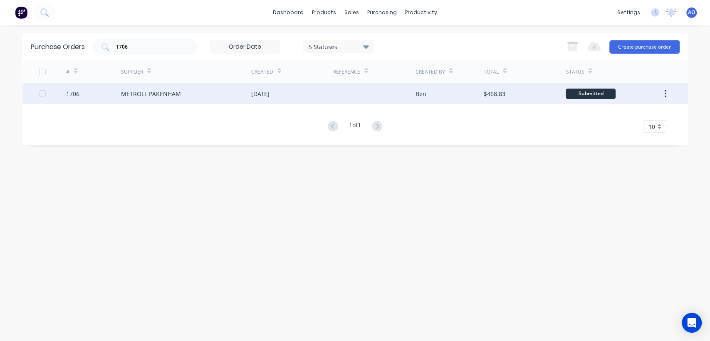
click at [166, 93] on div "METROLL PAKENHAM" at bounding box center [151, 93] width 60 height 9
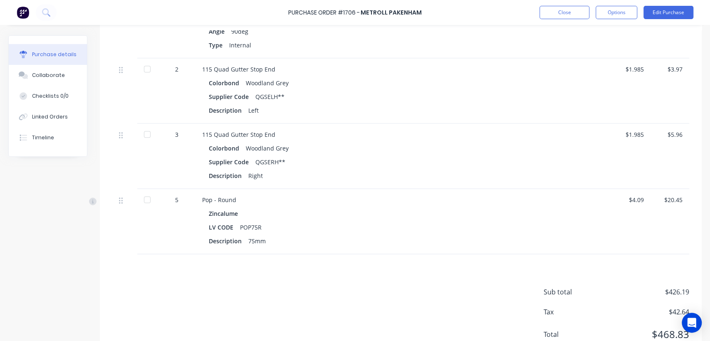
scroll to position [639, 0]
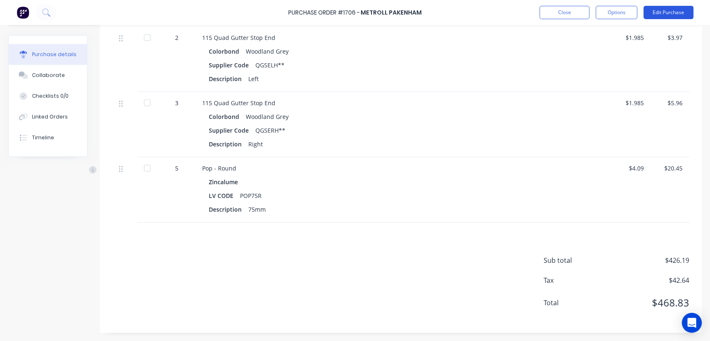
click at [657, 16] on button "Edit Purchase" at bounding box center [669, 12] width 50 height 13
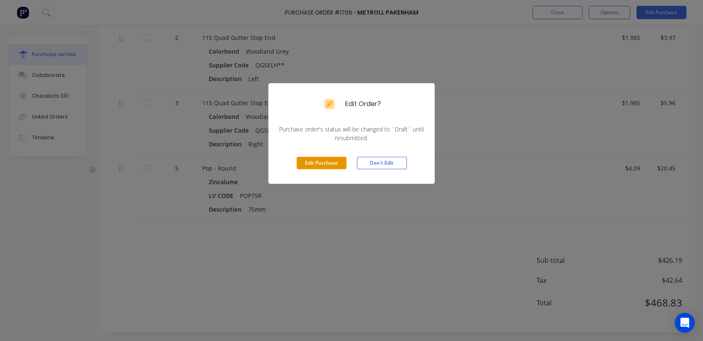
click at [322, 163] on button "Edit Purchase" at bounding box center [322, 163] width 50 height 12
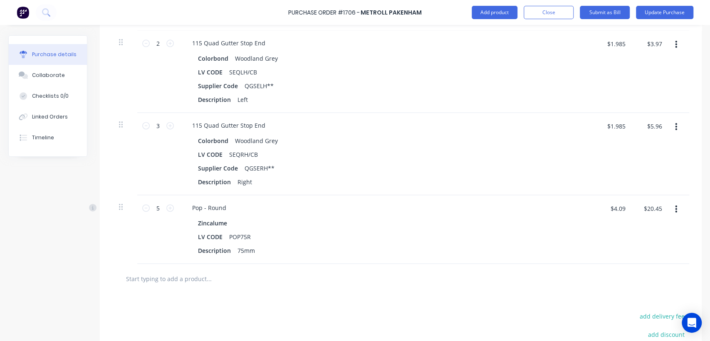
scroll to position [754, 0]
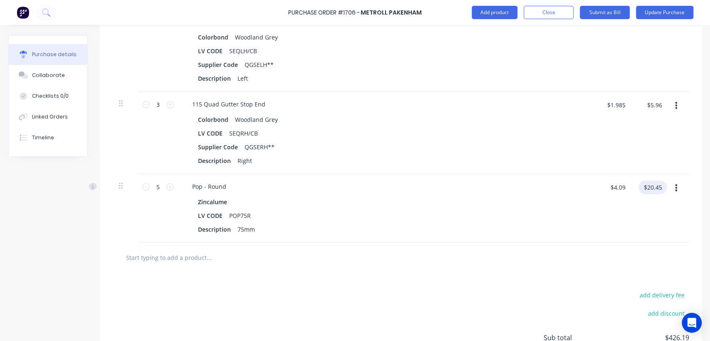
click at [661, 185] on input "$20.45" at bounding box center [653, 187] width 28 height 13
type input "$20.49"
type input "$4.098"
type input "$20.49"
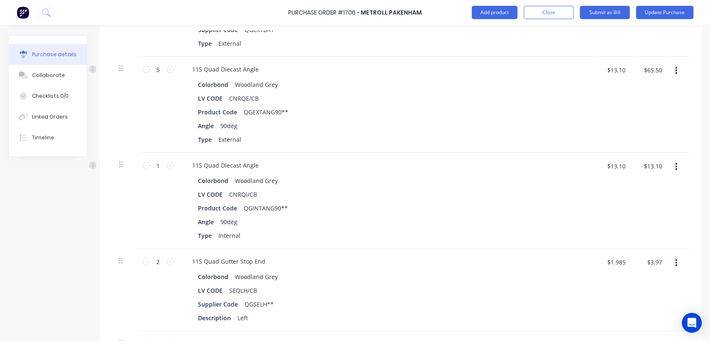
scroll to position [516, 0]
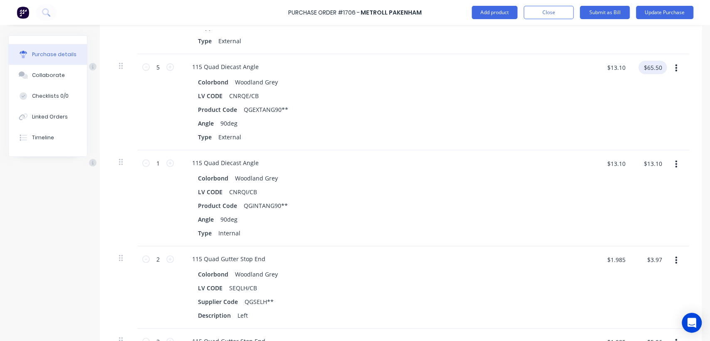
click at [662, 64] on input "$65.50" at bounding box center [653, 67] width 28 height 13
type input "$65.51"
type input "$13.102"
type input "$65.51"
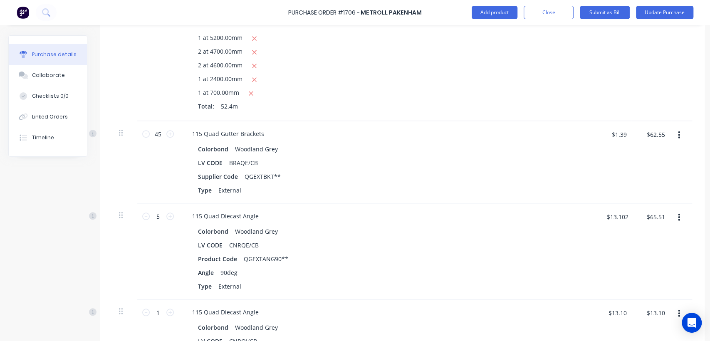
scroll to position [362, 0]
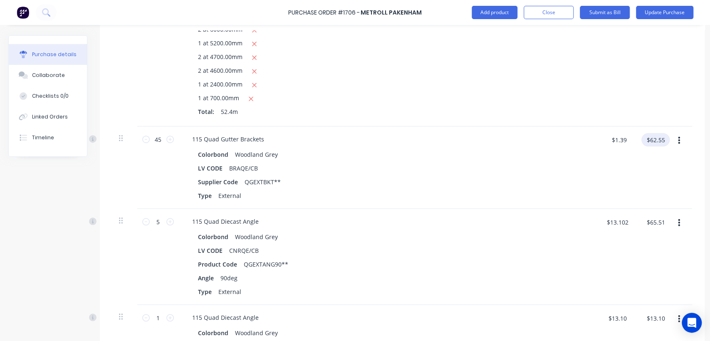
click at [665, 137] on input "$62.55" at bounding box center [656, 139] width 28 height 13
type input "$62.37"
type input "$1.386"
type input "$62.37"
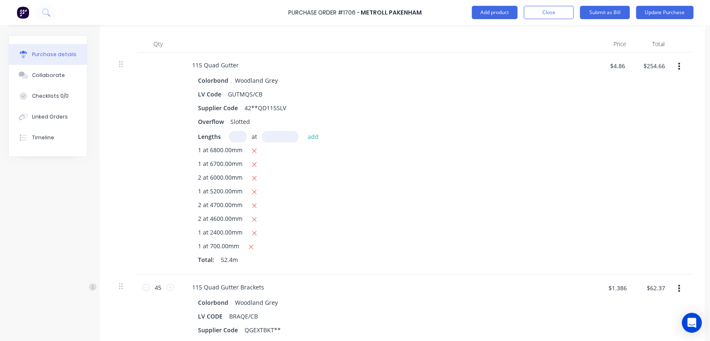
scroll to position [213, 0]
click at [664, 64] on input "$254.66" at bounding box center [654, 66] width 32 height 13
type input "$254.84"
type input "$4.8634"
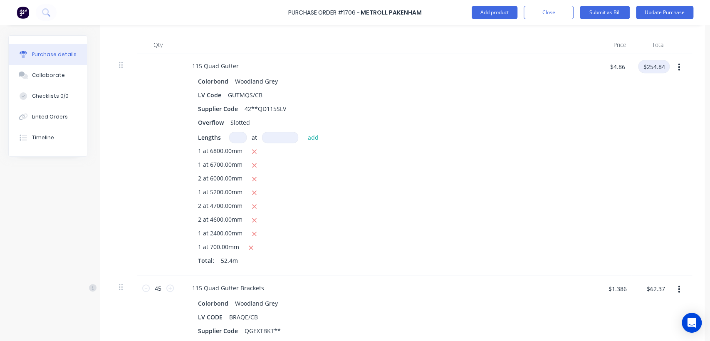
type input "$254.84"
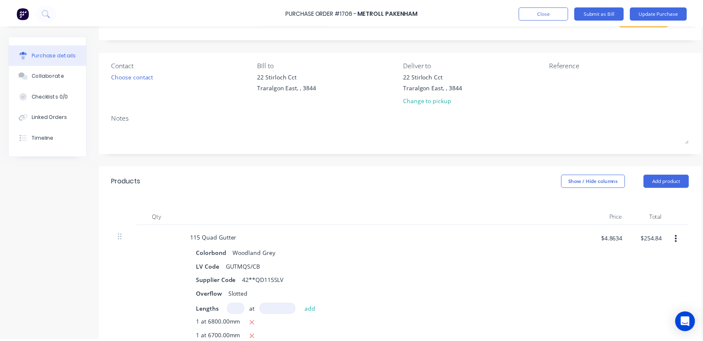
scroll to position [0, 0]
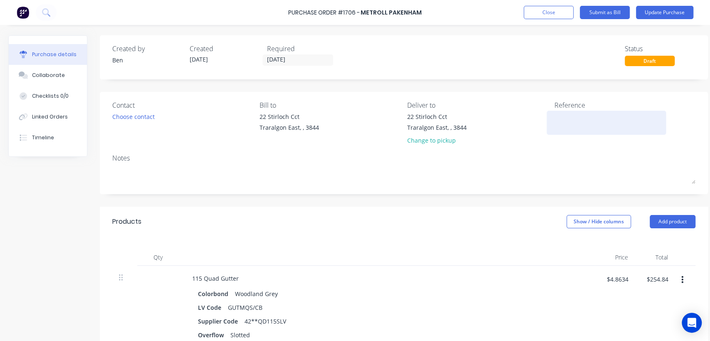
click at [562, 124] on textarea at bounding box center [607, 121] width 104 height 19
type textarea "145981"
click at [674, 12] on button "Update Purchase" at bounding box center [664, 12] width 57 height 13
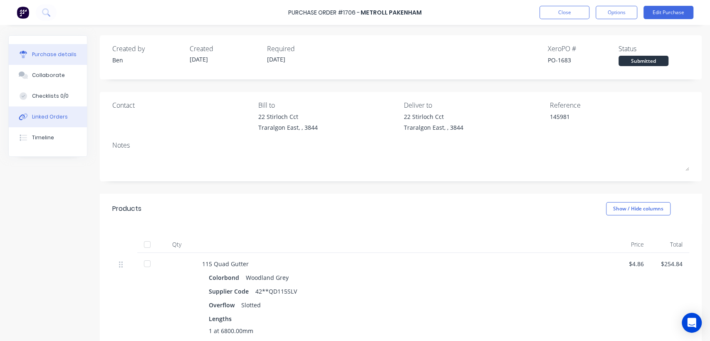
click at [52, 120] on div "Linked Orders" at bounding box center [50, 116] width 36 height 7
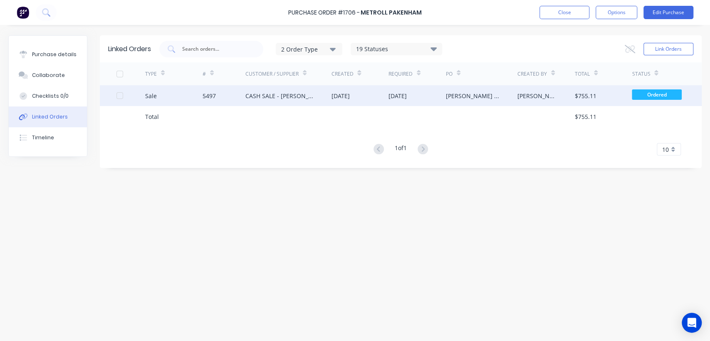
click at [380, 94] on div "[DATE]" at bounding box center [359, 95] width 57 height 21
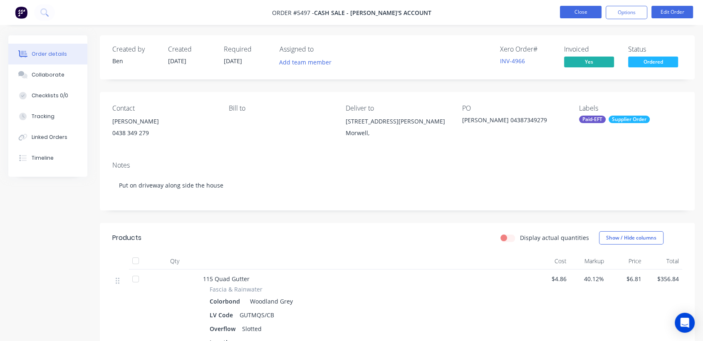
click at [577, 16] on button "Close" at bounding box center [581, 12] width 42 height 12
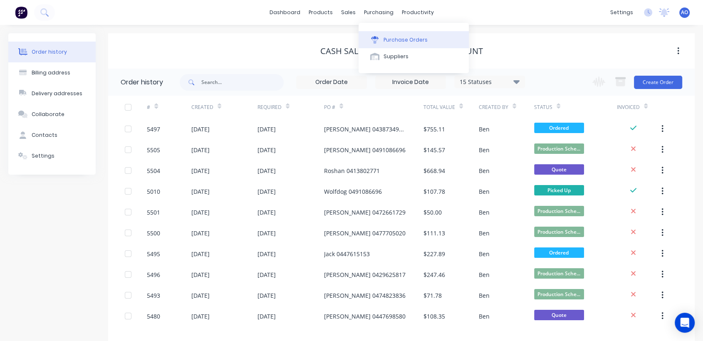
click at [376, 40] on icon at bounding box center [374, 39] width 7 height 7
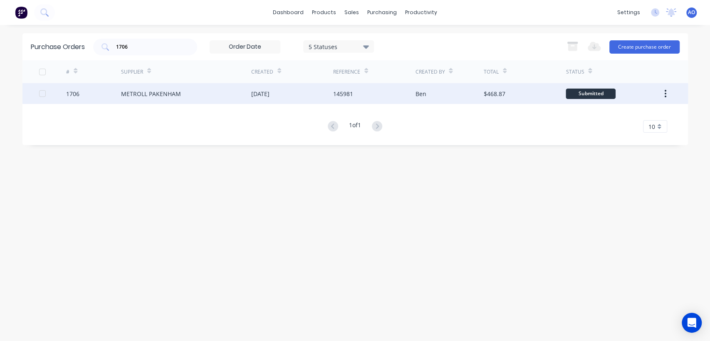
click at [254, 101] on div "[DATE]" at bounding box center [292, 93] width 82 height 21
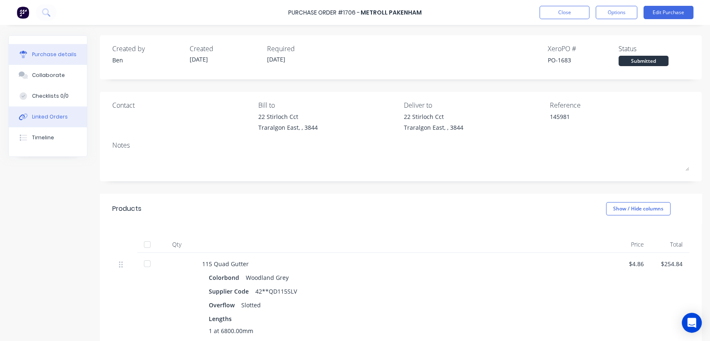
click at [64, 117] on div "Linked Orders" at bounding box center [50, 116] width 36 height 7
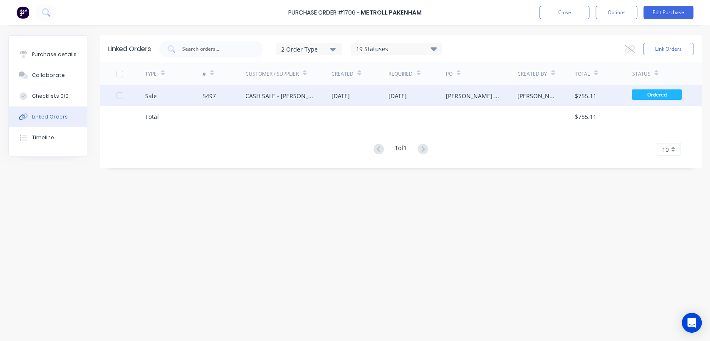
click at [301, 97] on div "CASH SALE - [PERSON_NAME]'S ACCOUNT" at bounding box center [279, 96] width 69 height 9
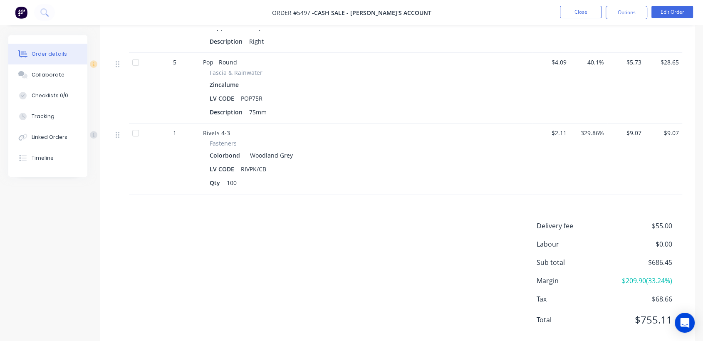
scroll to position [869, 0]
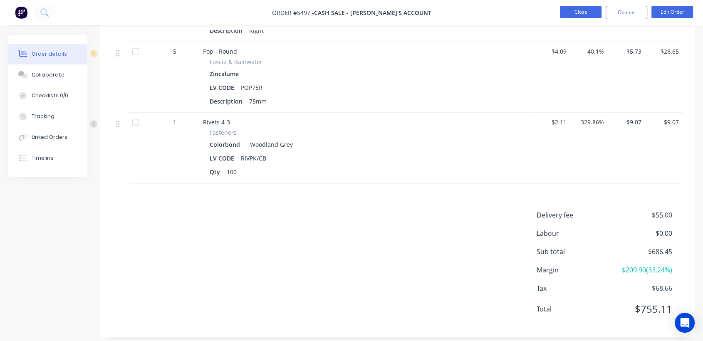
click at [585, 11] on button "Close" at bounding box center [581, 12] width 42 height 12
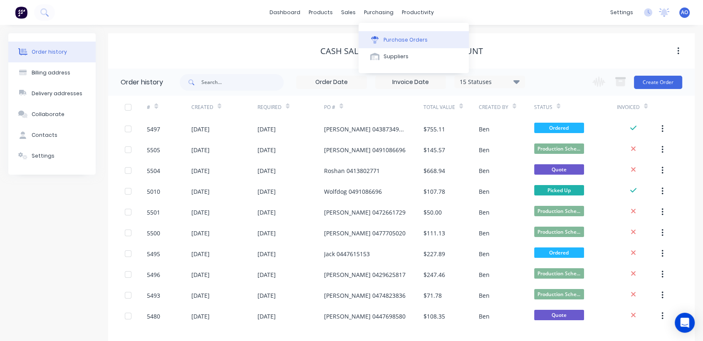
click at [389, 33] on button "Purchase Orders" at bounding box center [414, 39] width 110 height 17
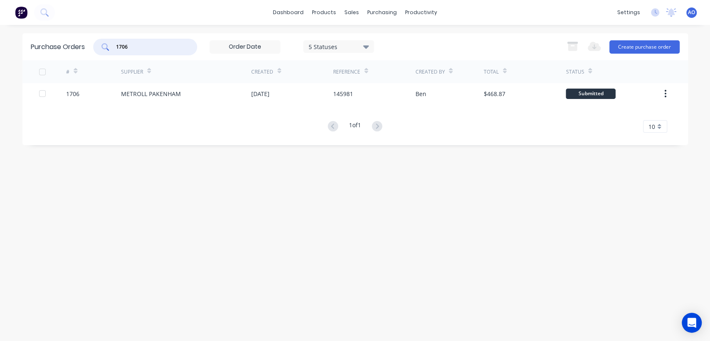
click at [147, 44] on input "1706" at bounding box center [149, 47] width 69 height 8
type input "1704"
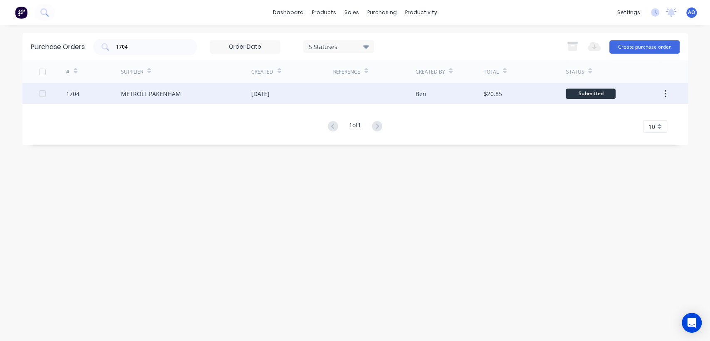
click at [175, 90] on div "METROLL PAKENHAM" at bounding box center [151, 93] width 60 height 9
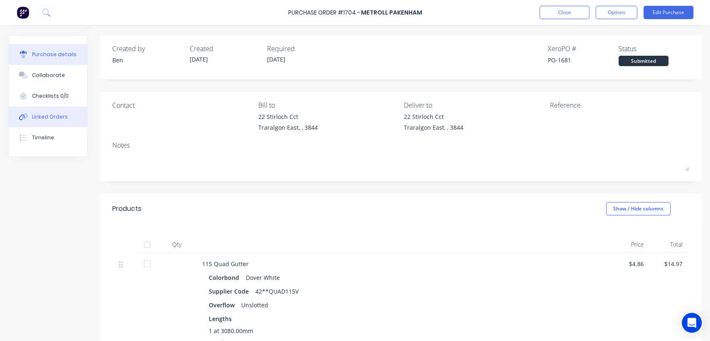
click at [52, 114] on div "Linked Orders" at bounding box center [50, 116] width 36 height 7
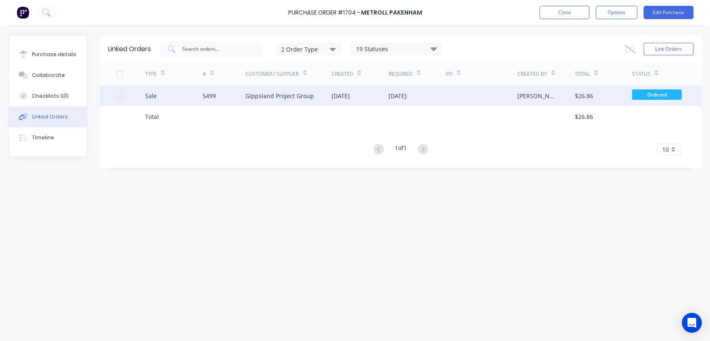
click at [313, 101] on div "Gippsland Project Group" at bounding box center [288, 95] width 86 height 21
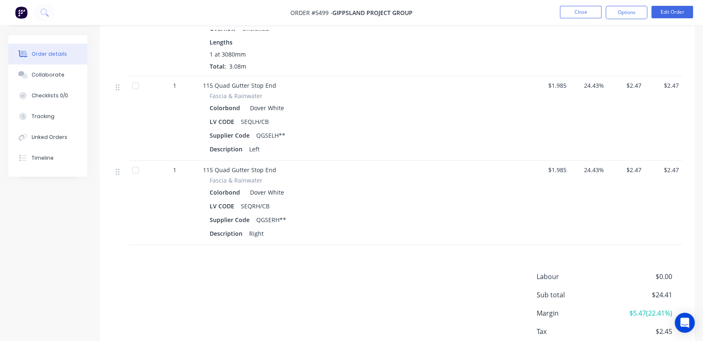
scroll to position [361, 0]
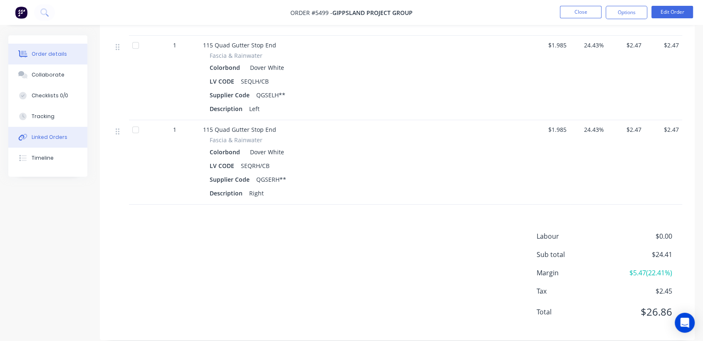
click at [51, 141] on button "Linked Orders" at bounding box center [47, 137] width 79 height 21
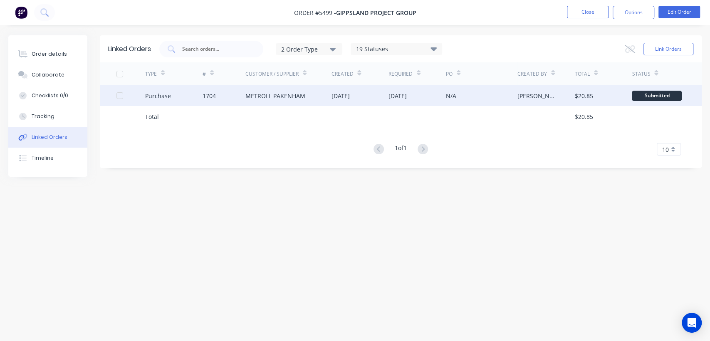
click at [243, 100] on div "1704" at bounding box center [224, 95] width 43 height 21
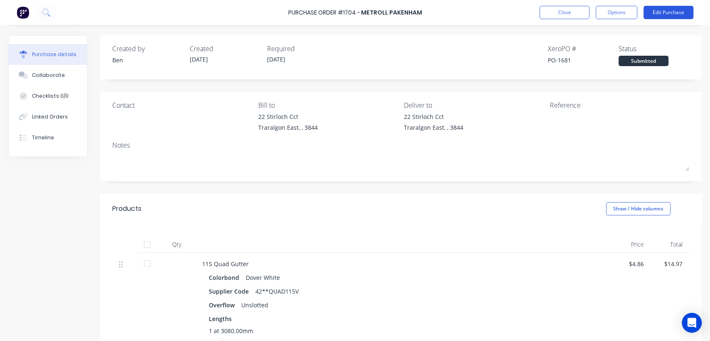
click at [672, 7] on button "Edit Purchase" at bounding box center [669, 12] width 50 height 13
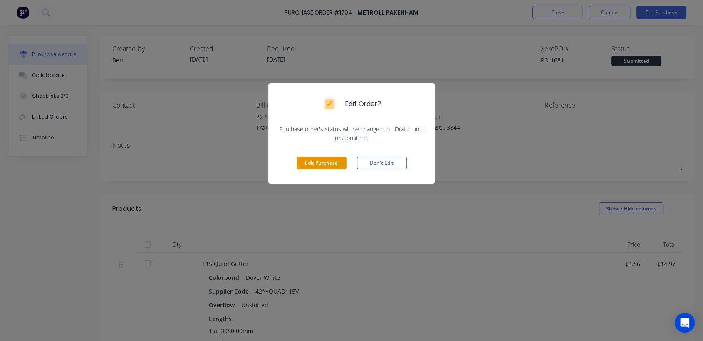
click at [319, 164] on button "Edit Purchase" at bounding box center [322, 163] width 50 height 12
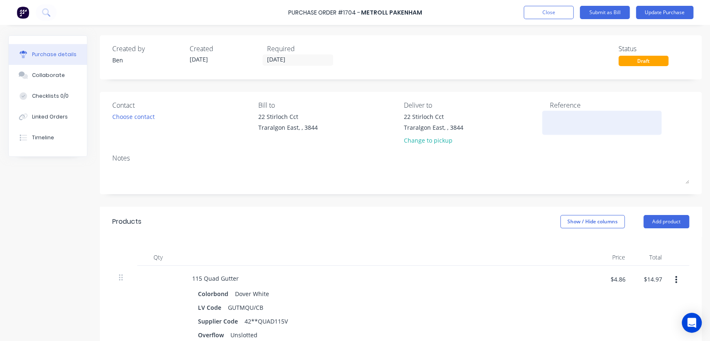
click at [550, 121] on textarea at bounding box center [602, 121] width 104 height 19
type textarea "145"
type textarea "x"
type textarea "145395"
type textarea "x"
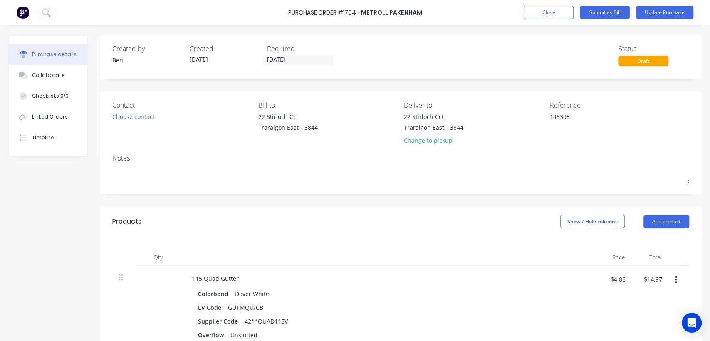
type textarea "145395"
type textarea "x"
type textarea "145395"
click at [562, 114] on textarea "145395" at bounding box center [602, 121] width 104 height 19
type textarea "x"
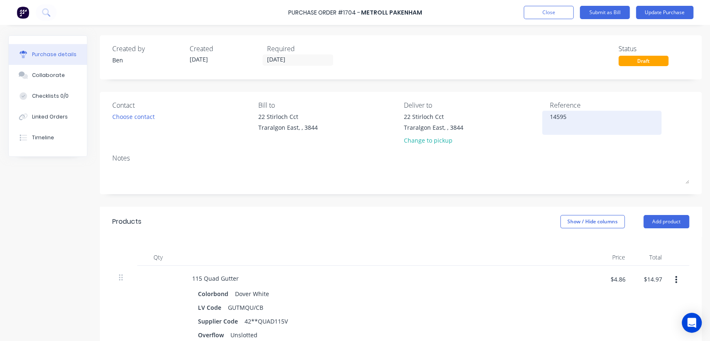
type textarea "145935"
type textarea "x"
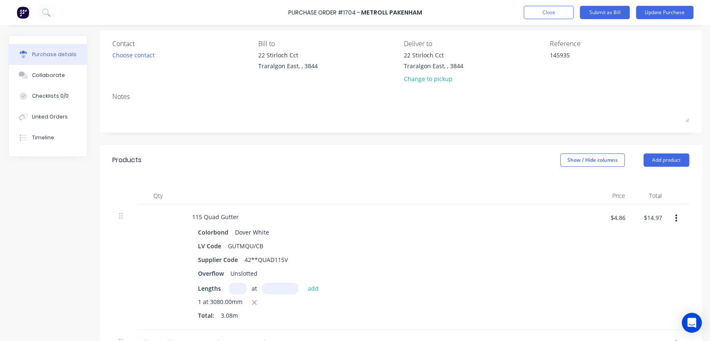
scroll to position [66, 0]
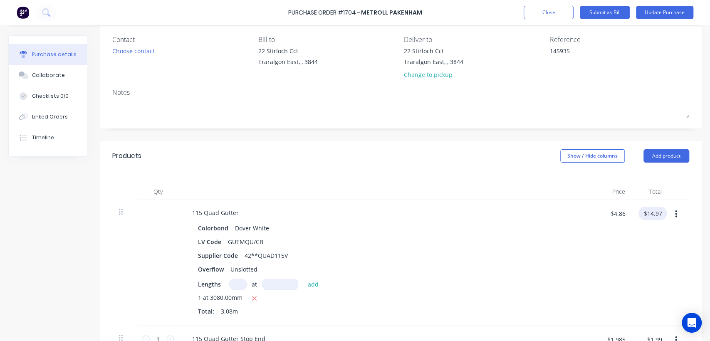
type textarea "145935"
type textarea "x"
type textarea "145935"
click at [656, 214] on input "$14.97" at bounding box center [653, 213] width 28 height 13
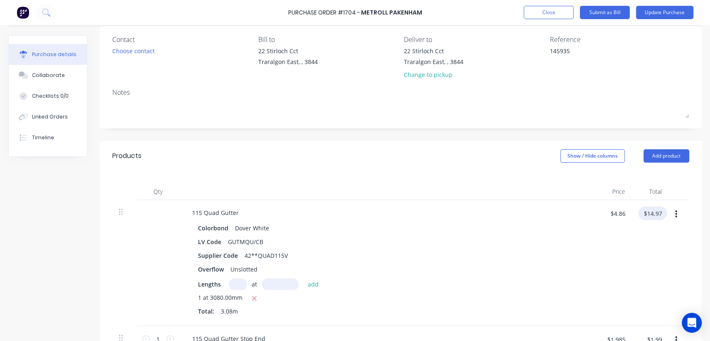
type textarea "x"
type input "$14.98"
type textarea "x"
type input "$4.8636"
type input "$14.98"
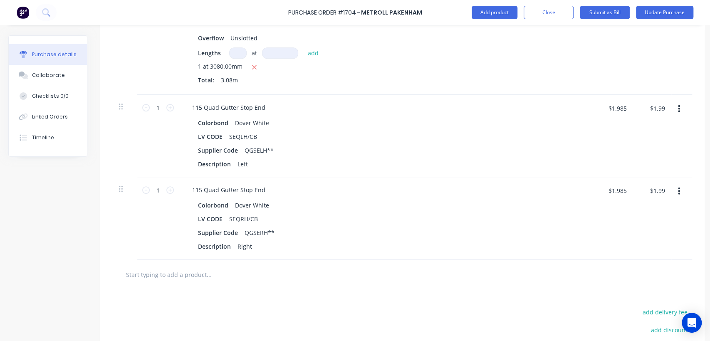
scroll to position [299, 0]
click at [656, 9] on button "Update Purchase" at bounding box center [664, 12] width 57 height 13
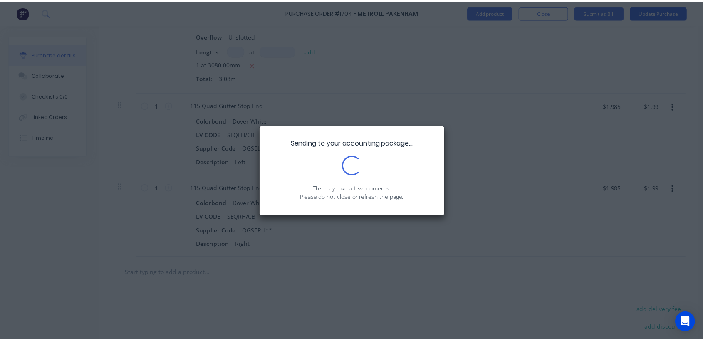
scroll to position [0, 0]
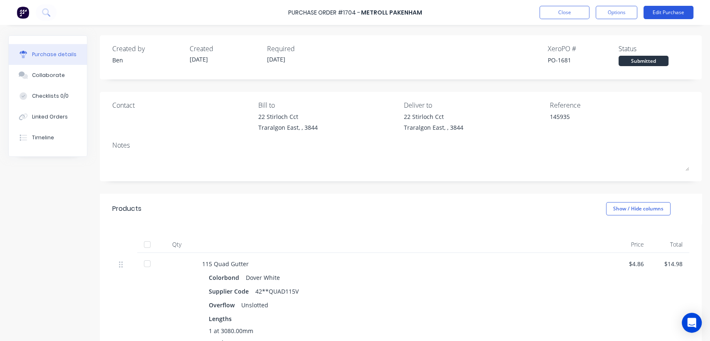
click at [656, 9] on button "Edit Purchase" at bounding box center [669, 12] width 50 height 13
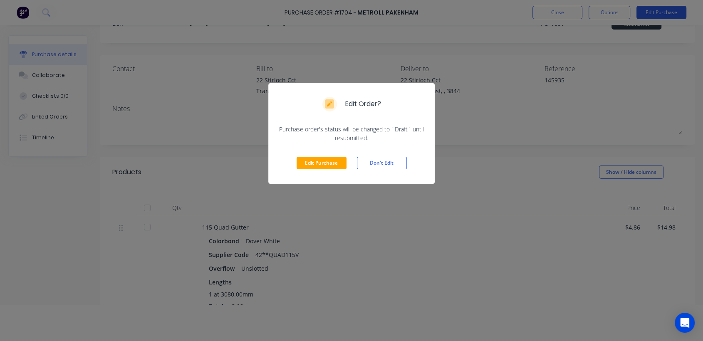
scroll to position [42, 0]
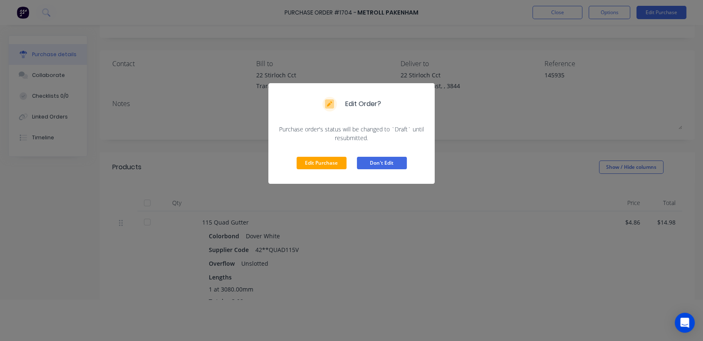
click at [378, 167] on button "Don't Edit" at bounding box center [382, 163] width 50 height 12
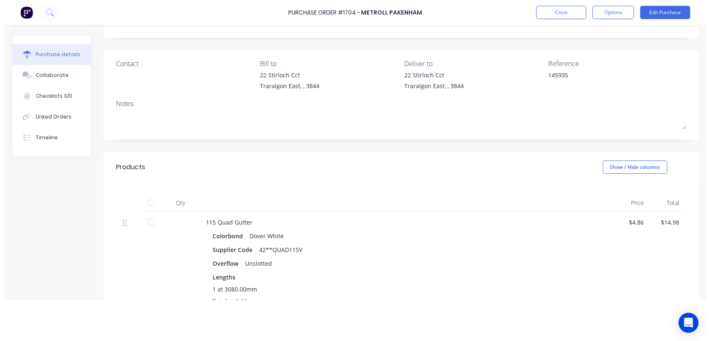
scroll to position [0, 0]
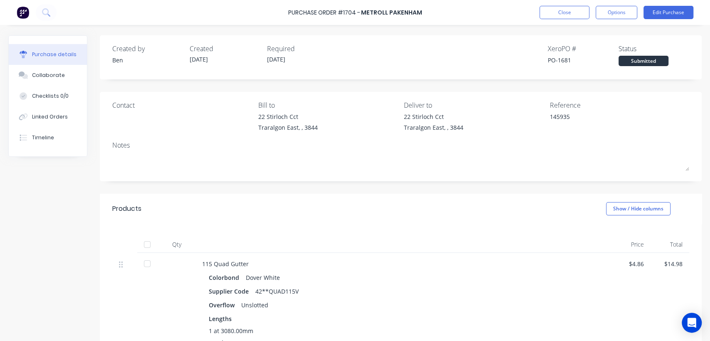
type textarea "x"
click at [563, 11] on button "Close" at bounding box center [565, 12] width 50 height 13
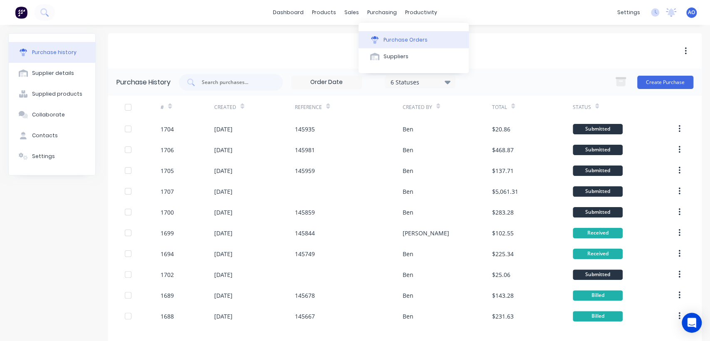
click at [385, 35] on button "Purchase Orders" at bounding box center [414, 39] width 110 height 17
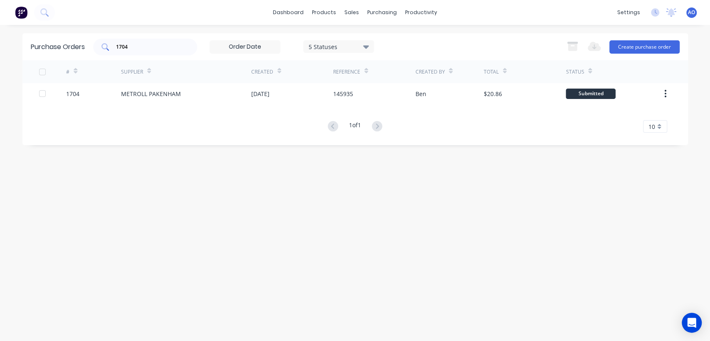
click at [164, 52] on div "1704" at bounding box center [145, 47] width 104 height 17
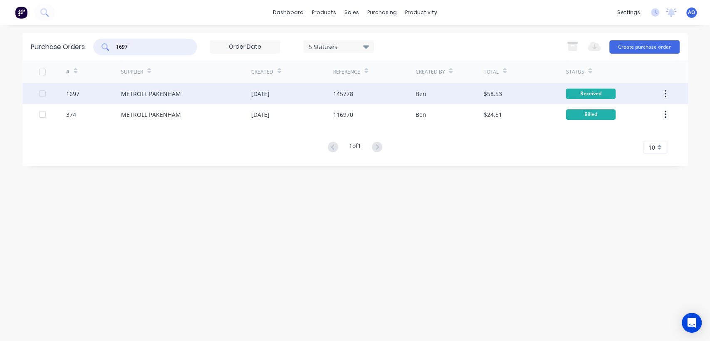
type input "1697"
click at [234, 98] on div "METROLL PAKENHAM" at bounding box center [186, 93] width 130 height 21
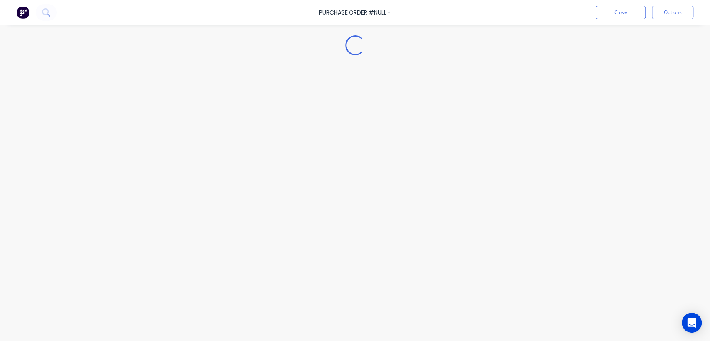
click at [234, 98] on div "Loading..." at bounding box center [355, 158] width 710 height 300
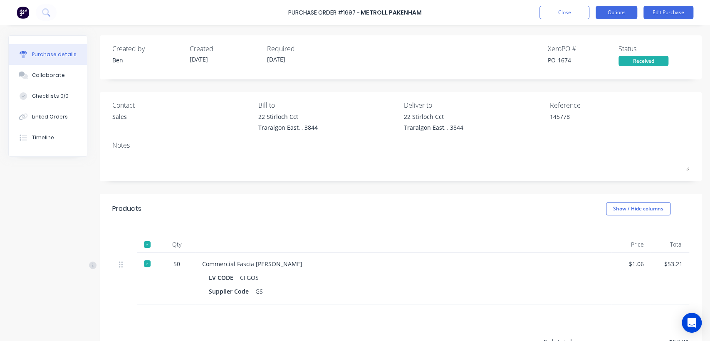
click at [623, 8] on button "Options" at bounding box center [617, 12] width 42 height 13
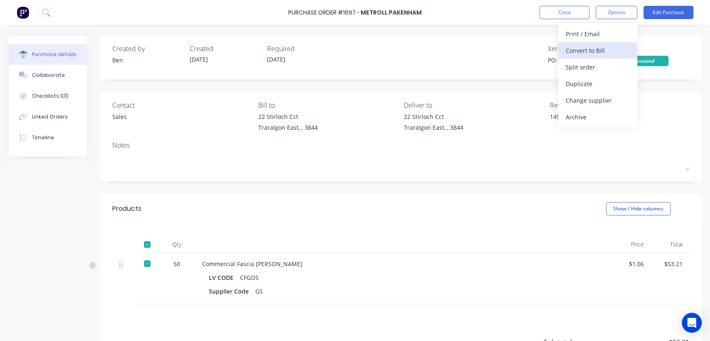
click at [588, 44] on button "Convert to Bill" at bounding box center [597, 50] width 79 height 17
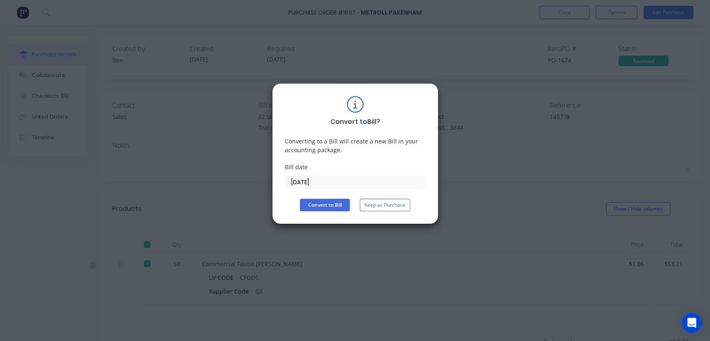
click at [323, 183] on input "[DATE]" at bounding box center [355, 182] width 140 height 12
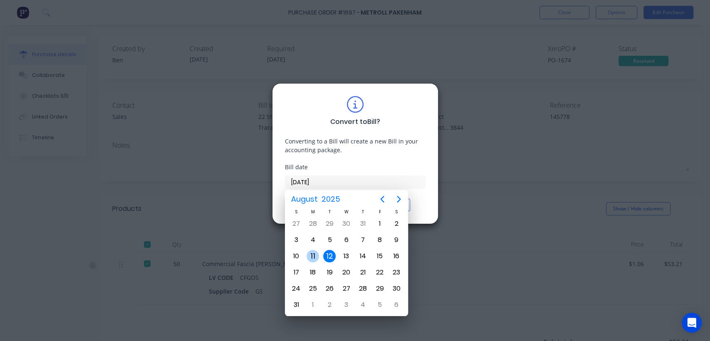
type textarea "x"
click at [316, 253] on div "11" at bounding box center [313, 256] width 12 height 12
type input "[DATE]"
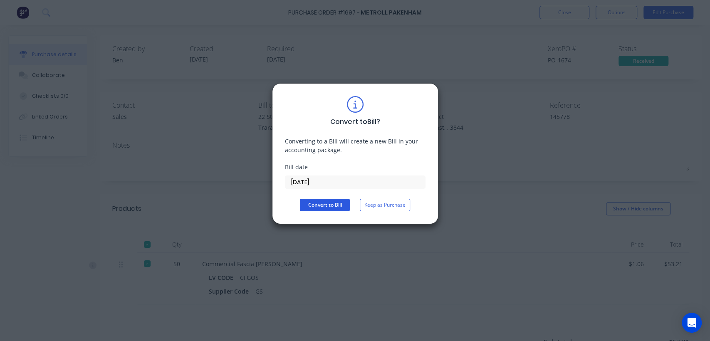
click at [320, 204] on button "Convert to Bill" at bounding box center [325, 205] width 50 height 12
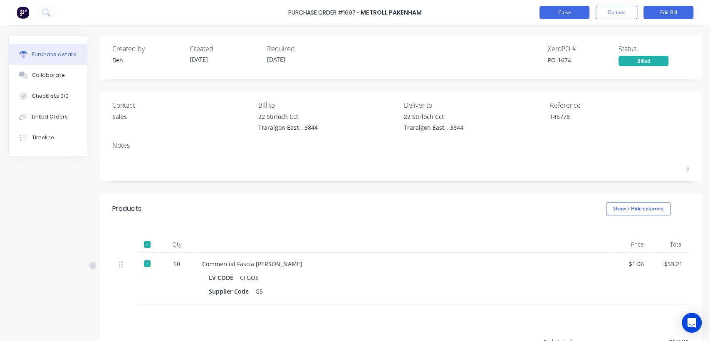
type textarea "x"
click at [555, 11] on button "Close" at bounding box center [565, 12] width 50 height 13
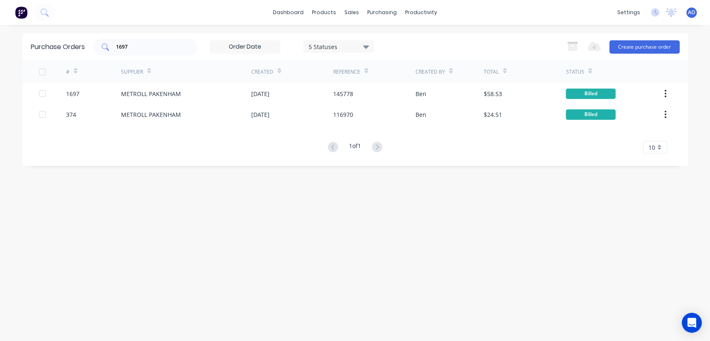
click at [153, 47] on input "1697" at bounding box center [149, 47] width 69 height 8
type input "1696"
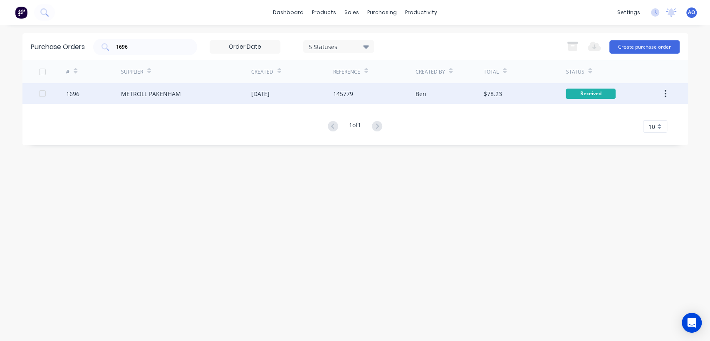
click at [140, 97] on div "METROLL PAKENHAM" at bounding box center [151, 93] width 60 height 9
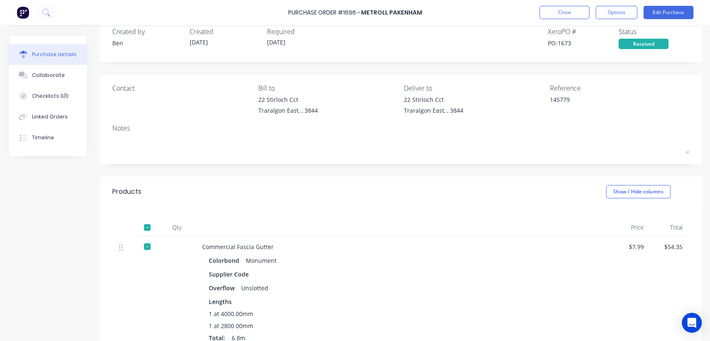
scroll to position [10, 0]
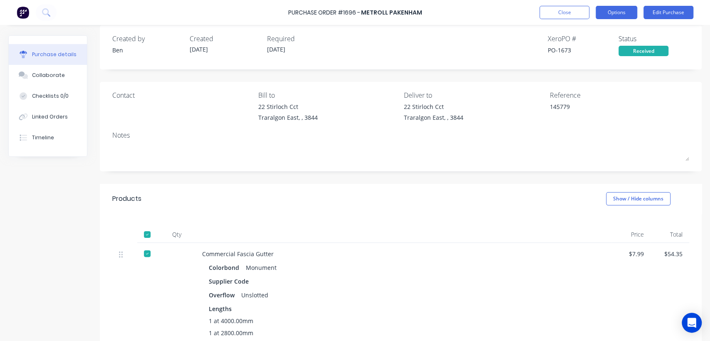
click at [609, 15] on button "Options" at bounding box center [617, 12] width 42 height 13
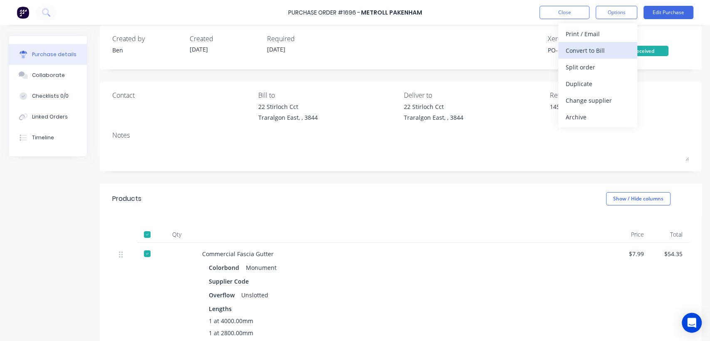
click at [591, 51] on div "Convert to Bill" at bounding box center [598, 51] width 64 height 12
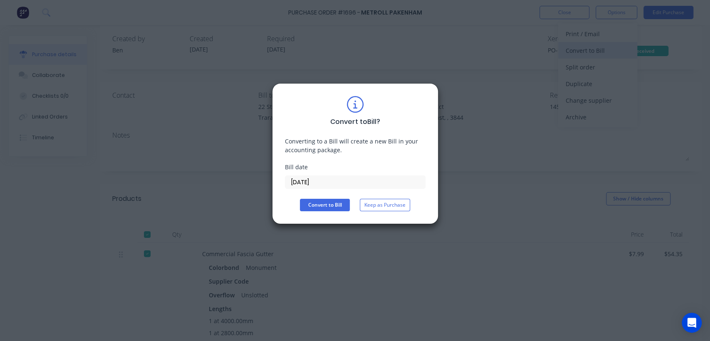
type textarea "x"
click at [354, 180] on input "[DATE]" at bounding box center [355, 182] width 140 height 12
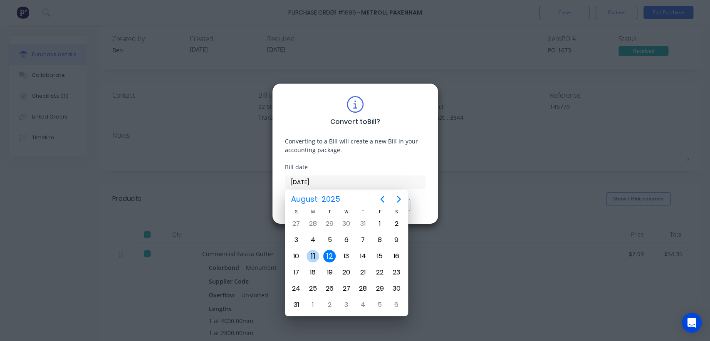
click at [310, 253] on div "11" at bounding box center [313, 256] width 12 height 12
type input "[DATE]"
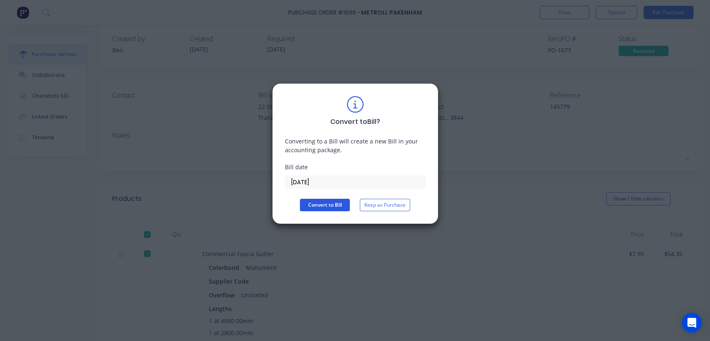
click at [336, 203] on button "Convert to Bill" at bounding box center [325, 205] width 50 height 12
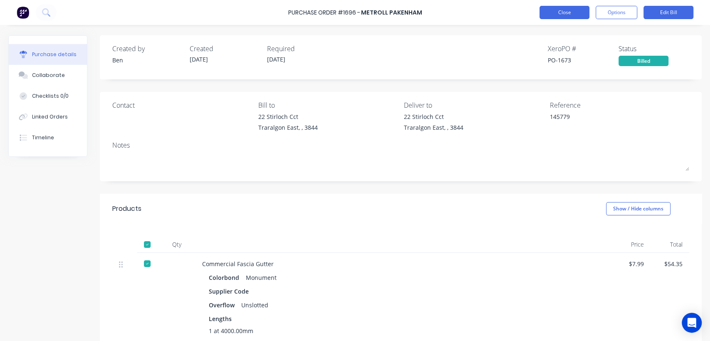
type textarea "x"
click at [567, 14] on button "Close" at bounding box center [565, 12] width 50 height 13
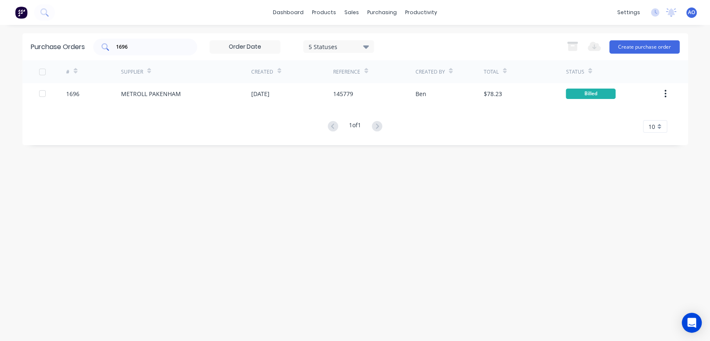
click at [129, 51] on div "1696" at bounding box center [145, 47] width 104 height 17
type input "1695"
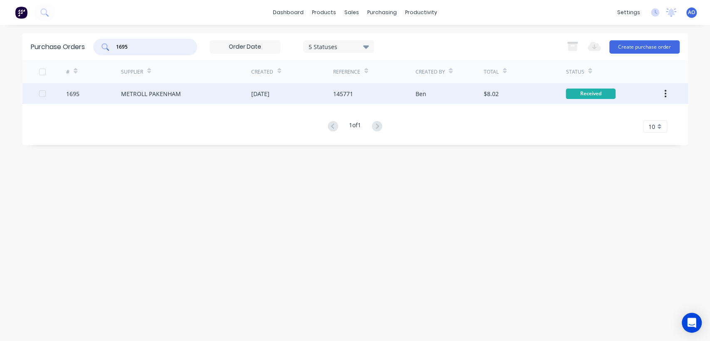
click at [159, 93] on div "METROLL PAKENHAM" at bounding box center [151, 93] width 60 height 9
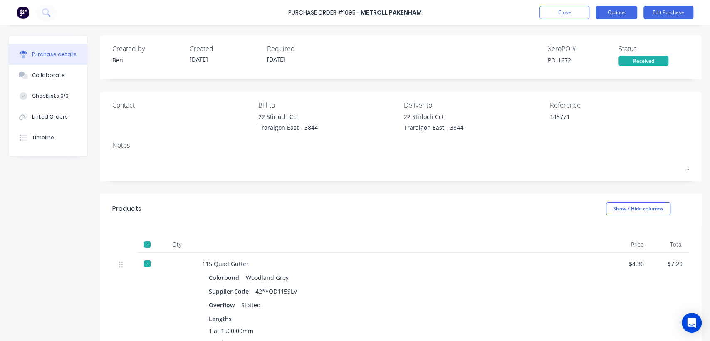
click at [622, 15] on button "Options" at bounding box center [617, 12] width 42 height 13
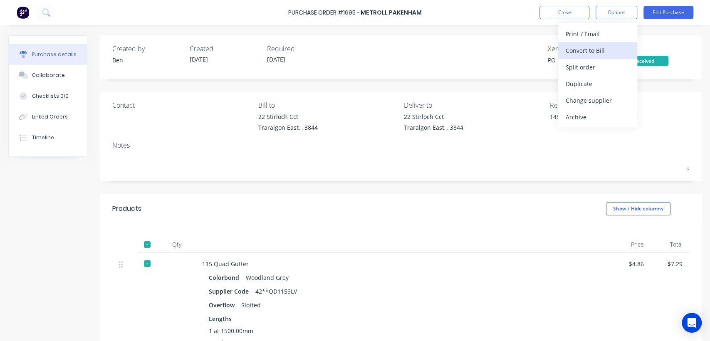
click at [599, 50] on div "Convert to Bill" at bounding box center [598, 51] width 64 height 12
type textarea "x"
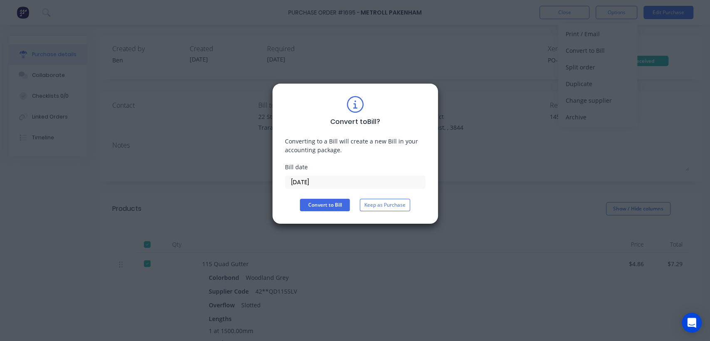
click at [323, 178] on input "[DATE]" at bounding box center [355, 182] width 140 height 12
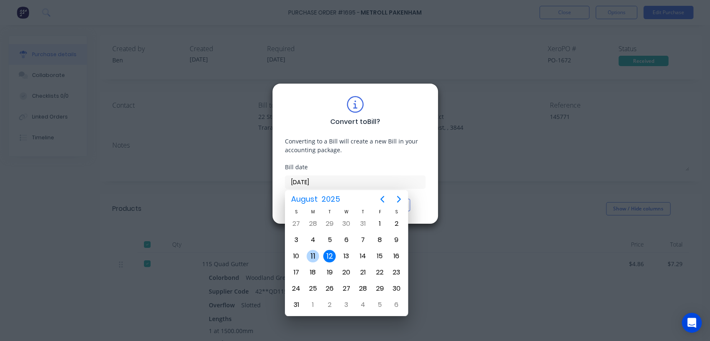
click at [313, 255] on div "11" at bounding box center [313, 256] width 12 height 12
type input "[DATE]"
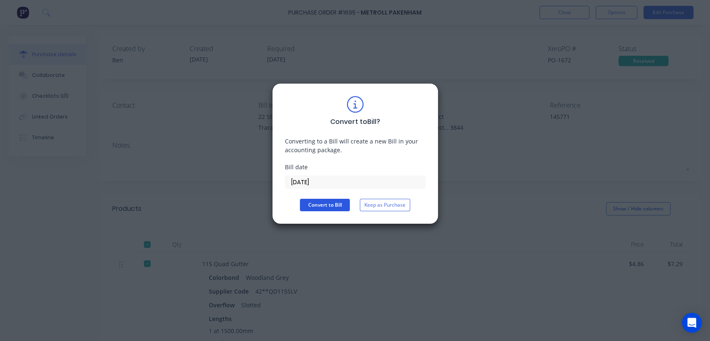
click at [333, 204] on button "Convert to Bill" at bounding box center [325, 205] width 50 height 12
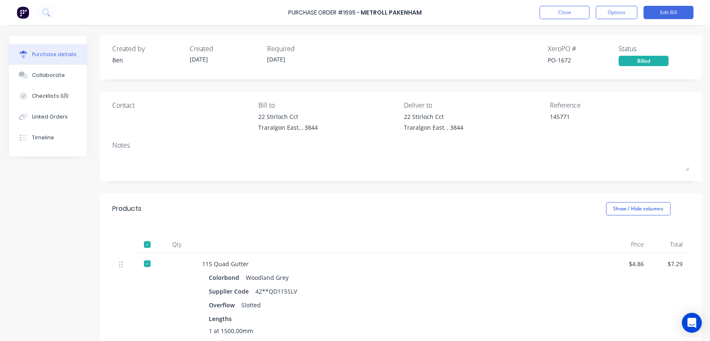
type textarea "x"
click at [585, 12] on button "Close" at bounding box center [565, 12] width 50 height 13
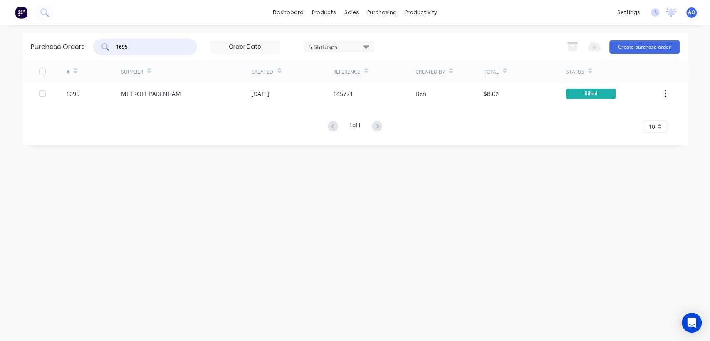
click at [166, 51] on input "1695" at bounding box center [149, 47] width 69 height 8
type input "1692"
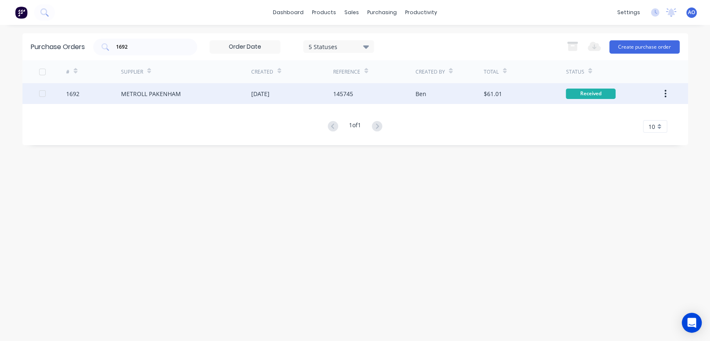
click at [159, 90] on div "METROLL PAKENHAM" at bounding box center [151, 93] width 60 height 9
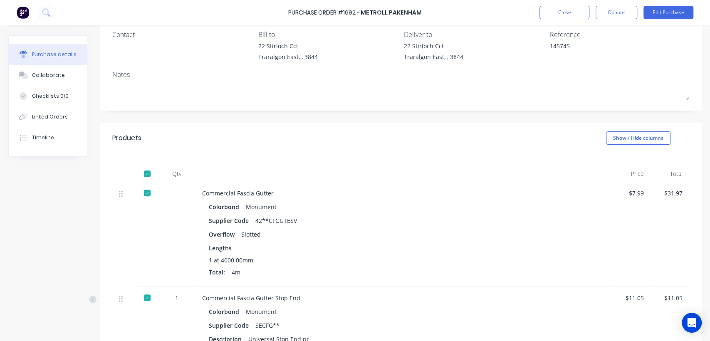
scroll to position [69, 0]
click at [608, 14] on button "Options" at bounding box center [617, 12] width 42 height 13
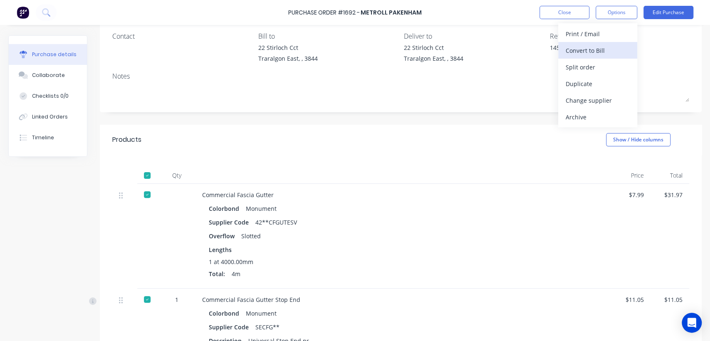
click at [601, 52] on div "Convert to Bill" at bounding box center [598, 51] width 64 height 12
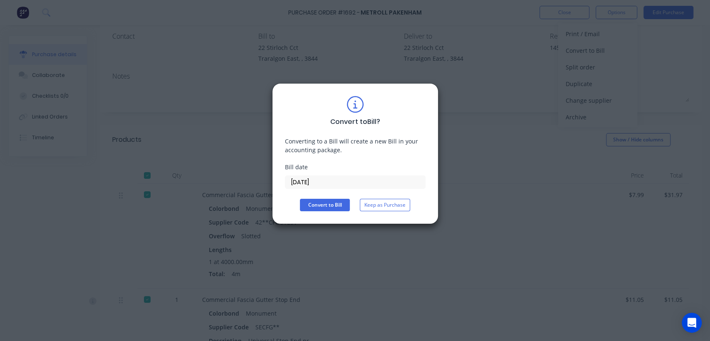
type textarea "x"
click at [344, 183] on input "[DATE]" at bounding box center [355, 182] width 140 height 12
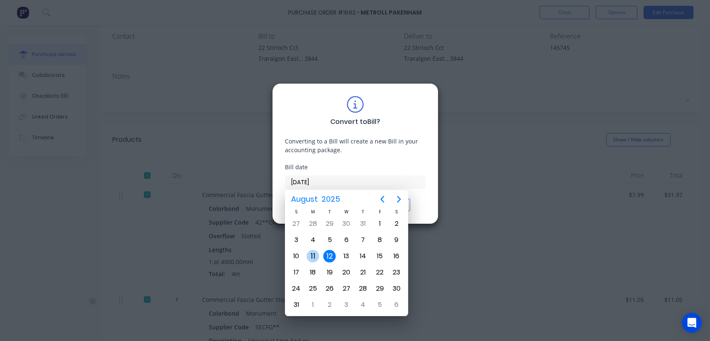
click at [317, 251] on div "11" at bounding box center [313, 256] width 12 height 12
type input "[DATE]"
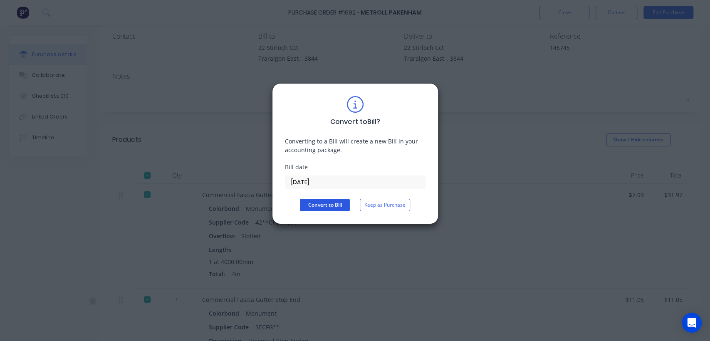
click at [324, 200] on button "Convert to Bill" at bounding box center [325, 205] width 50 height 12
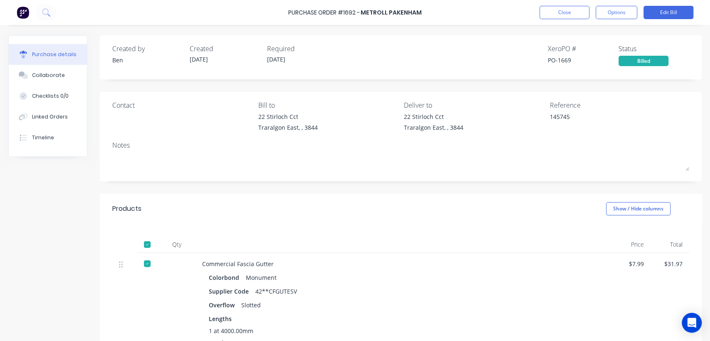
type textarea "x"
click at [568, 10] on button "Close" at bounding box center [565, 12] width 50 height 13
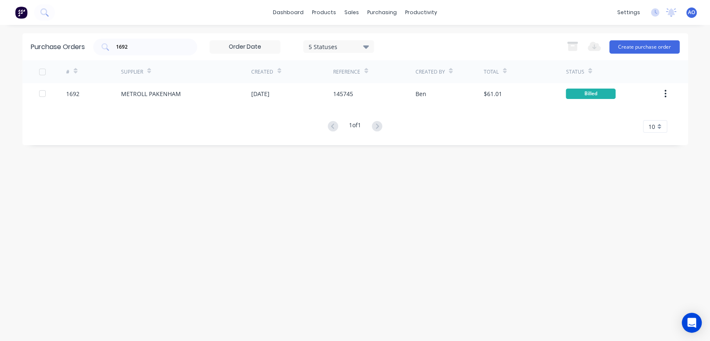
click at [691, 12] on span "AO" at bounding box center [691, 12] width 7 height 7
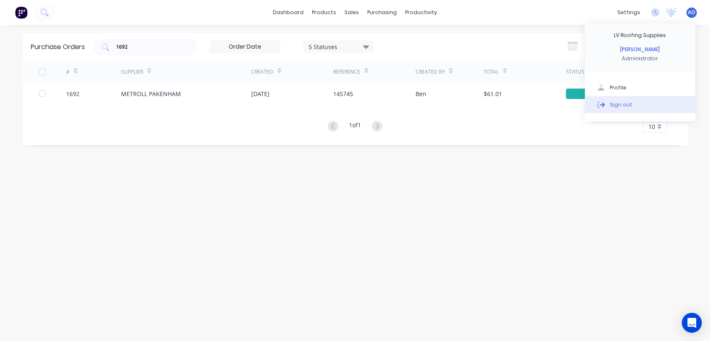
click at [621, 110] on button "Sign out" at bounding box center [640, 104] width 110 height 17
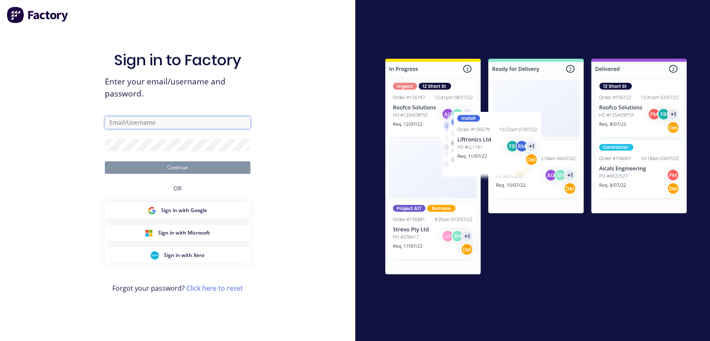
type input "[EMAIL_ADDRESS][DOMAIN_NAME]"
